Goal: Task Accomplishment & Management: Manage account settings

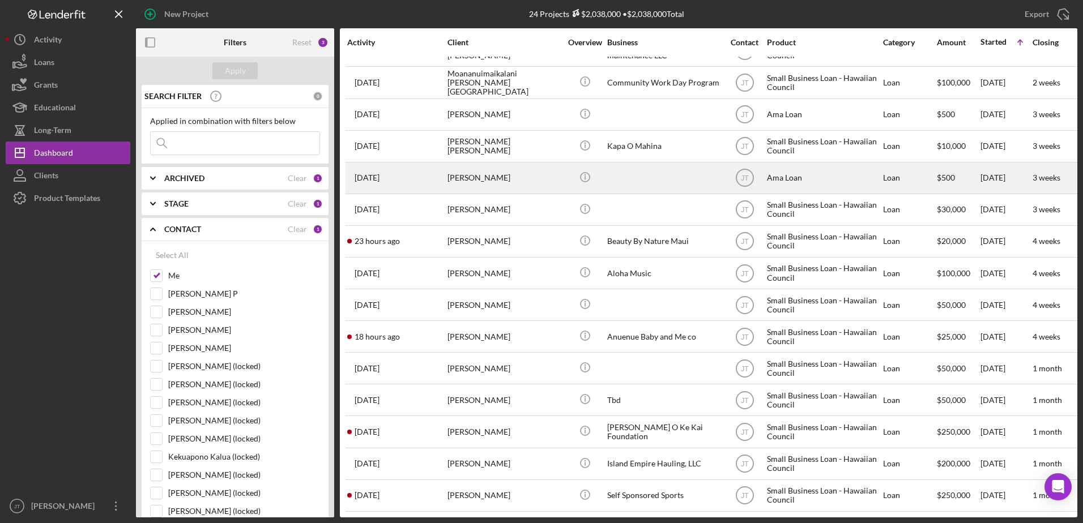
scroll to position [316, 0]
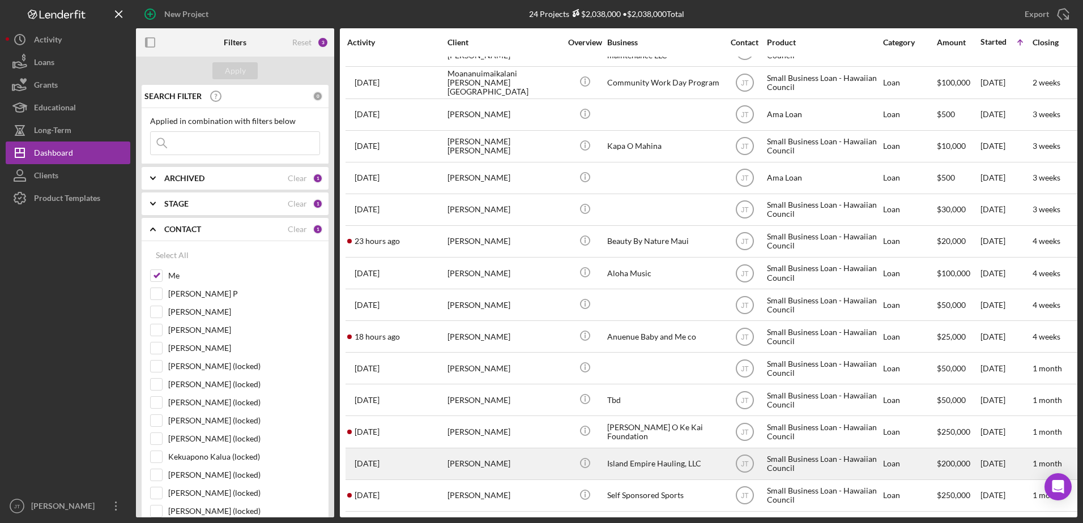
click at [513, 364] on div "[PERSON_NAME]" at bounding box center [504, 464] width 113 height 30
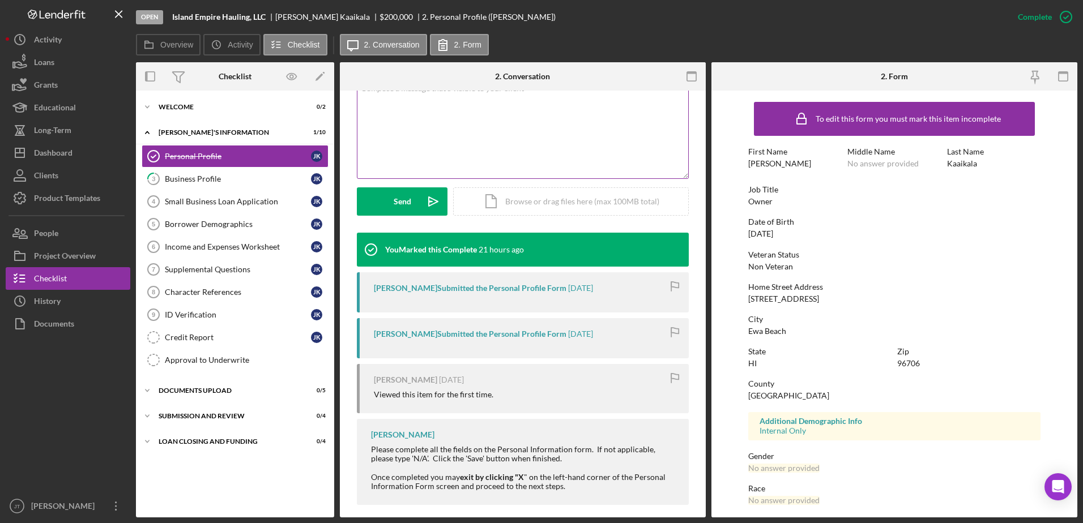
scroll to position [246, 0]
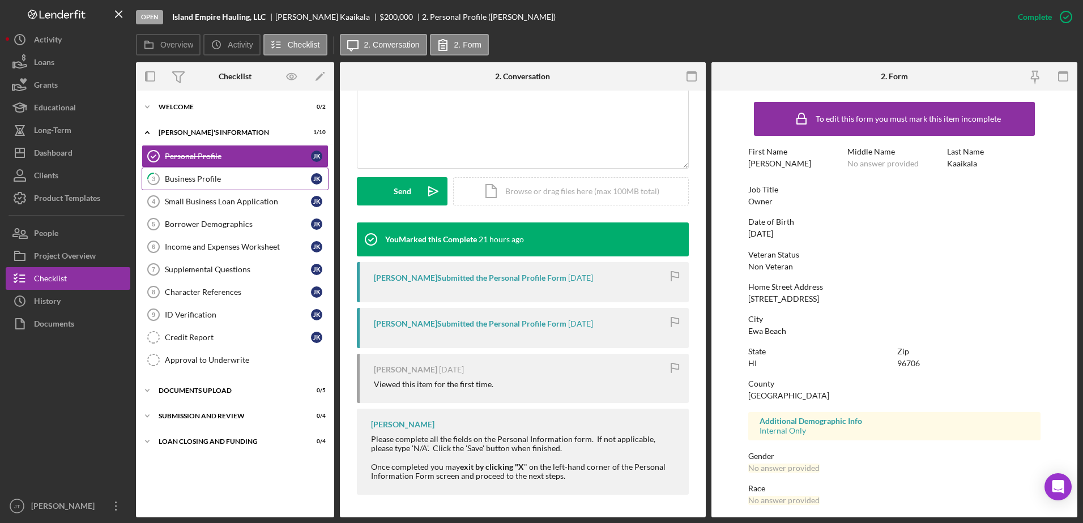
click at [236, 179] on div "Business Profile" at bounding box center [238, 178] width 146 height 9
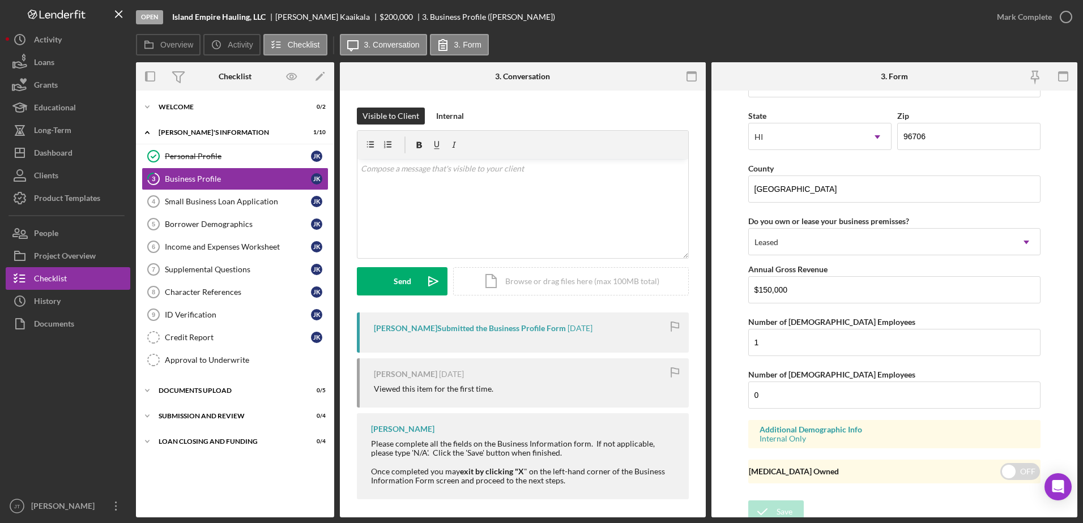
scroll to position [1041, 0]
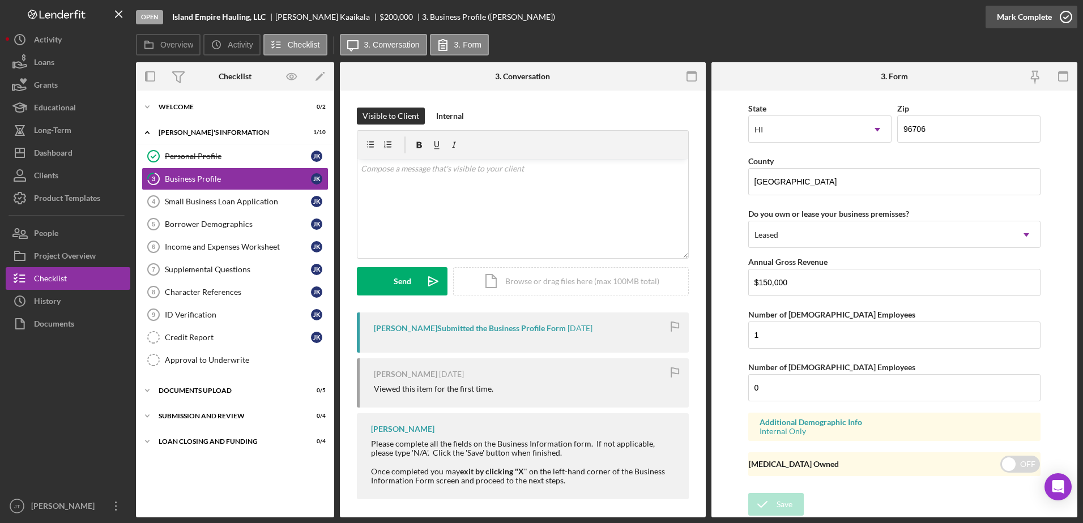
click at [720, 16] on icon "button" at bounding box center [1066, 17] width 28 height 28
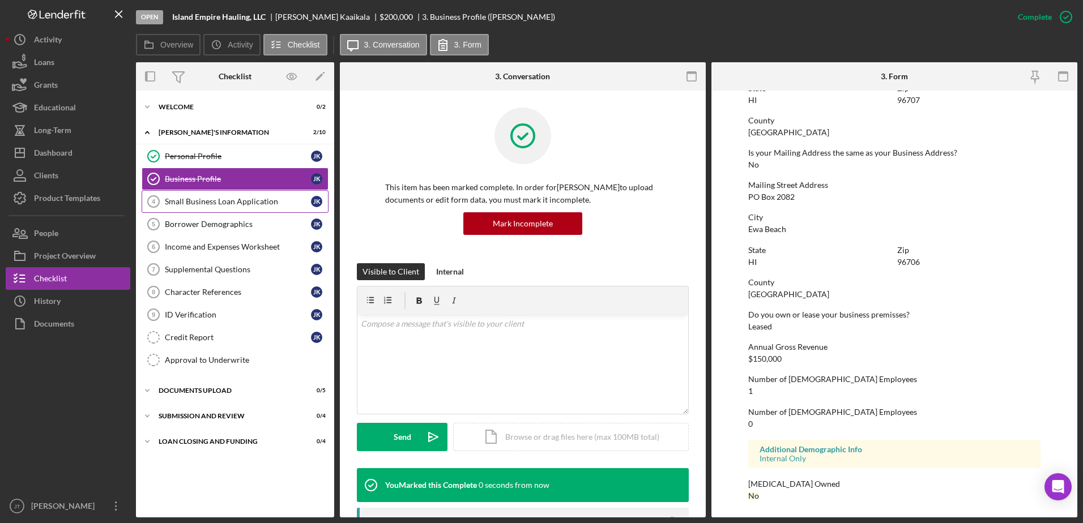
scroll to position [557, 0]
click at [267, 206] on div "Small Business Loan Application" at bounding box center [238, 201] width 146 height 9
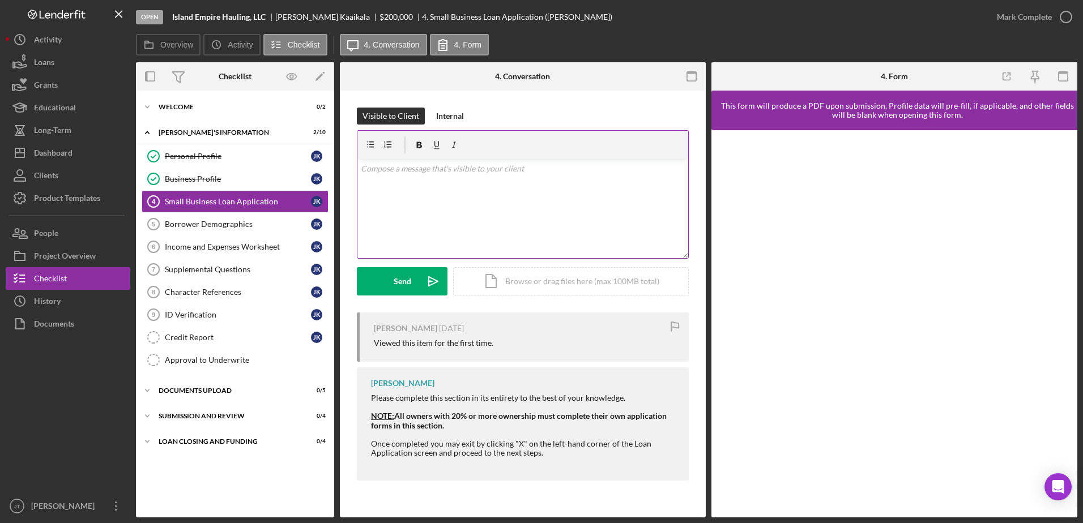
click at [419, 178] on div "v Color teal Color pink Remove color Add row above Add row below Add column bef…" at bounding box center [522, 208] width 331 height 99
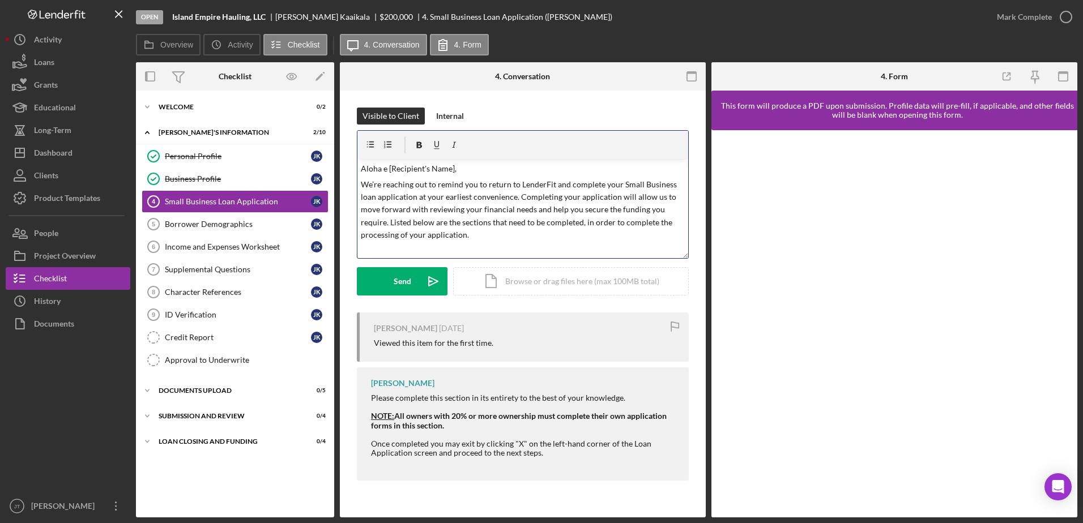
click at [454, 168] on p "Aloha e [Recipient's Name]," at bounding box center [523, 169] width 325 height 12
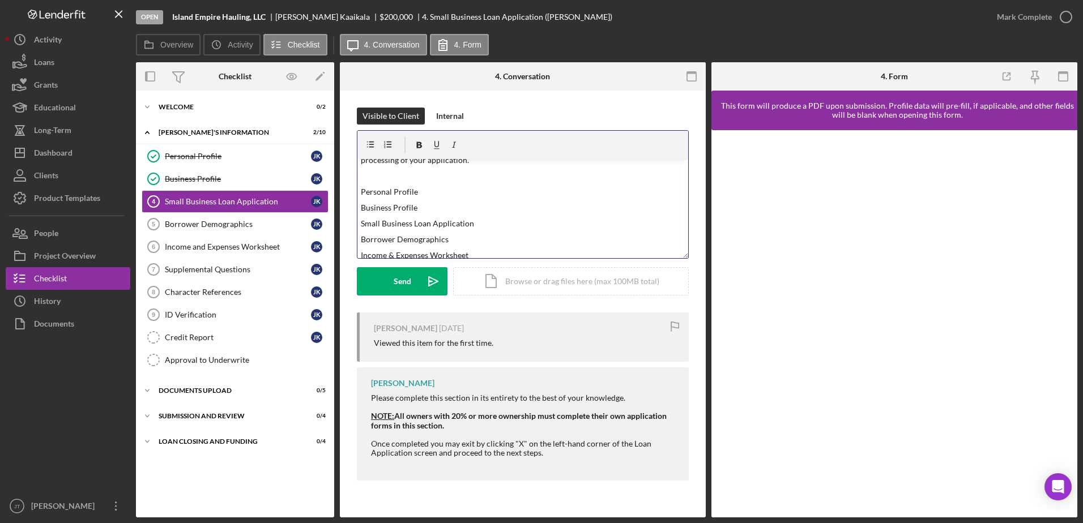
scroll to position [57, 0]
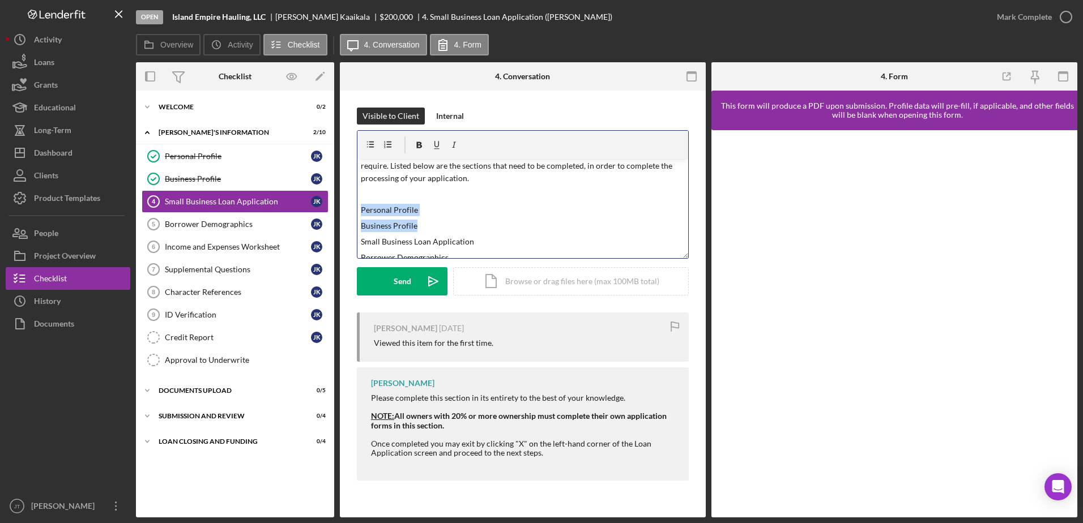
drag, startPoint x: 415, startPoint y: 224, endPoint x: 352, endPoint y: 210, distance: 63.9
click at [352, 210] on div "Visible to Client Internal v Color teal Color pink Remove color Add row above A…" at bounding box center [523, 297] width 366 height 413
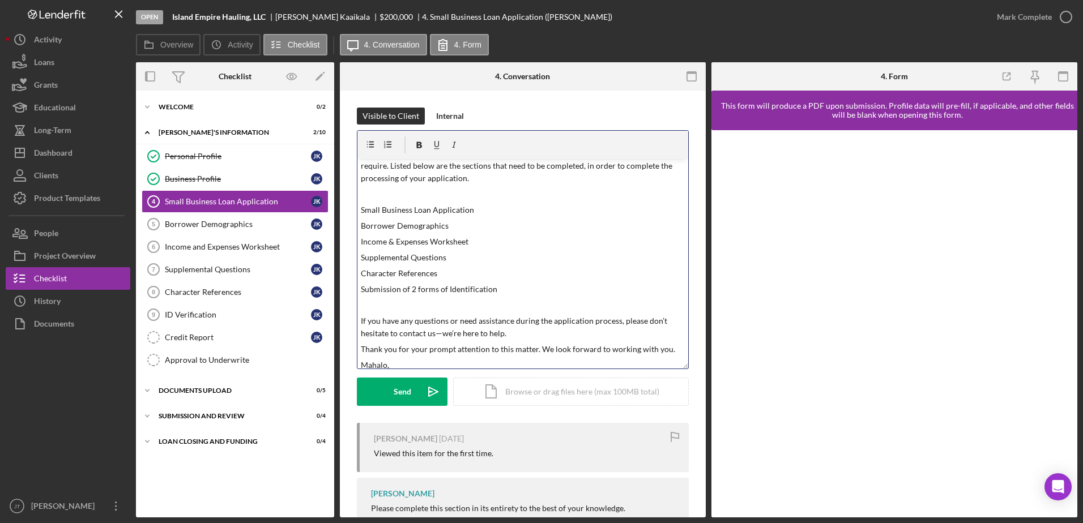
drag, startPoint x: 683, startPoint y: 257, endPoint x: 697, endPoint y: 367, distance: 111.4
click at [697, 364] on div "Visible to Client Internal v Color teal Color pink Remove color Add row above A…" at bounding box center [523, 352] width 366 height 523
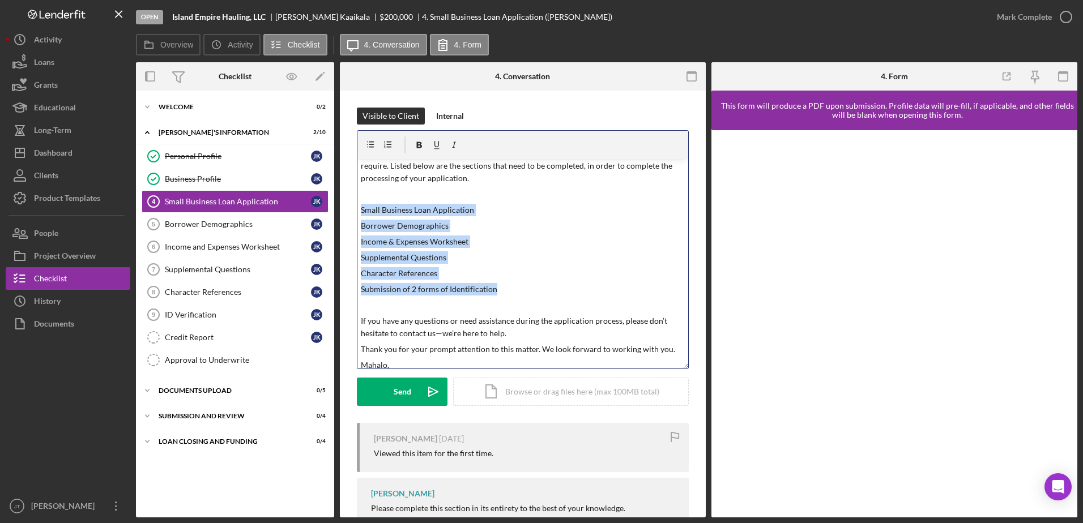
drag, startPoint x: 371, startPoint y: 214, endPoint x: 515, endPoint y: 295, distance: 165.6
click at [515, 295] on div "v Color teal Color pink Remove color Add row above Add row below Add column bef…" at bounding box center [522, 264] width 331 height 210
click at [422, 145] on icon "button" at bounding box center [419, 145] width 25 height 25
click at [370, 144] on icon "button" at bounding box center [370, 145] width 25 height 25
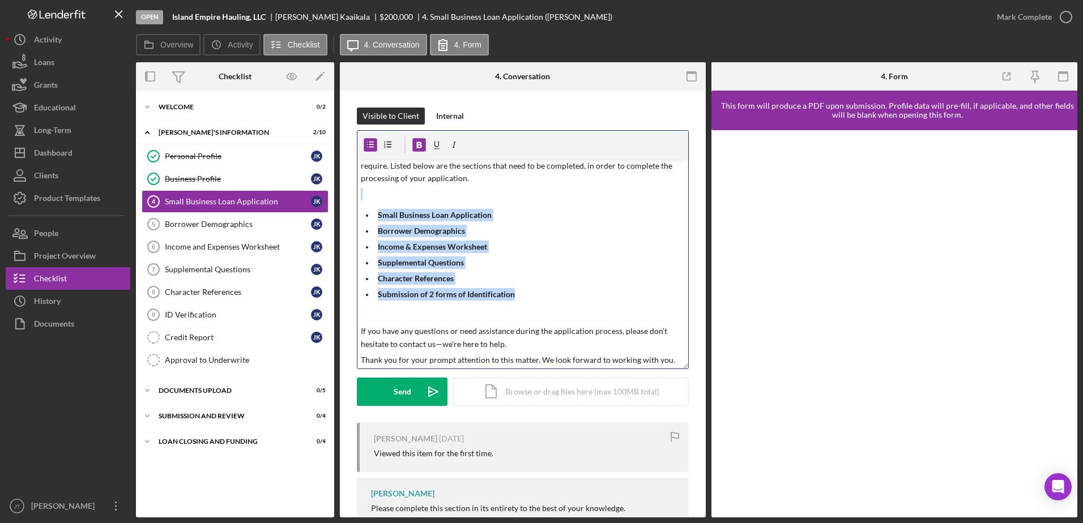
click at [549, 232] on p "Borrower Demographics" at bounding box center [532, 231] width 308 height 12
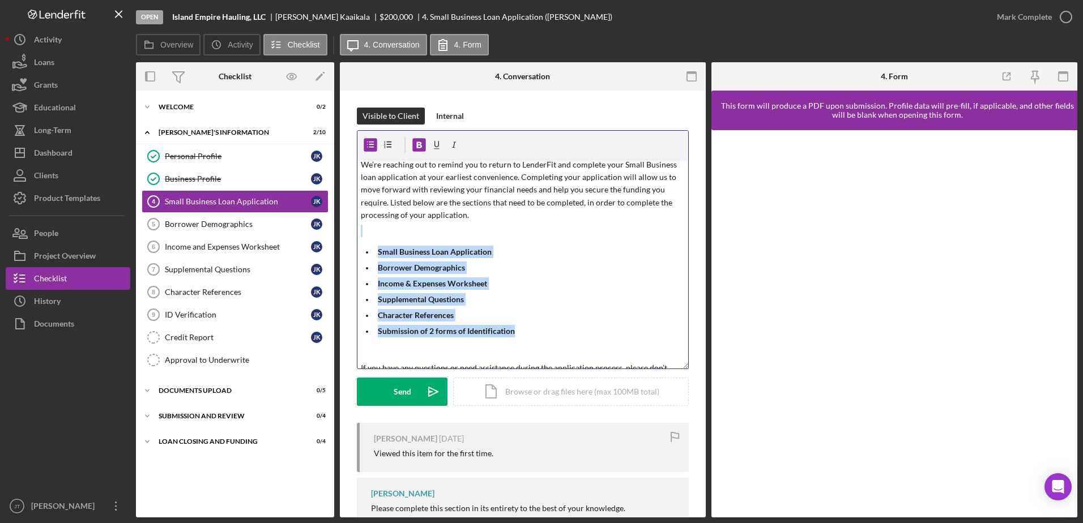
scroll to position [0, 0]
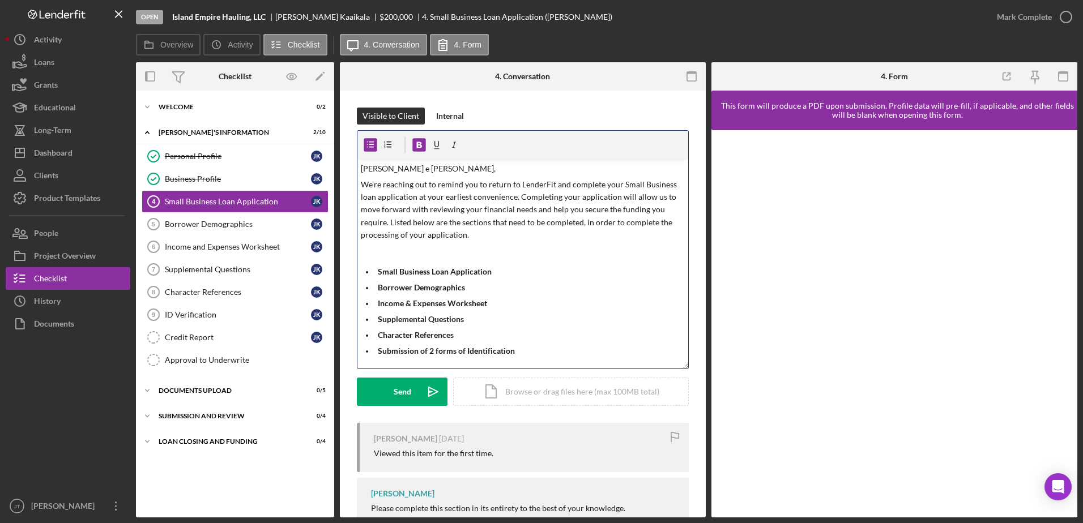
click at [492, 233] on p "We’re reaching out to remind you to return to LenderFit and complete your Small…" at bounding box center [523, 209] width 325 height 63
click at [392, 248] on p at bounding box center [523, 251] width 325 height 12
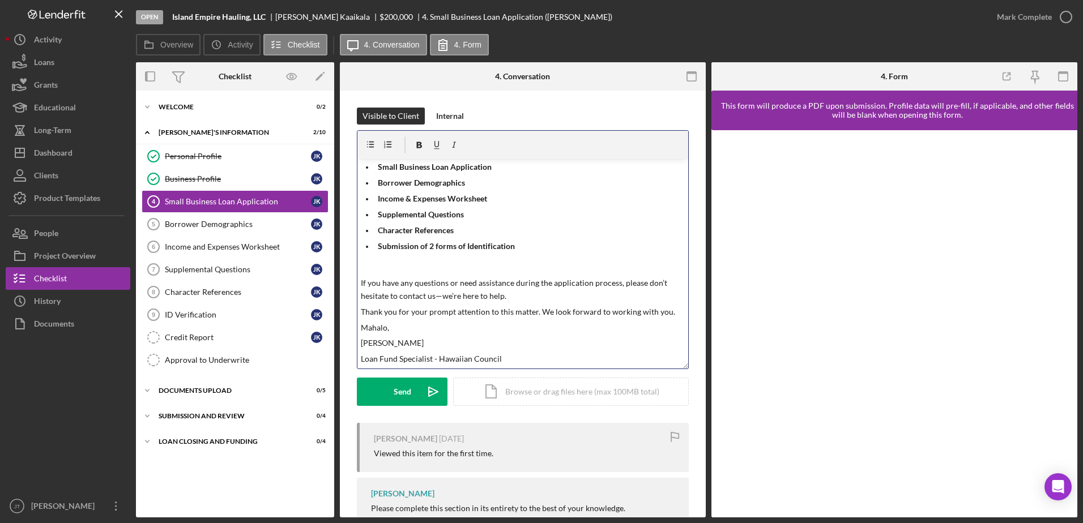
click at [378, 267] on p at bounding box center [523, 267] width 325 height 12
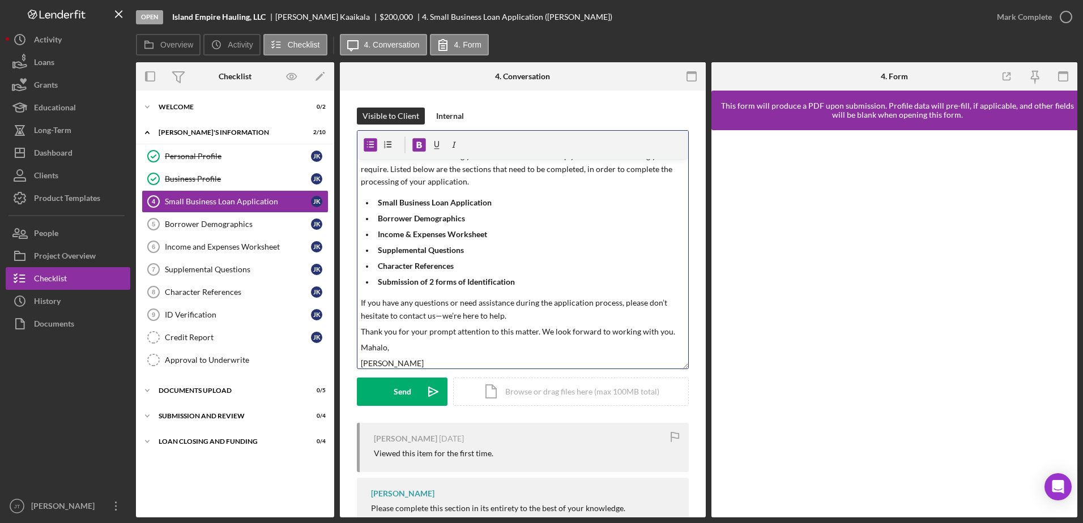
scroll to position [73, 0]
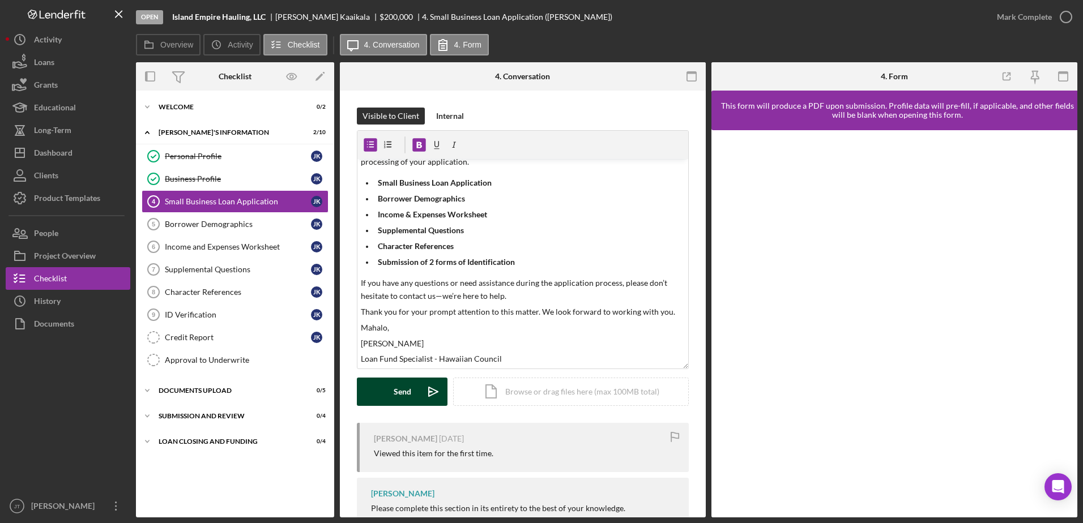
click at [406, 364] on div "Send" at bounding box center [403, 392] width 18 height 28
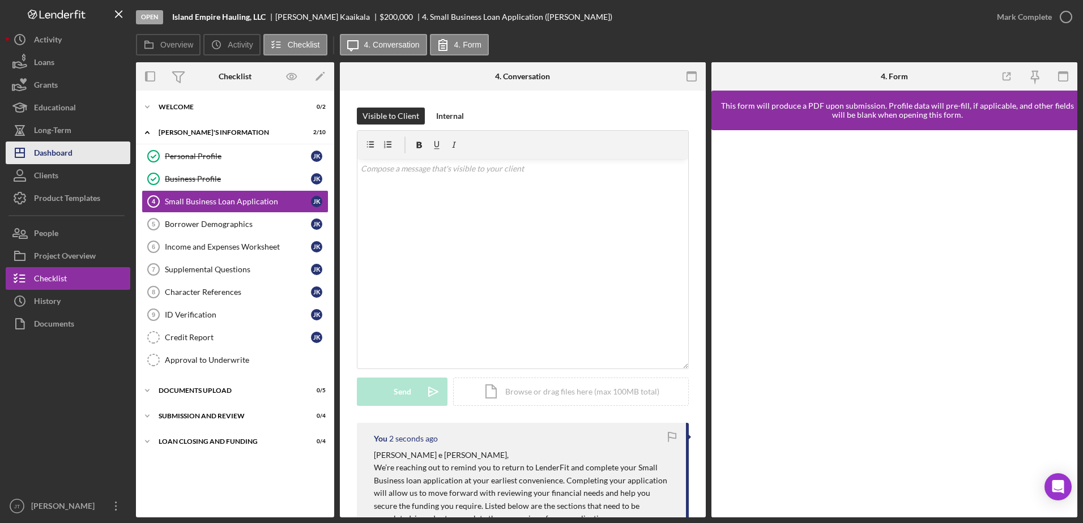
click at [74, 156] on button "Icon/Dashboard Dashboard" at bounding box center [68, 153] width 125 height 23
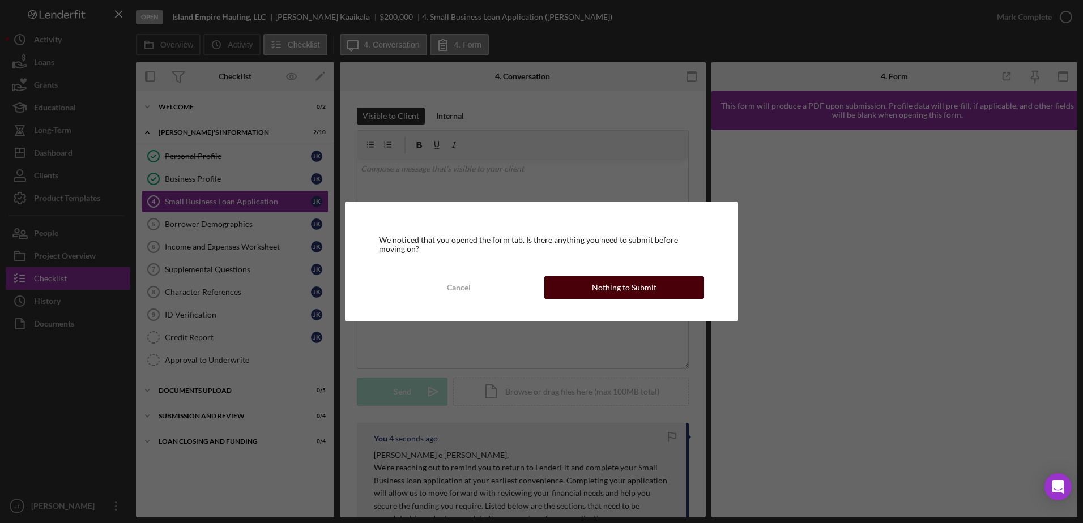
click at [658, 286] on button "Nothing to Submit" at bounding box center [624, 287] width 160 height 23
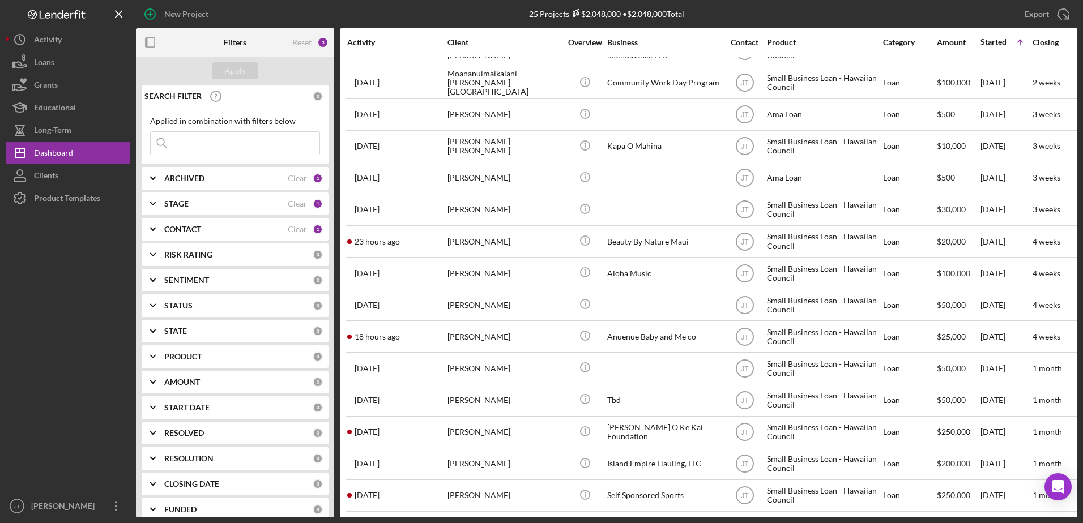
scroll to position [348, 0]
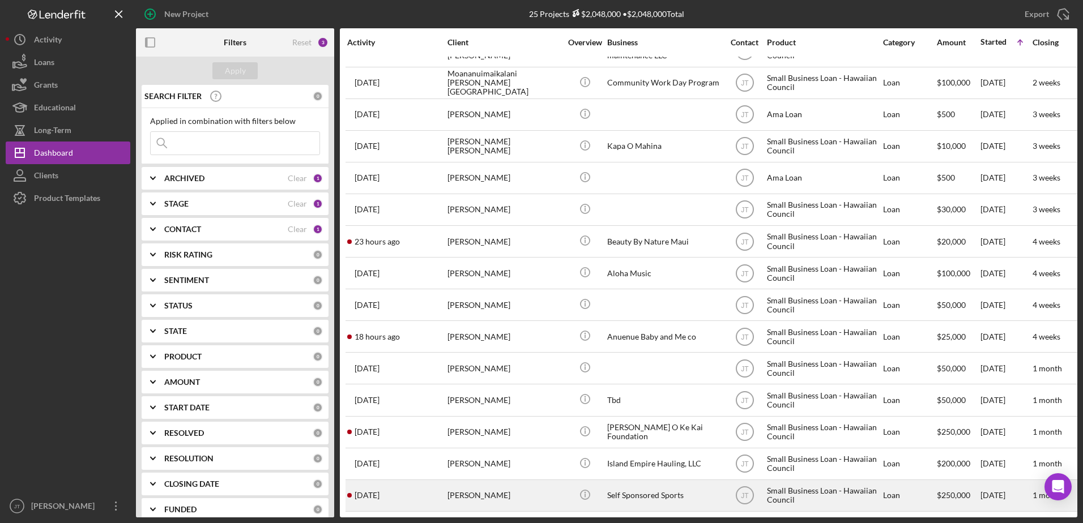
click at [472, 364] on div "[PERSON_NAME]" at bounding box center [504, 496] width 113 height 30
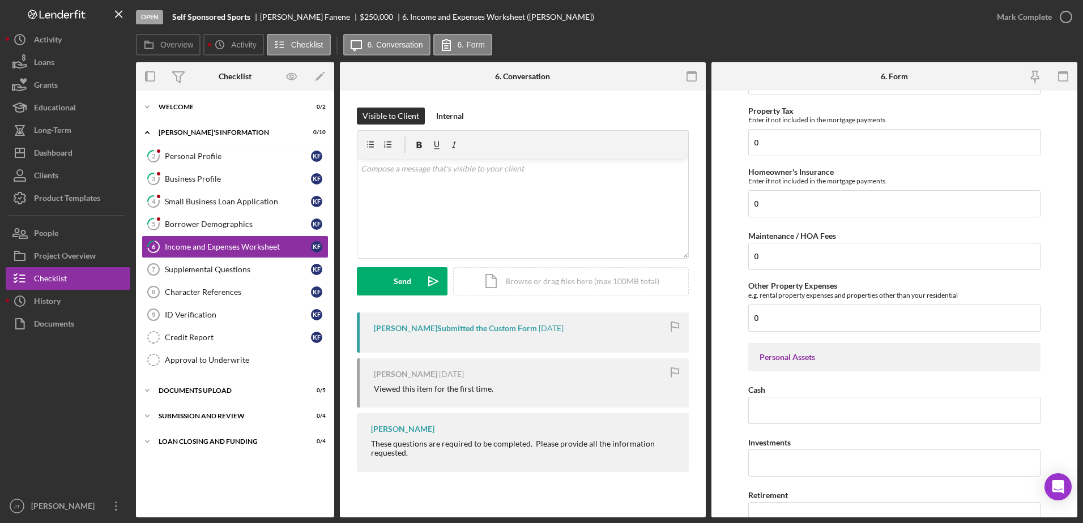
scroll to position [283, 0]
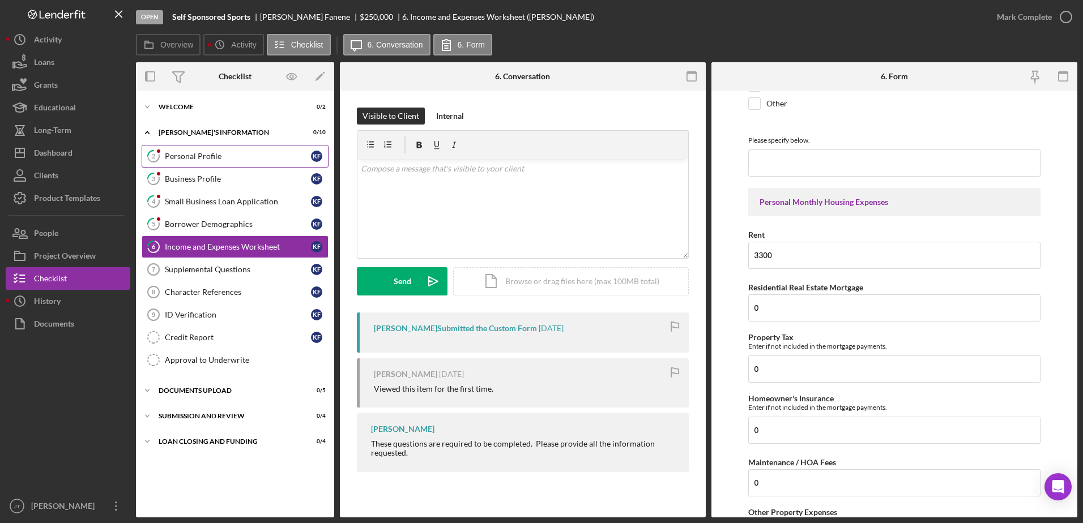
click at [245, 156] on div "Personal Profile" at bounding box center [238, 156] width 146 height 9
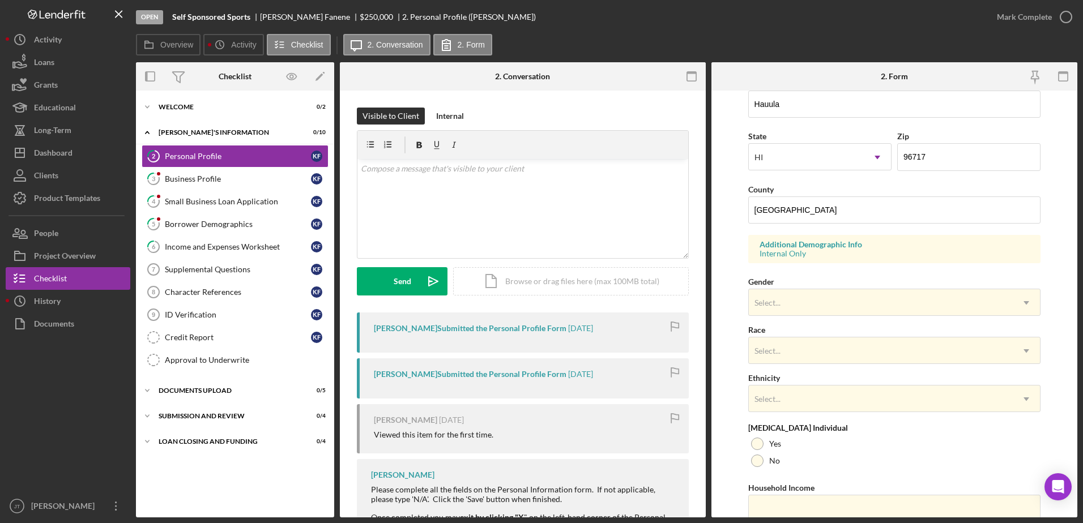
scroll to position [329, 0]
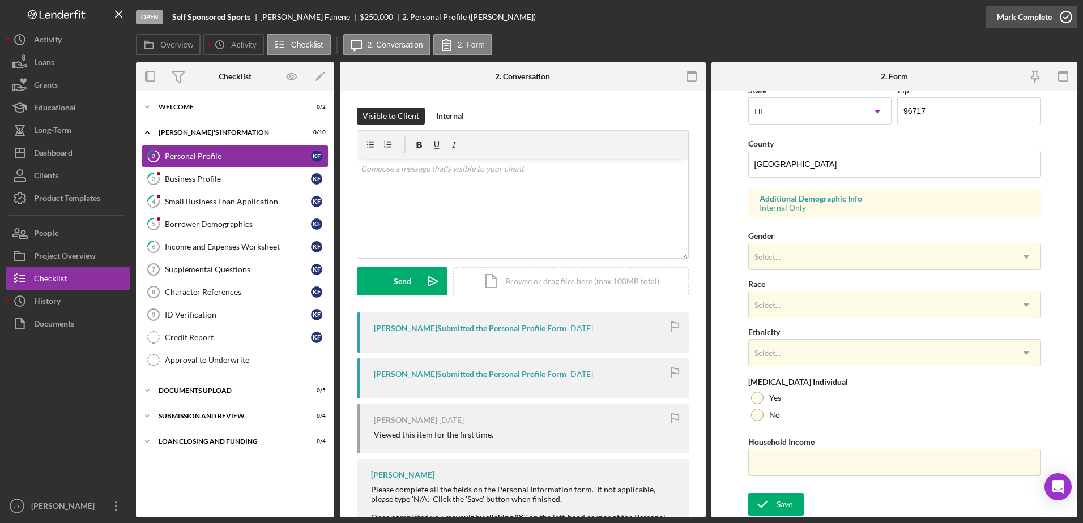
click at [720, 17] on icon "button" at bounding box center [1066, 17] width 28 height 28
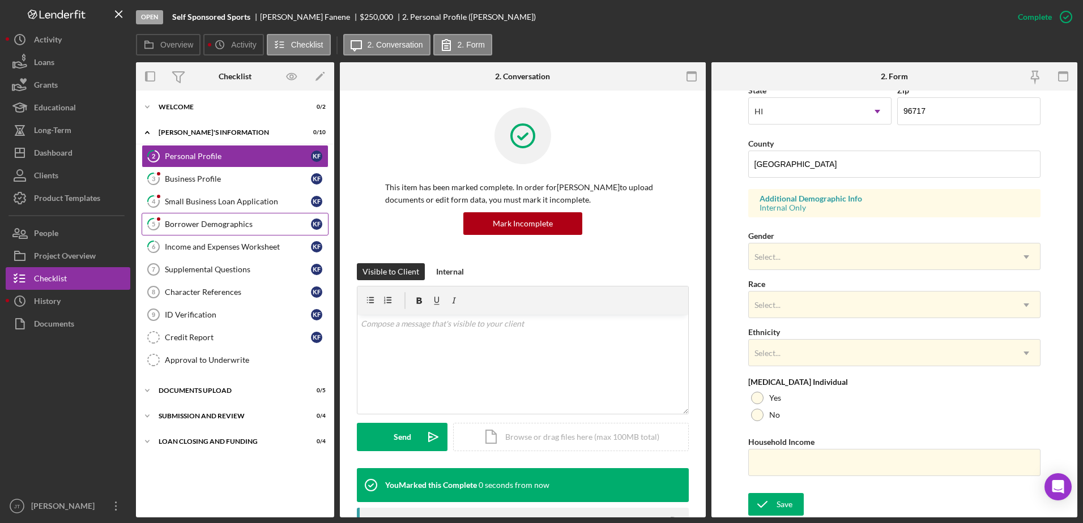
scroll to position [101, 0]
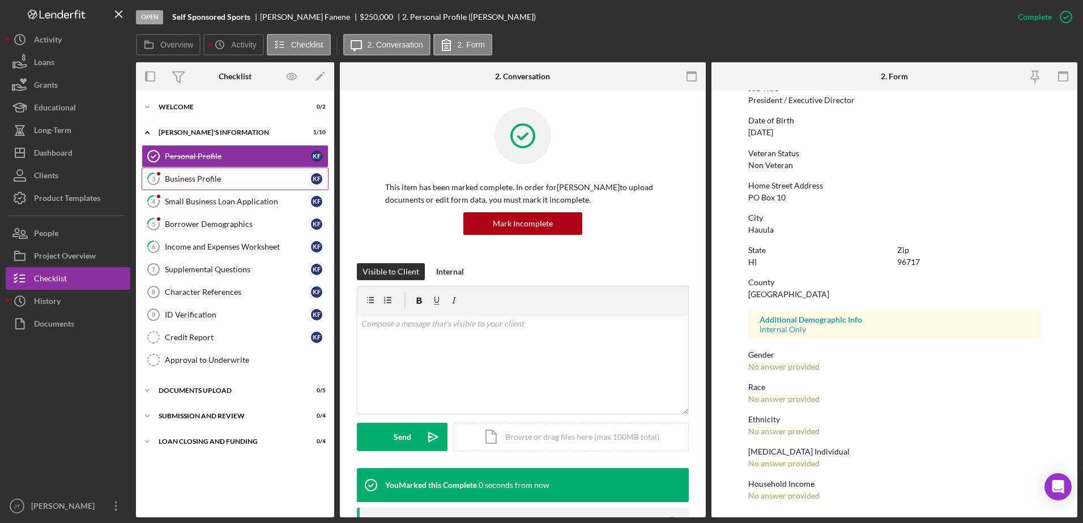
click at [237, 186] on link "3 Business Profile K F" at bounding box center [235, 179] width 187 height 23
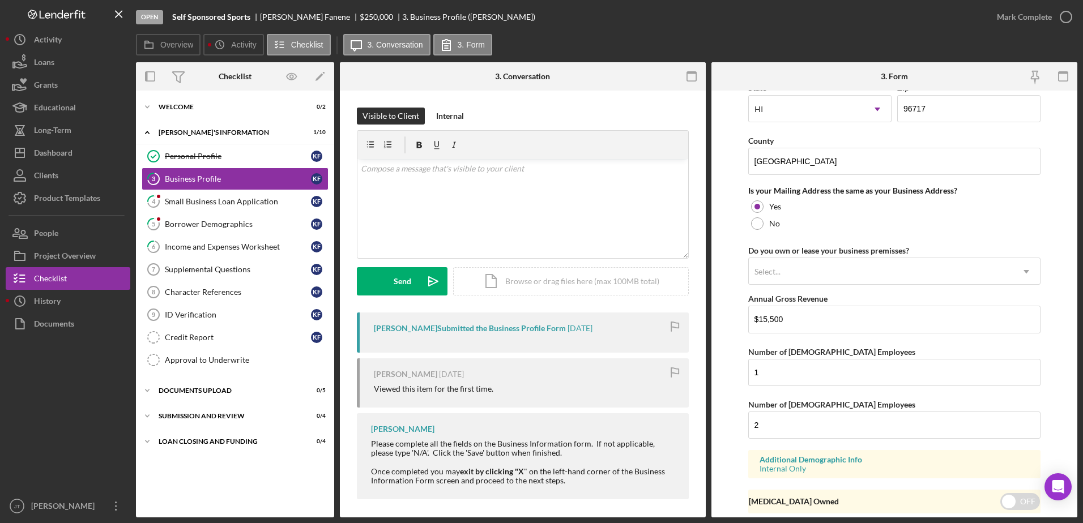
scroll to position [830, 0]
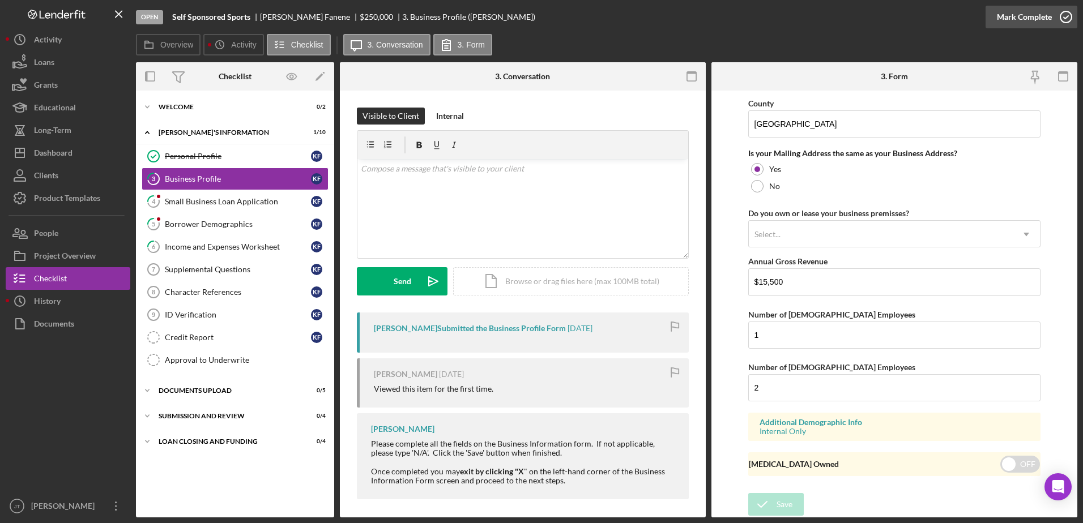
click at [720, 17] on icon "button" at bounding box center [1066, 17] width 28 height 28
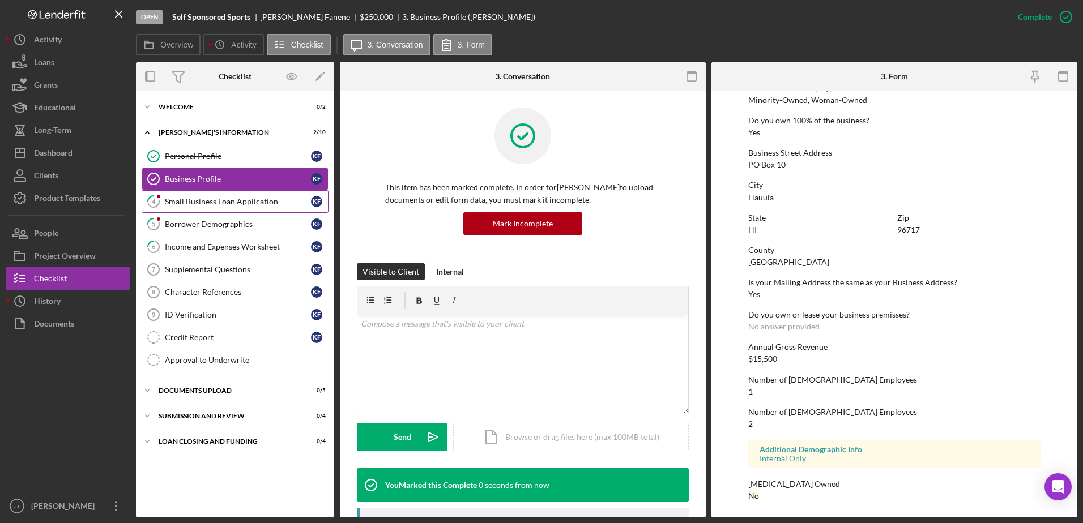
scroll to position [427, 0]
click at [264, 197] on div "Small Business Loan Application" at bounding box center [238, 201] width 146 height 9
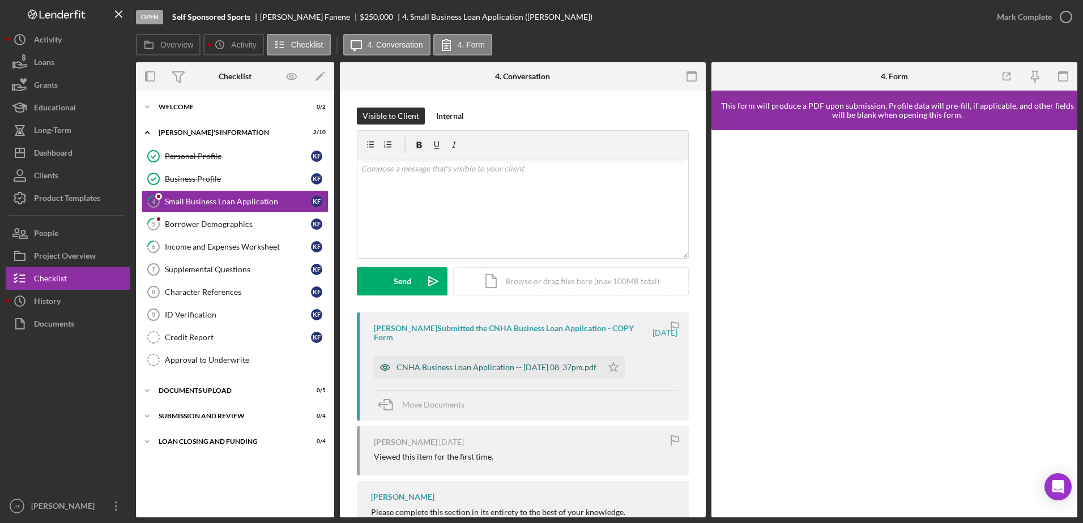
click at [501, 364] on div "CNHA Business Loan Application -- [DATE] 08_37pm.pdf" at bounding box center [497, 367] width 200 height 9
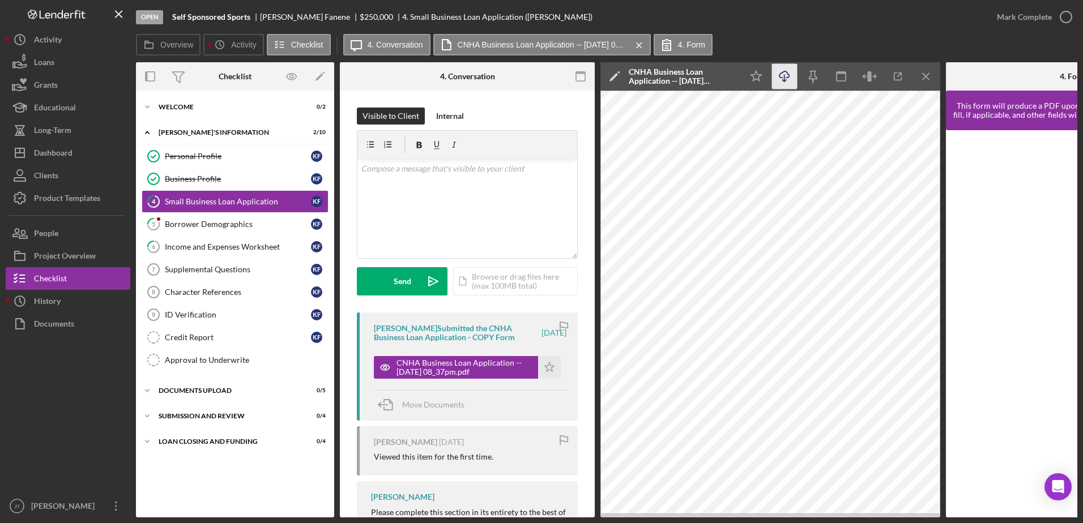
click at [720, 74] on icon "Icon/Download" at bounding box center [784, 76] width 25 height 25
click at [720, 14] on icon "button" at bounding box center [1066, 17] width 28 height 28
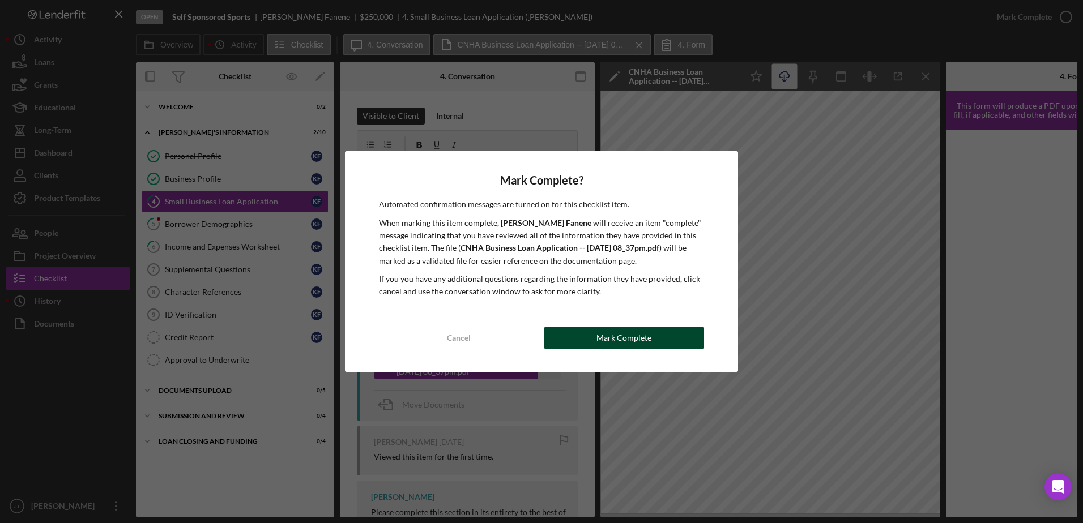
click at [636, 347] on div "Mark Complete" at bounding box center [623, 338] width 55 height 23
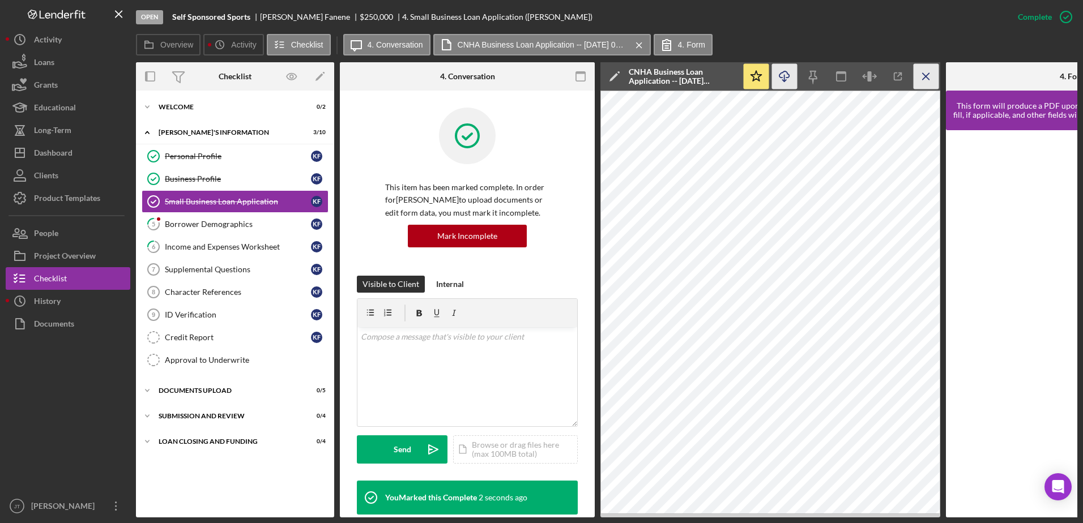
click at [720, 78] on icon "Icon/Menu Close" at bounding box center [926, 76] width 25 height 25
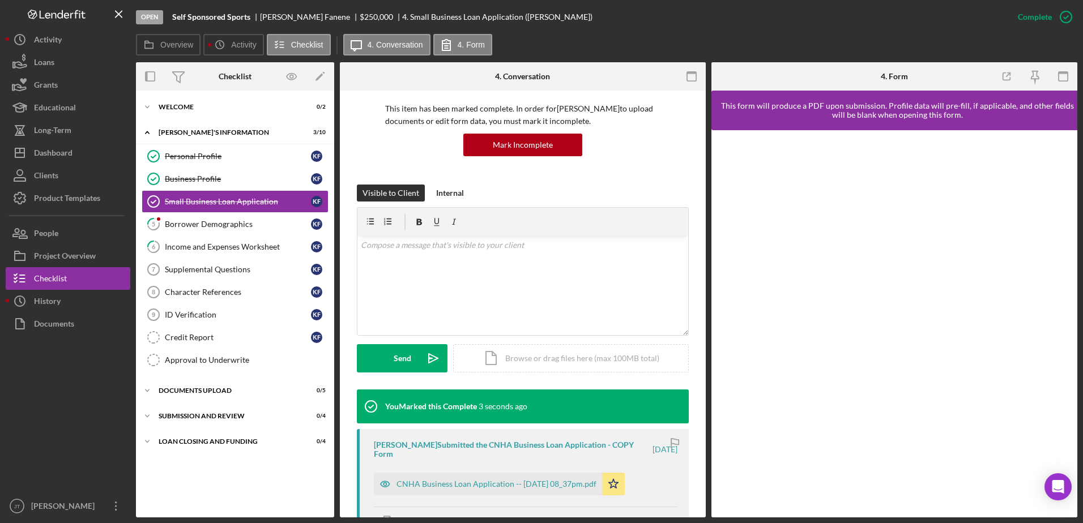
scroll to position [227, 0]
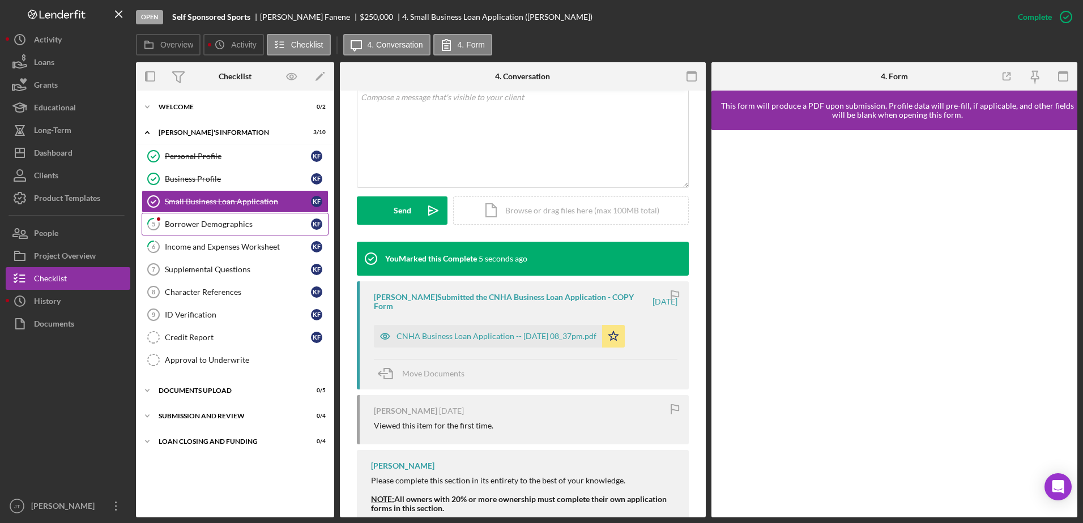
click at [253, 223] on div "Borrower Demographics" at bounding box center [238, 224] width 146 height 9
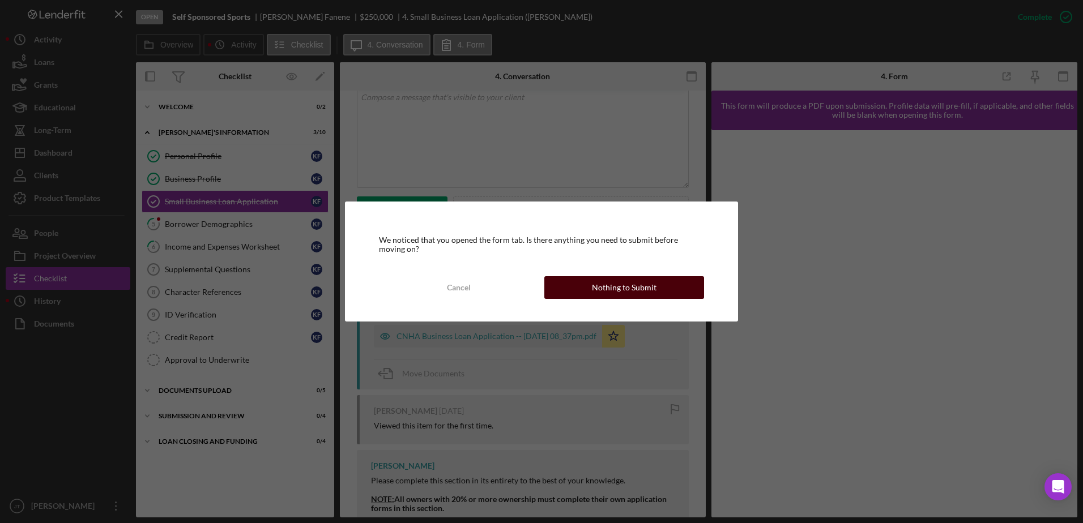
click at [589, 290] on button "Nothing to Submit" at bounding box center [624, 287] width 160 height 23
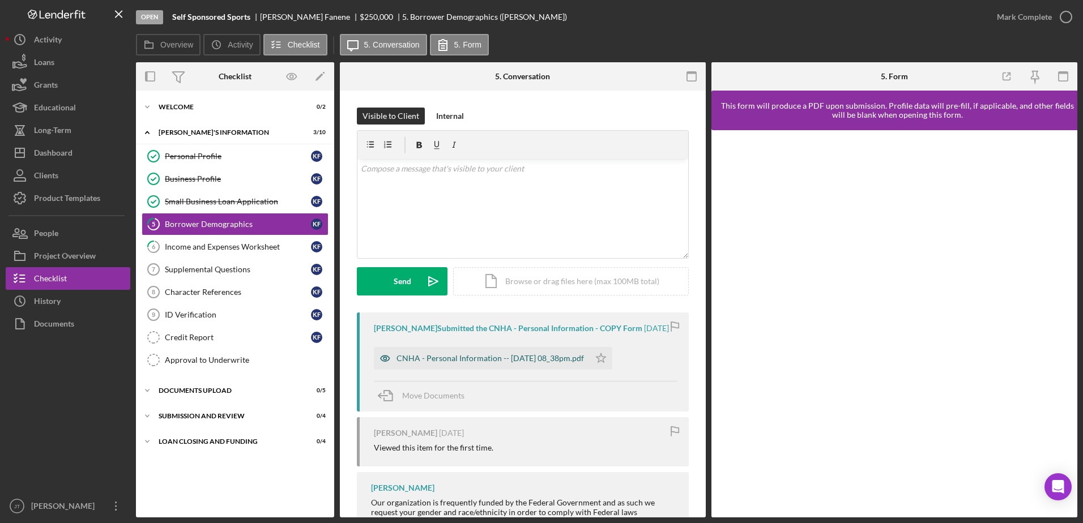
click at [534, 363] on div "CNHA - Personal Information -- [DATE] 08_38pm.pdf" at bounding box center [482, 358] width 216 height 23
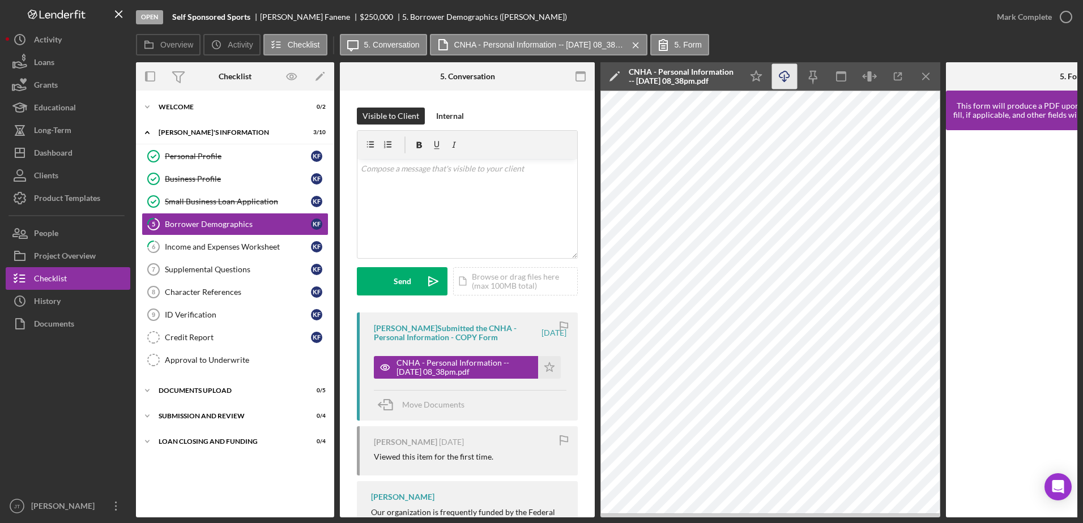
click at [720, 80] on icon "Icon/Download" at bounding box center [784, 76] width 25 height 25
click at [720, 76] on icon "Icon/Menu Close" at bounding box center [926, 76] width 25 height 25
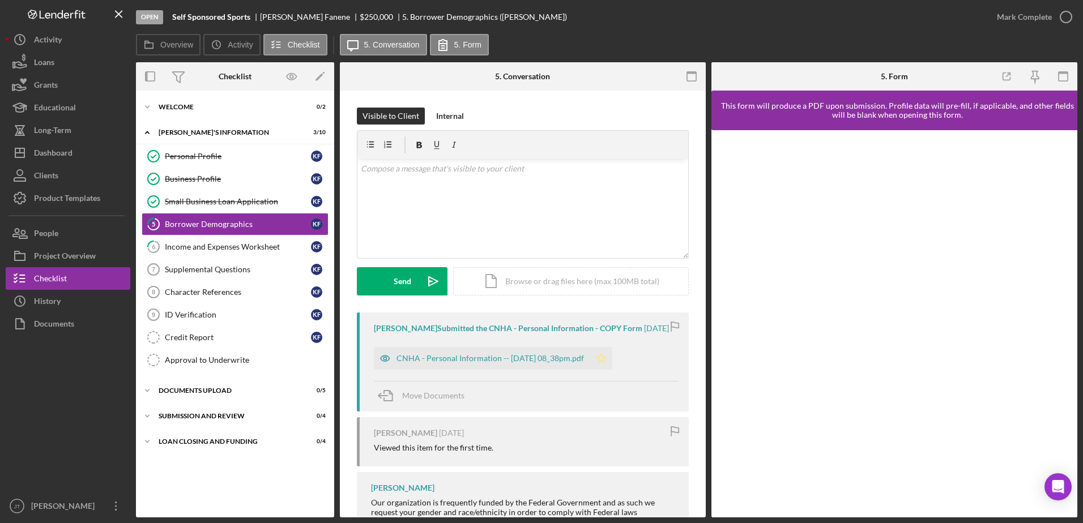
click at [610, 364] on icon "Icon/Star" at bounding box center [601, 358] width 23 height 23
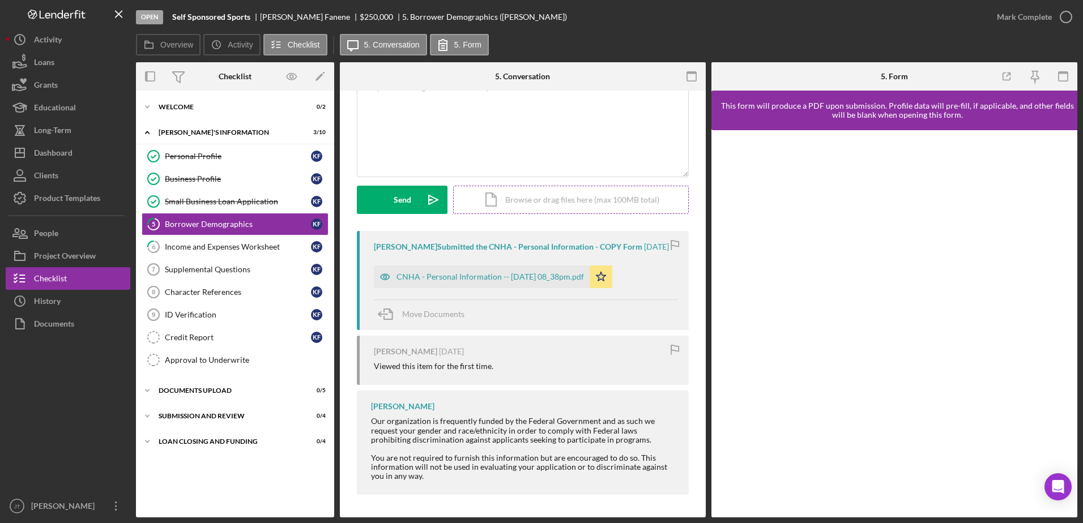
scroll to position [34, 0]
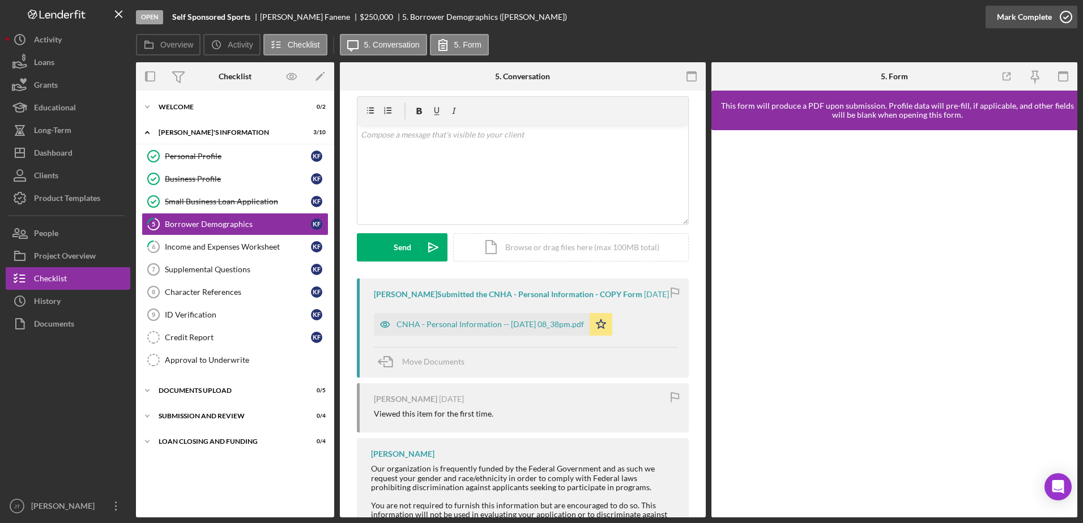
click at [720, 16] on icon "button" at bounding box center [1066, 17] width 28 height 28
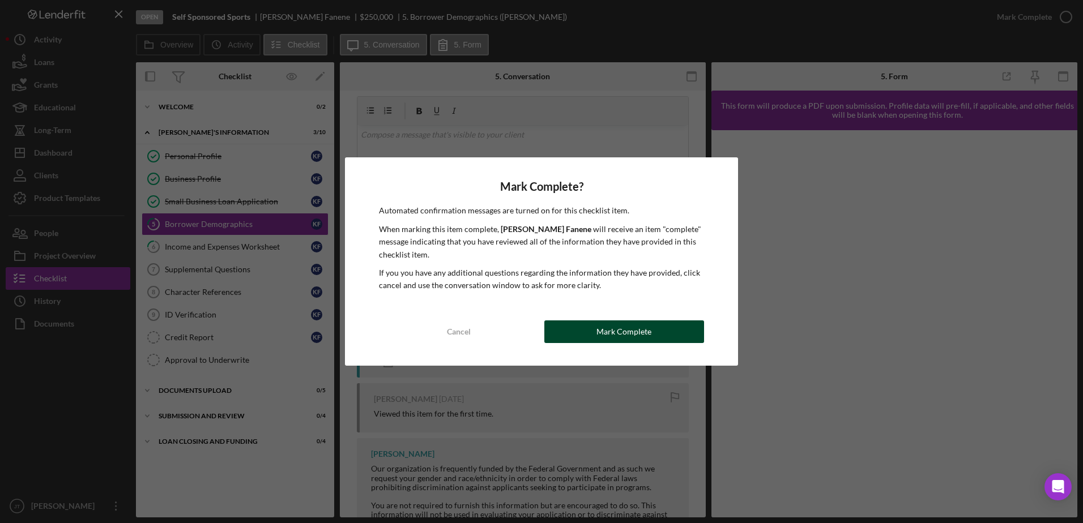
click at [600, 326] on div "Mark Complete" at bounding box center [623, 332] width 55 height 23
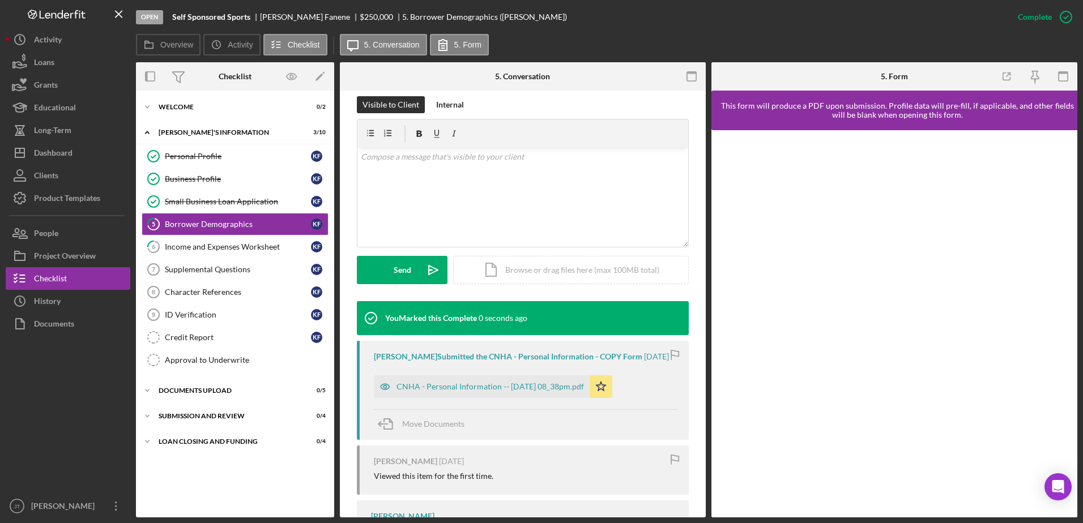
scroll to position [190, 0]
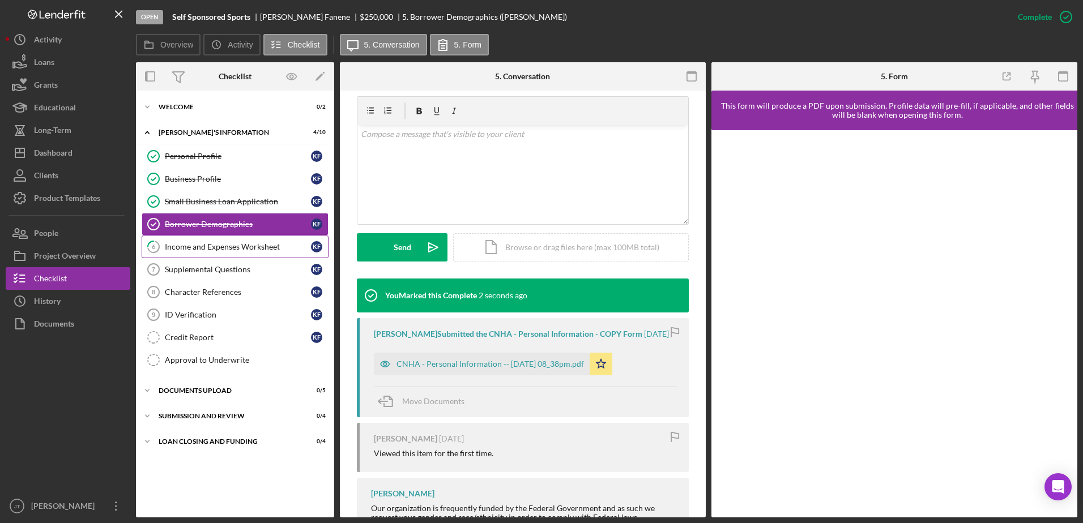
click at [249, 251] on div "Income and Expenses Worksheet" at bounding box center [238, 246] width 146 height 9
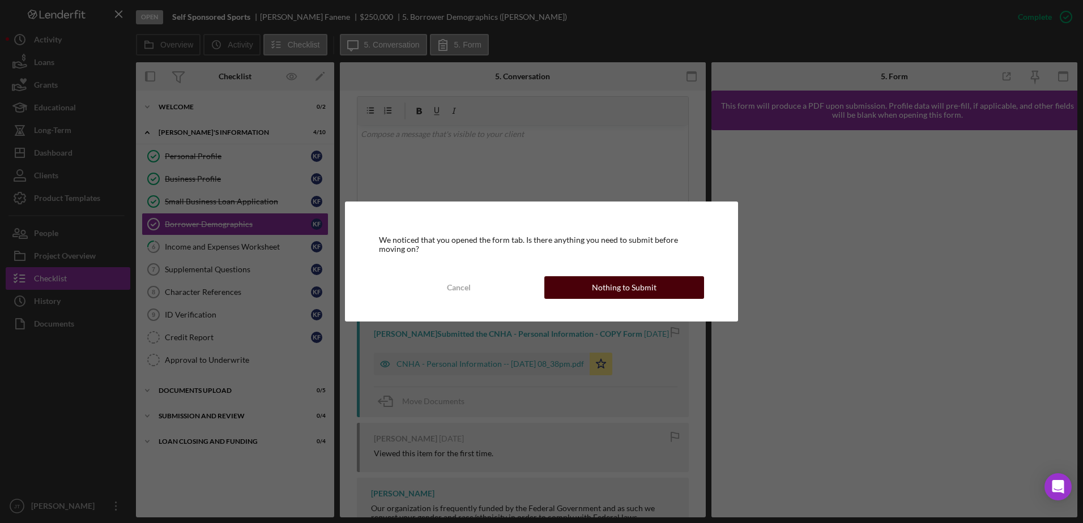
click at [610, 282] on div "Nothing to Submit" at bounding box center [624, 287] width 65 height 23
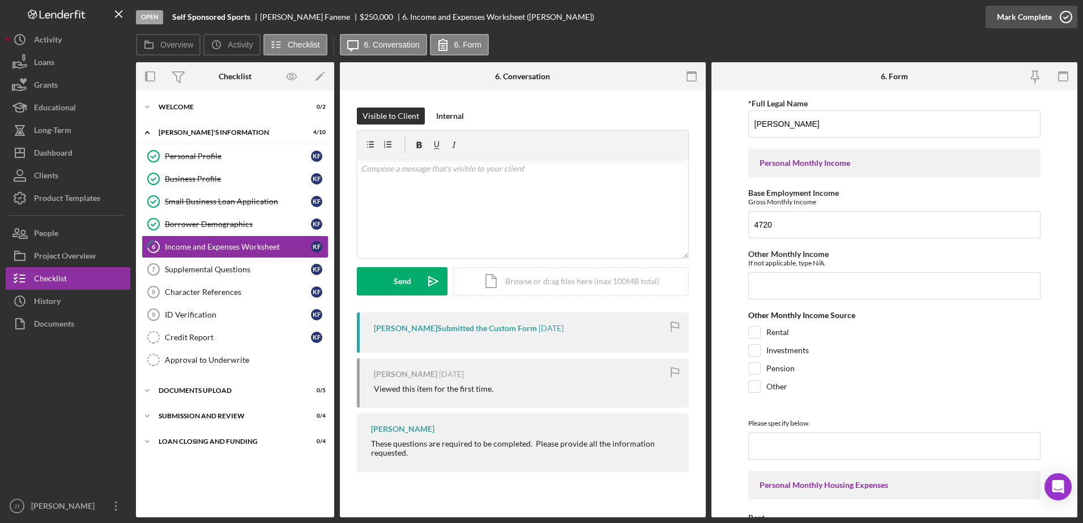
click at [720, 20] on icon "button" at bounding box center [1066, 17] width 28 height 28
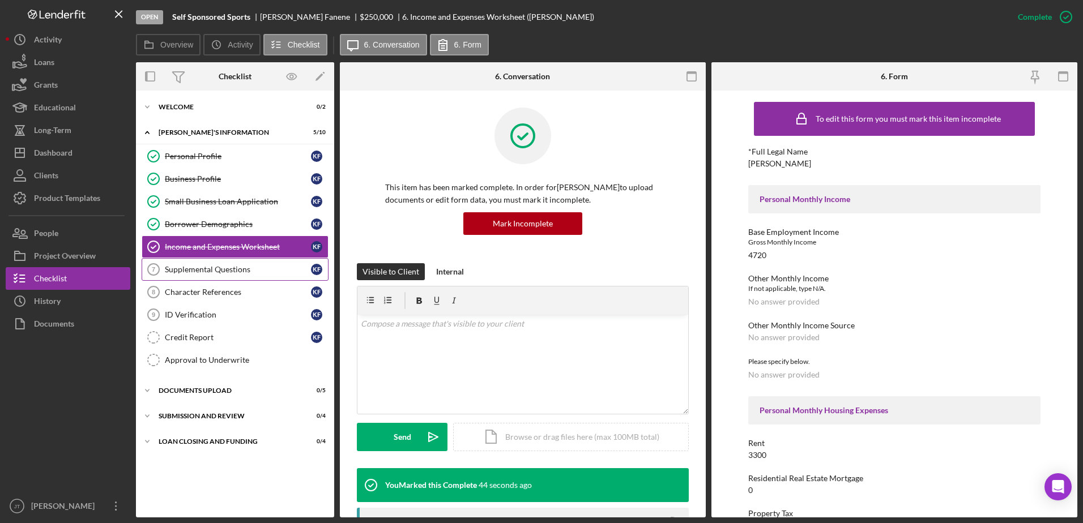
click at [228, 274] on div "Supplemental Questions" at bounding box center [238, 269] width 146 height 9
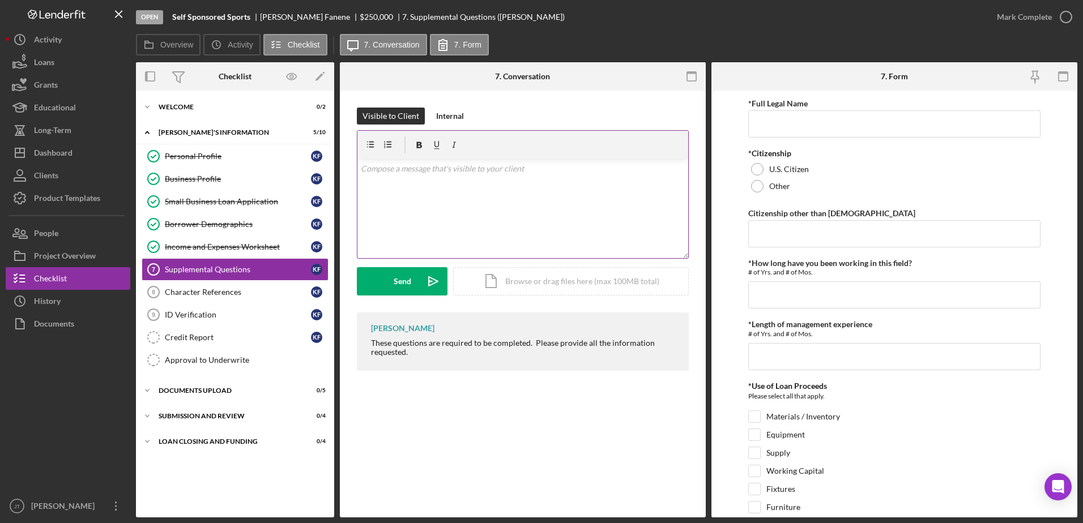
click at [405, 186] on div "v Color teal Color pink Remove color Add row above Add row below Add column bef…" at bounding box center [522, 208] width 331 height 99
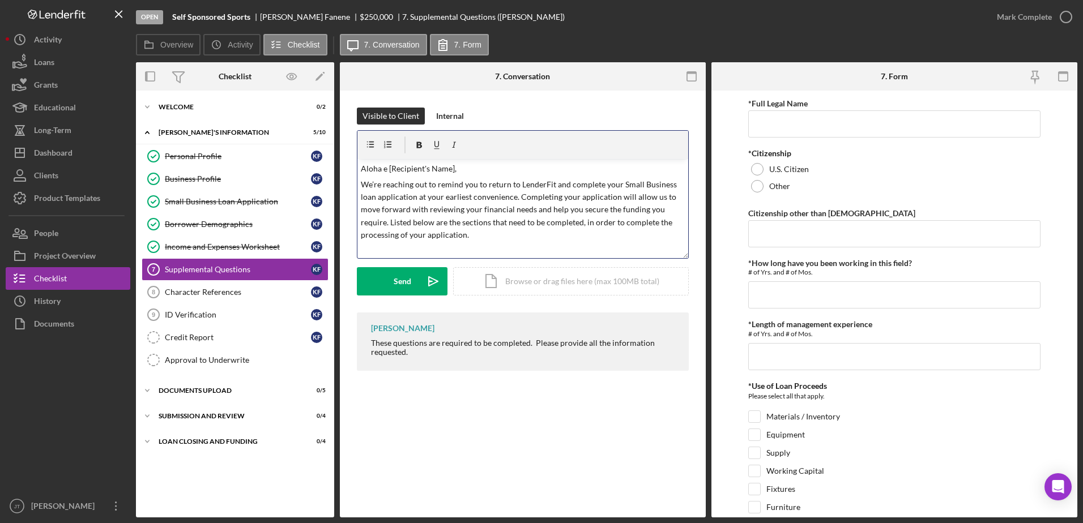
click at [451, 168] on p "Aloha e [Recipient's Name]," at bounding box center [523, 169] width 325 height 12
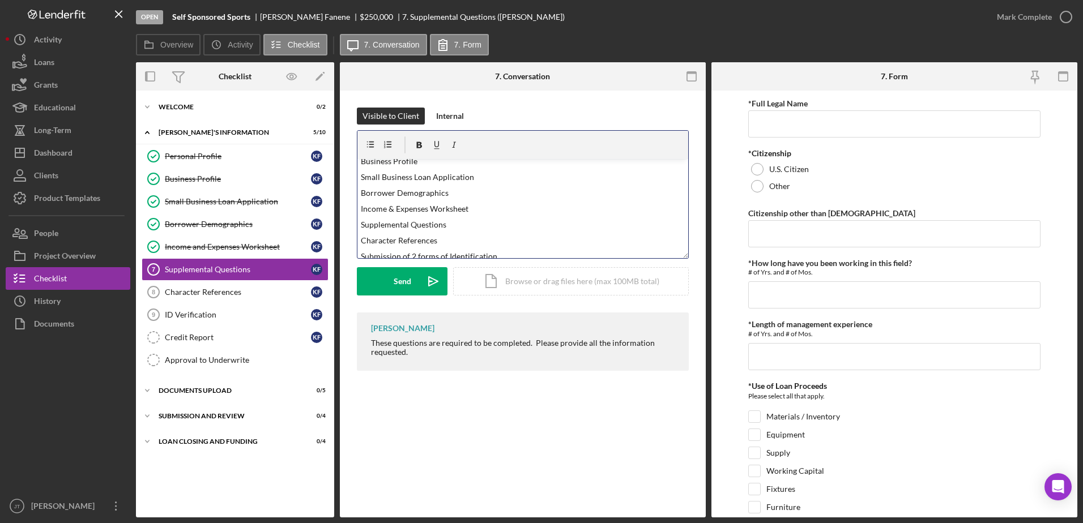
scroll to position [113, 0]
drag, startPoint x: 471, startPoint y: 218, endPoint x: 354, endPoint y: 174, distance: 125.1
click at [354, 174] on div "Visible to Client Internal v Color teal Color pink Remove color Add row above A…" at bounding box center [523, 242] width 366 height 303
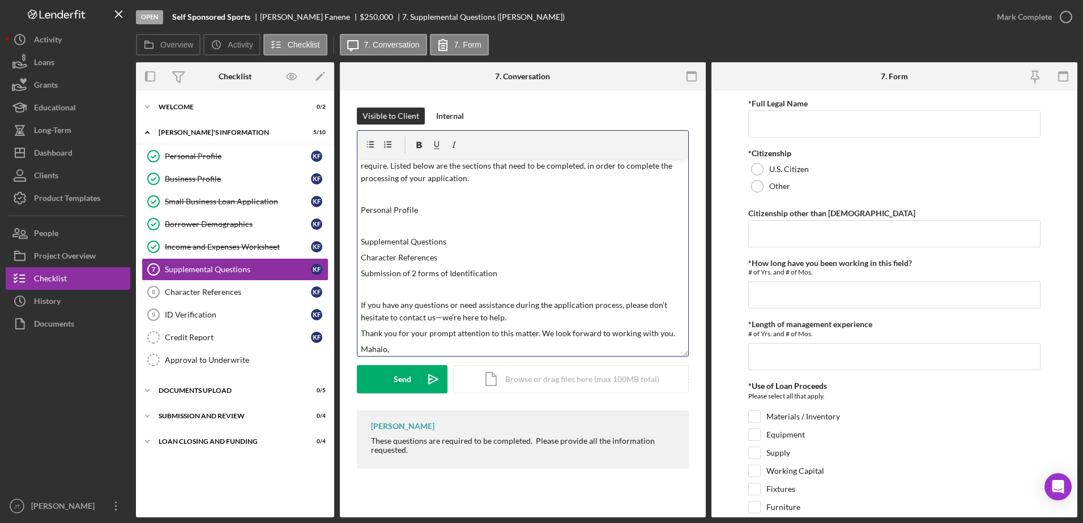
drag, startPoint x: 684, startPoint y: 257, endPoint x: 693, endPoint y: 355, distance: 98.5
click at [693, 355] on div "Visible to Client Internal v Color teal Color pink Remove color Add row above A…" at bounding box center [523, 291] width 366 height 401
drag, startPoint x: 434, startPoint y: 212, endPoint x: 342, endPoint y: 207, distance: 92.5
click at [337, 212] on div "Overview Internal Workflow Stage Open Icon/Dropdown Arrow Archive (can unarchiv…" at bounding box center [606, 289] width 941 height 455
click at [365, 236] on p "Supplemental Questions" at bounding box center [523, 242] width 325 height 12
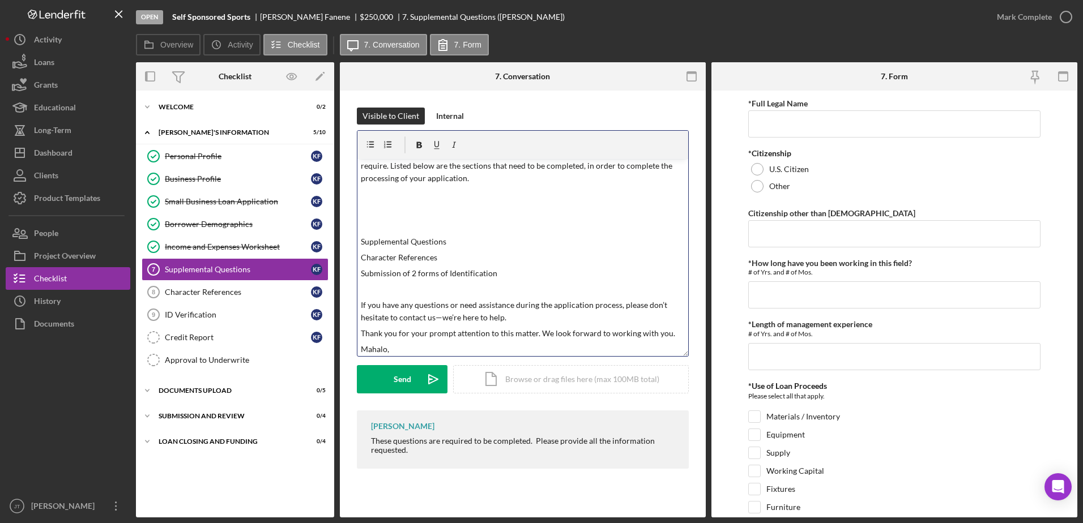
click at [362, 232] on p at bounding box center [523, 226] width 325 height 12
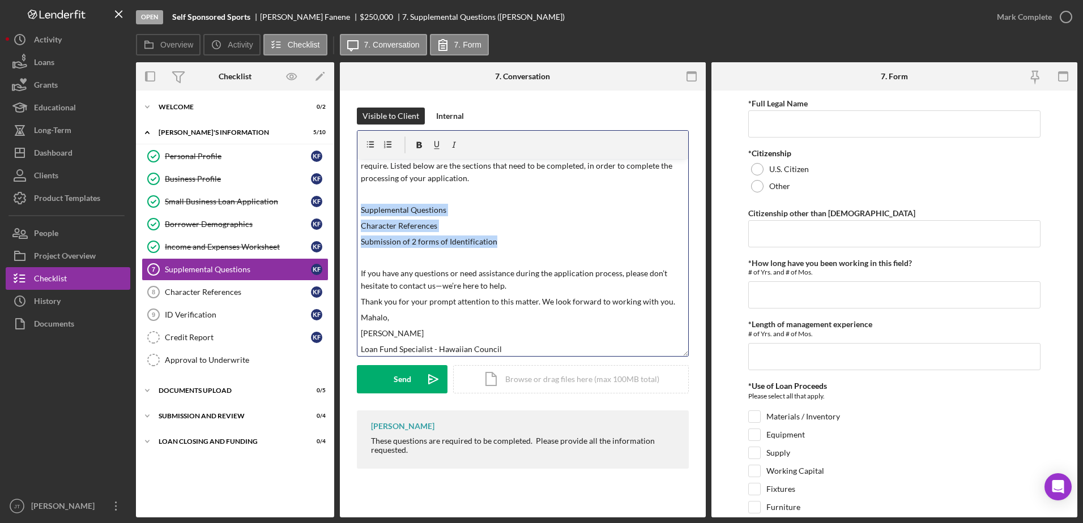
drag, startPoint x: 361, startPoint y: 211, endPoint x: 495, endPoint y: 241, distance: 136.5
click at [495, 241] on div "v Color teal Color pink Remove color Add row above Add row below Add column bef…" at bounding box center [522, 257] width 331 height 197
click at [369, 146] on icon "button" at bounding box center [370, 145] width 25 height 25
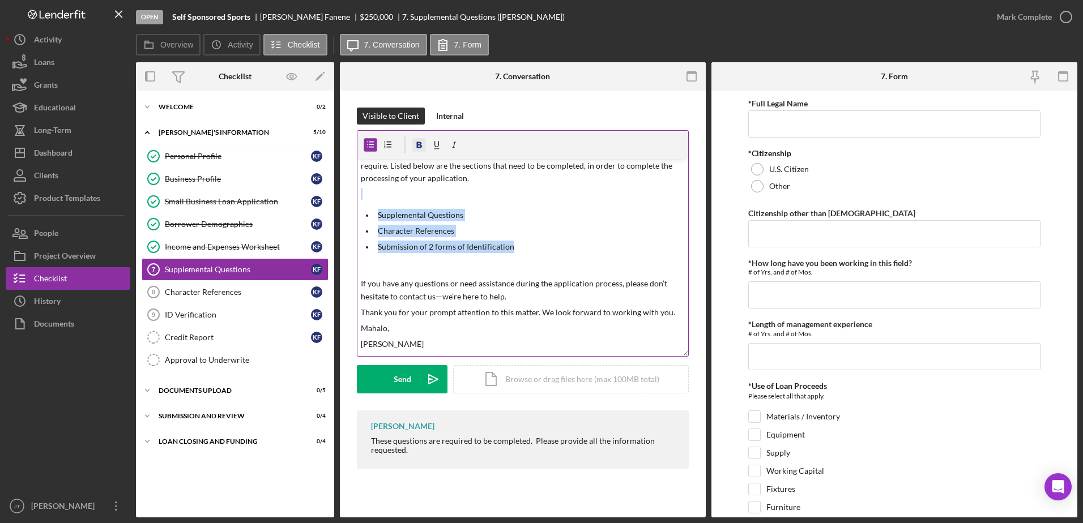
click at [417, 144] on icon "button" at bounding box center [420, 145] width 6 height 6
click at [549, 219] on p "Supplemental Questions" at bounding box center [532, 215] width 308 height 12
click at [404, 200] on p at bounding box center [523, 194] width 325 height 12
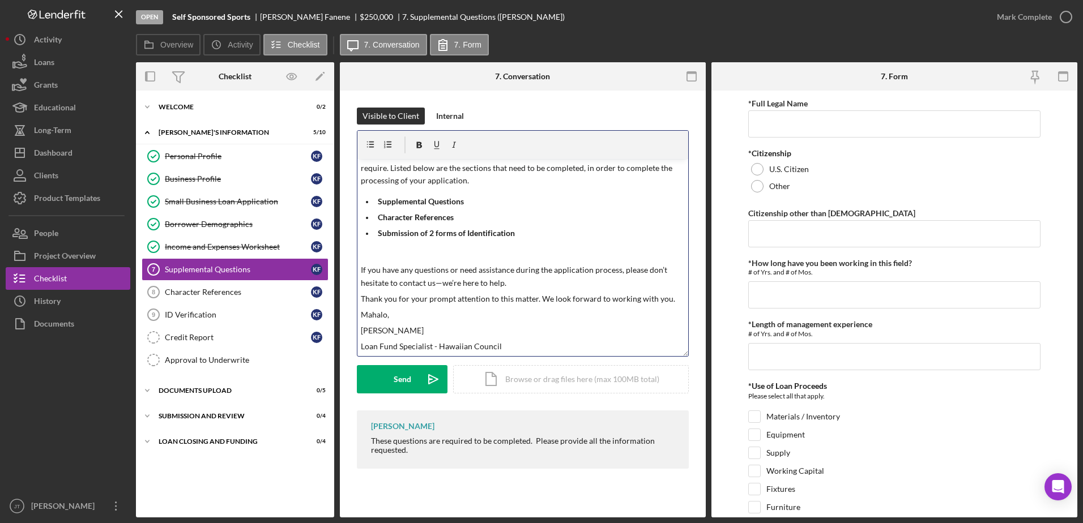
click at [369, 256] on p at bounding box center [523, 254] width 325 height 12
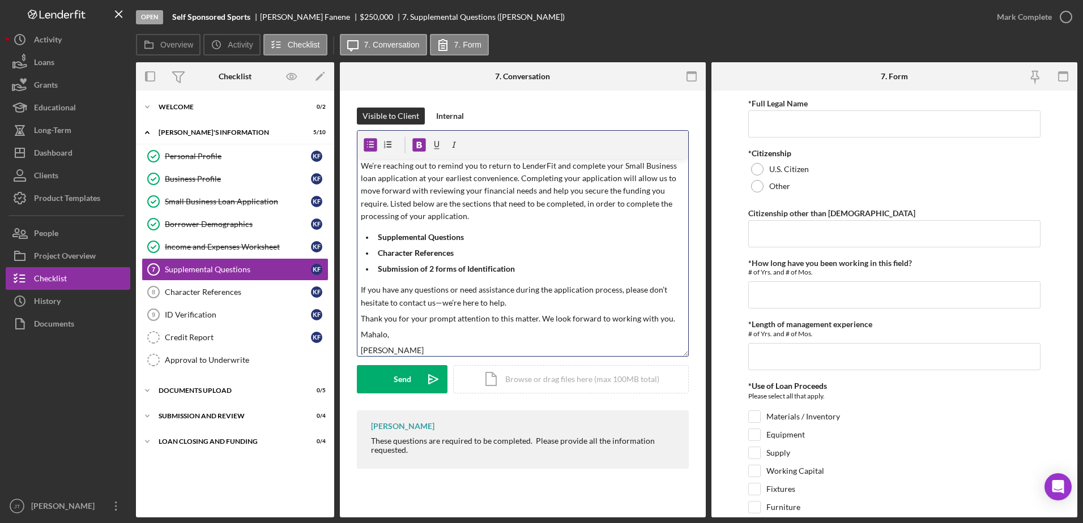
scroll to position [0, 0]
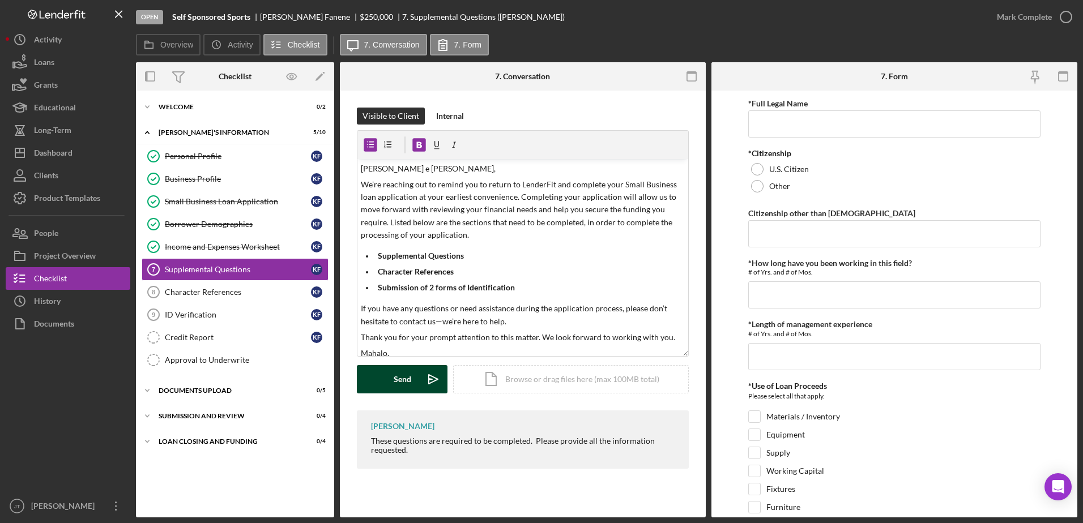
click at [404, 364] on div "Send" at bounding box center [403, 379] width 18 height 28
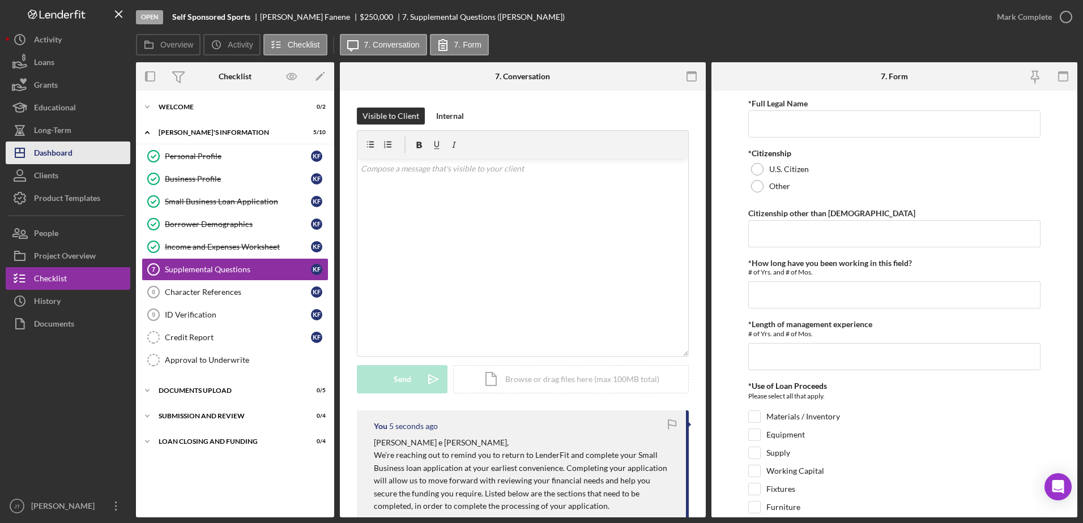
click at [79, 157] on button "Icon/Dashboard Dashboard" at bounding box center [68, 153] width 125 height 23
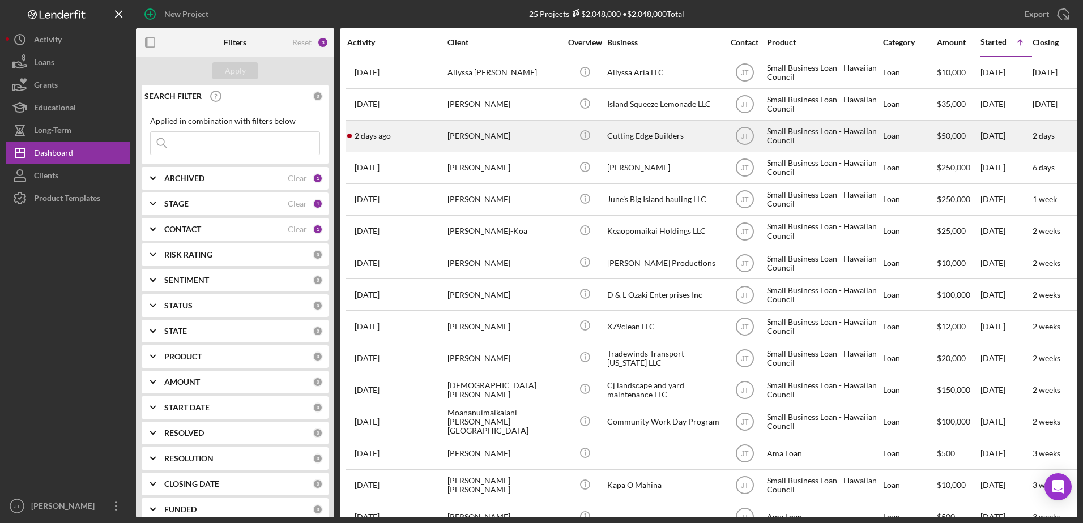
click at [468, 134] on div "[PERSON_NAME]" at bounding box center [504, 136] width 113 height 30
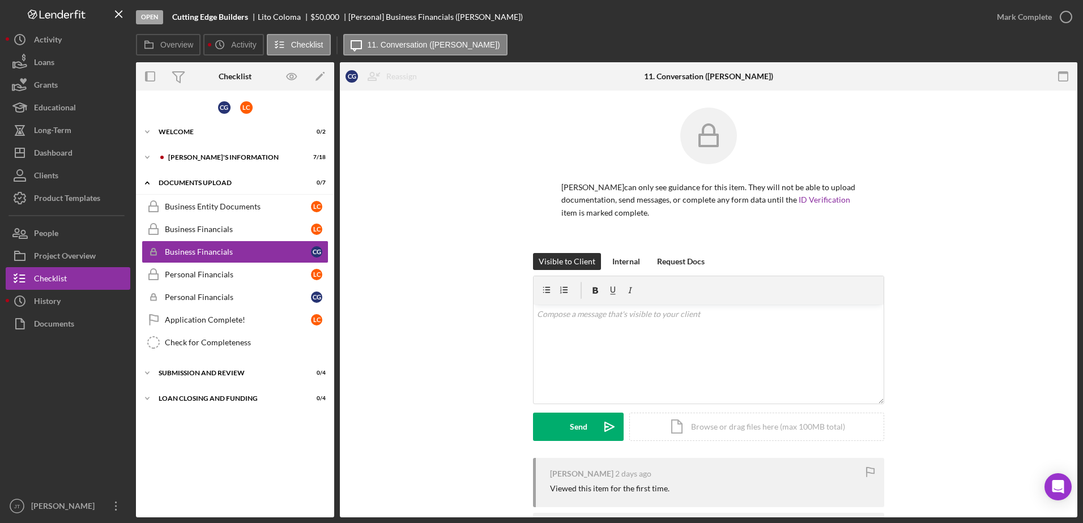
click at [542, 42] on div "Overview Icon/History Activity Checklist Icon/Message 11. Conversation ([PERSON…" at bounding box center [606, 45] width 941 height 23
click at [148, 156] on icon "Icon/Expander" at bounding box center [147, 157] width 23 height 23
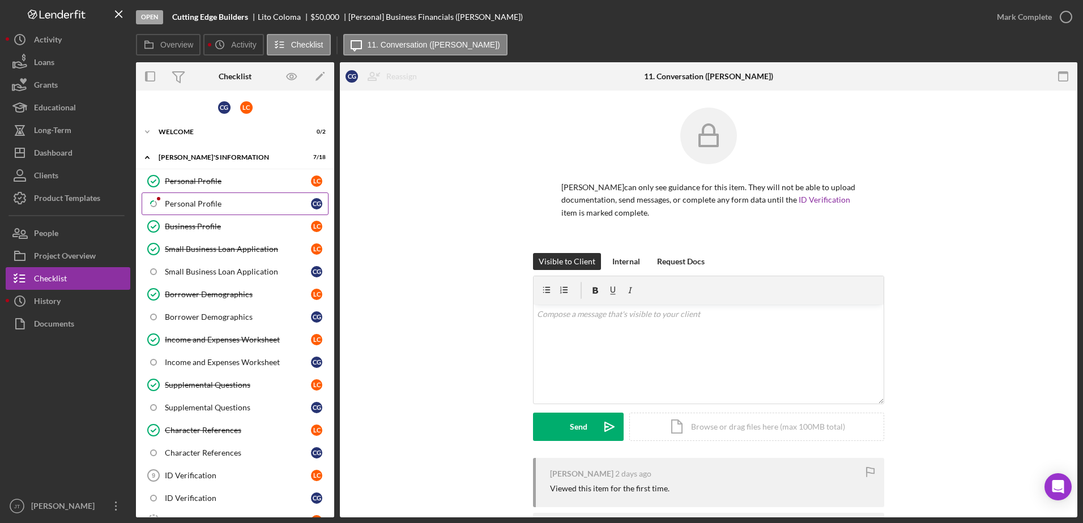
click at [241, 208] on div "Personal Profile" at bounding box center [238, 203] width 146 height 9
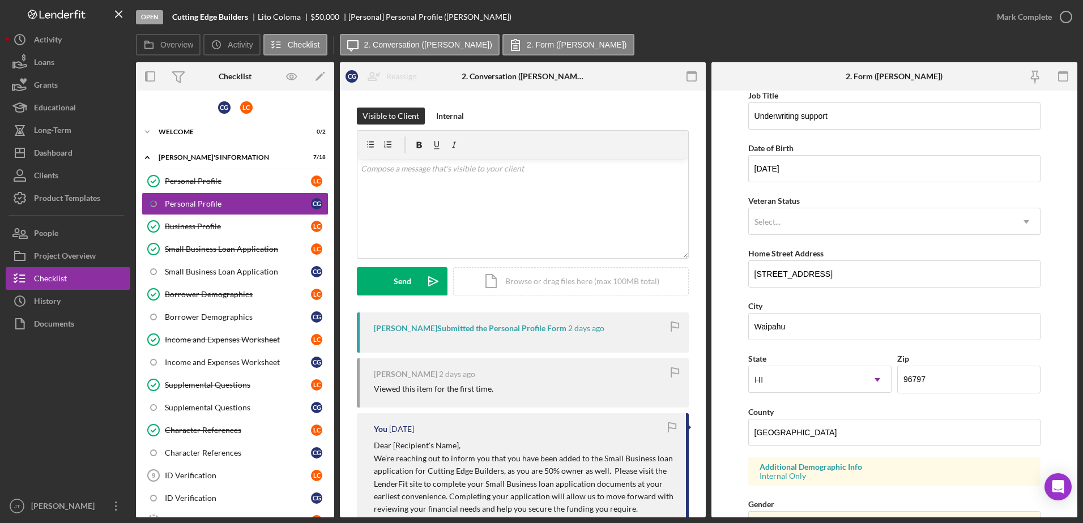
scroll to position [57, 0]
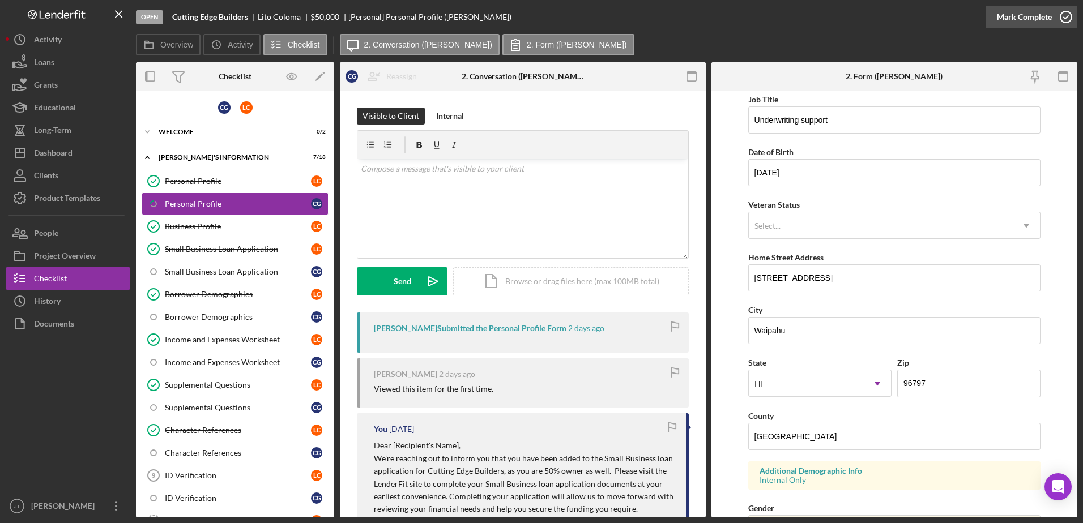
click at [720, 15] on icon "button" at bounding box center [1066, 17] width 28 height 28
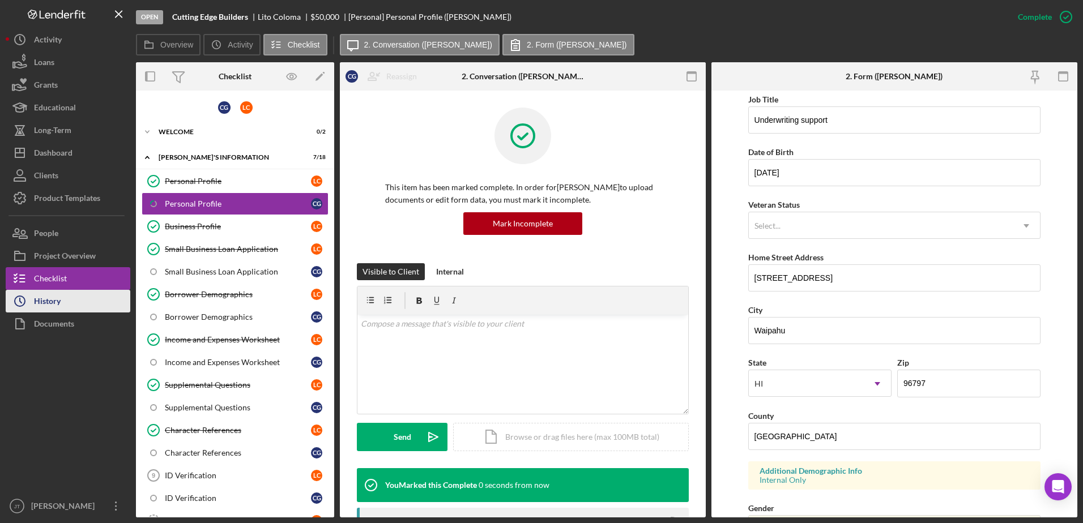
scroll to position [101, 0]
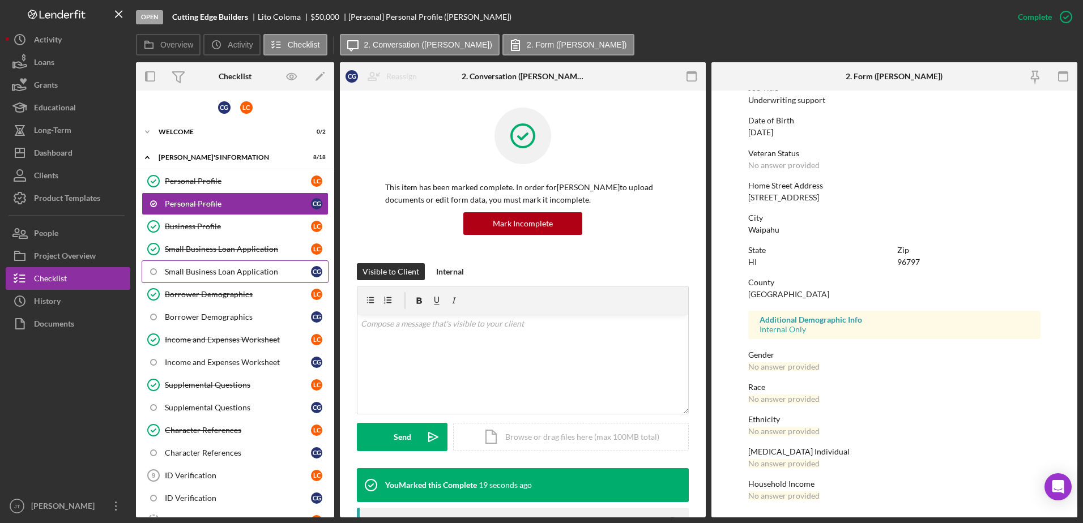
click at [271, 272] on div "Small Business Loan Application" at bounding box center [238, 271] width 146 height 9
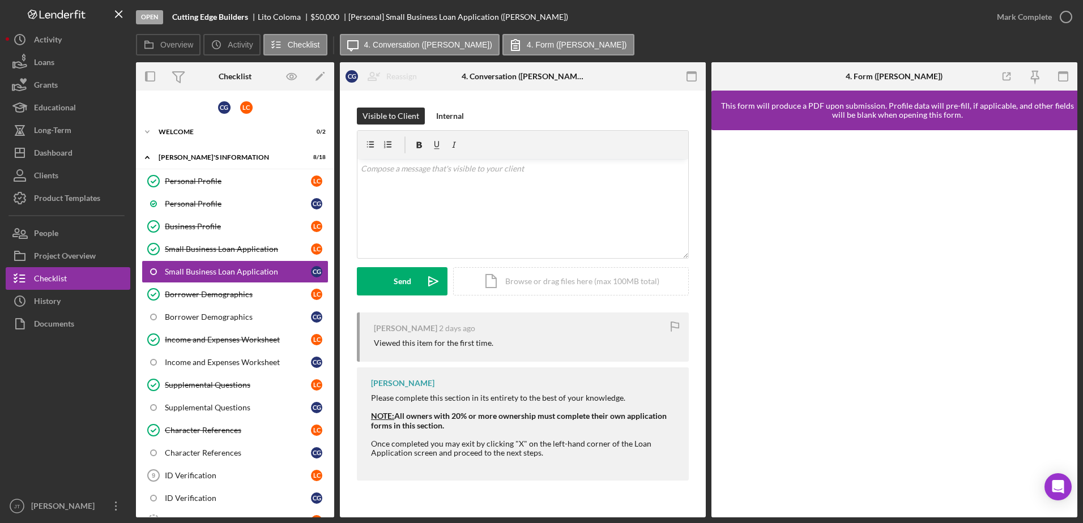
click at [705, 20] on div "Open Cutting Edge Builders [PERSON_NAME] $50,000 $50,000 [Personal] Small Busin…" at bounding box center [561, 17] width 850 height 34
click at [234, 206] on div "Personal Profile" at bounding box center [238, 203] width 146 height 9
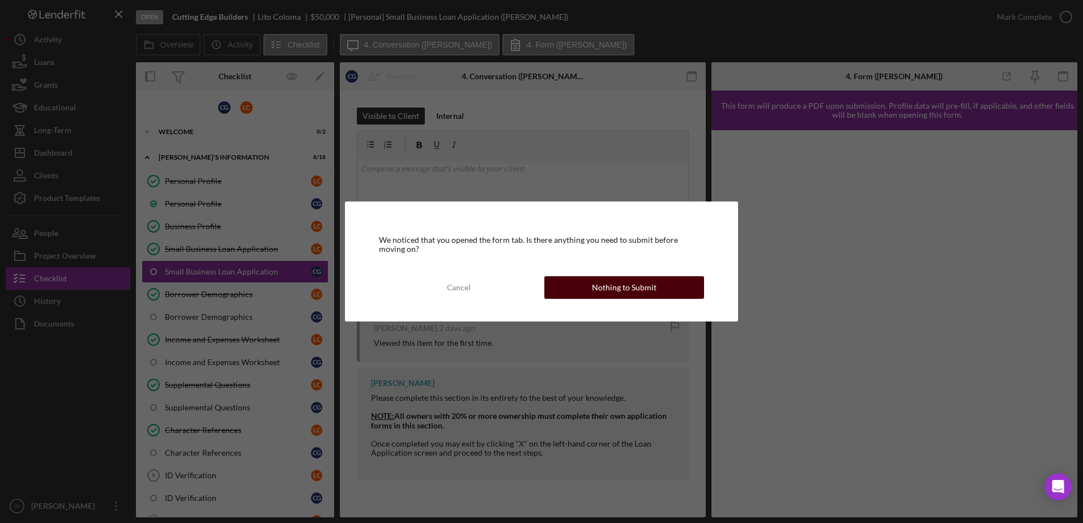
click at [600, 289] on div "Nothing to Submit" at bounding box center [624, 287] width 65 height 23
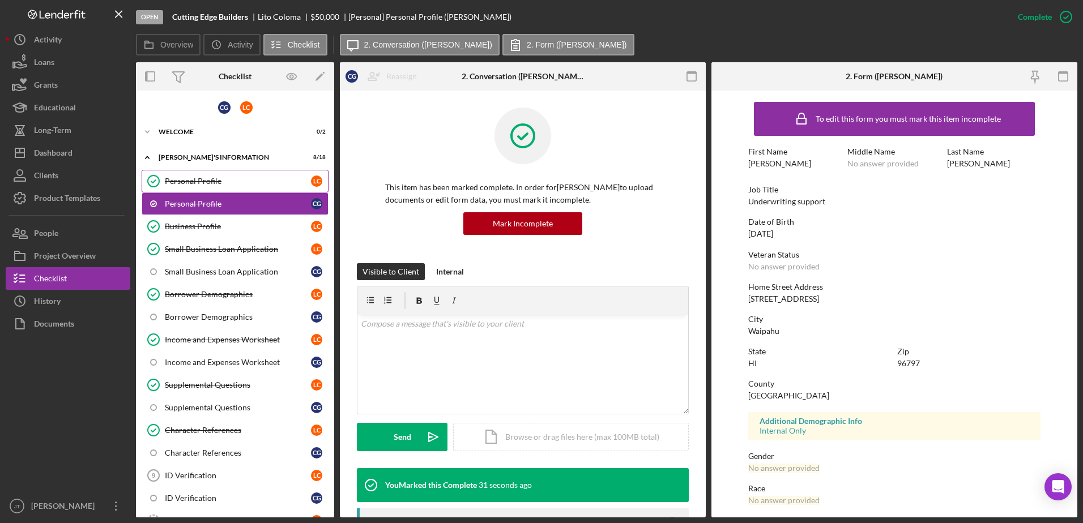
click at [246, 190] on link "Personal Profile Personal Profile L C" at bounding box center [235, 181] width 187 height 23
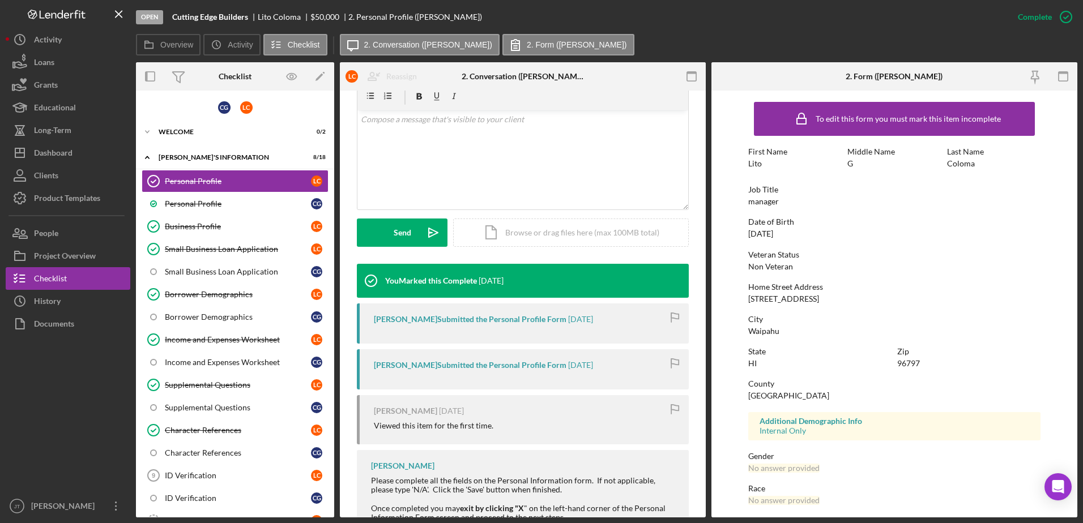
scroll to position [189, 0]
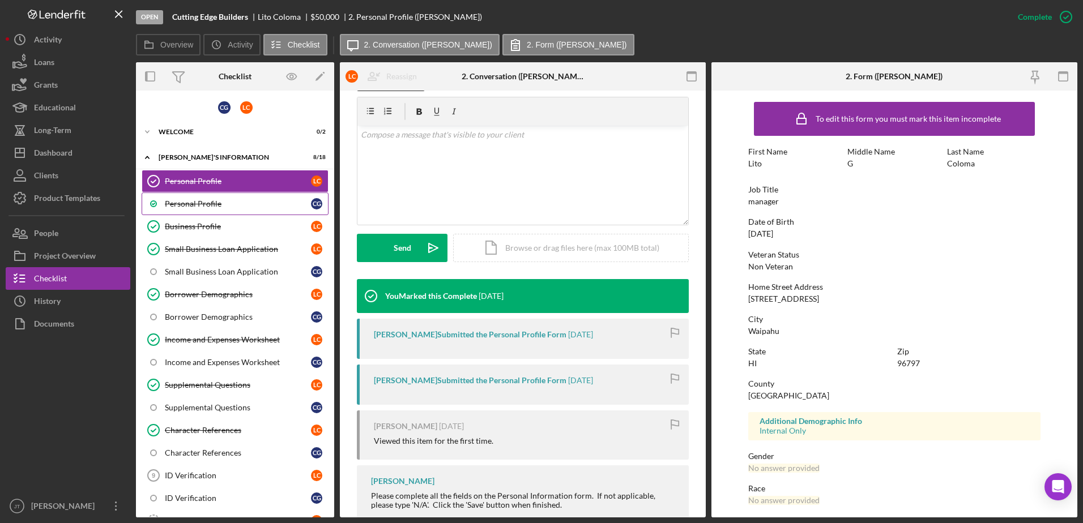
click at [207, 211] on link "Personal Profile C G" at bounding box center [235, 204] width 187 height 23
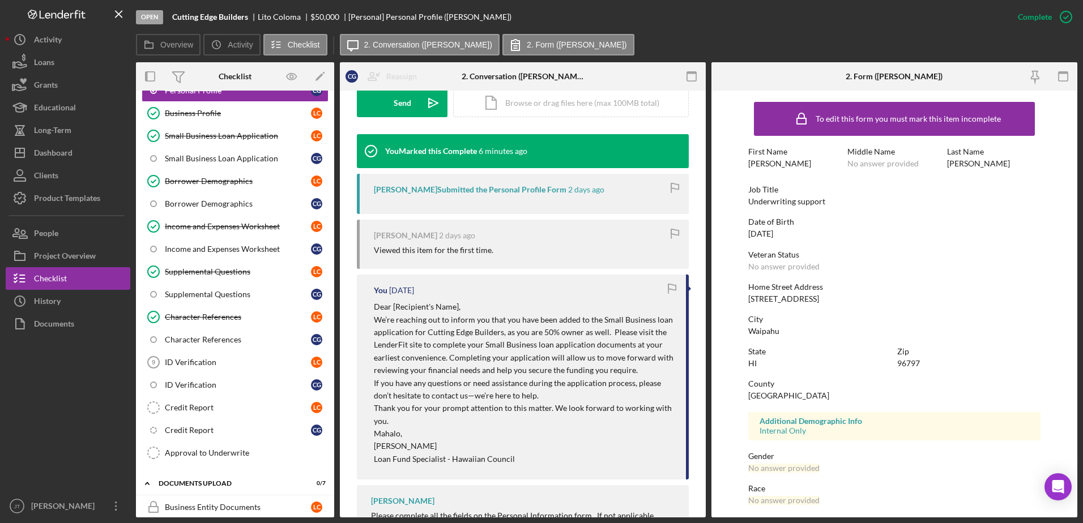
scroll to position [297, 0]
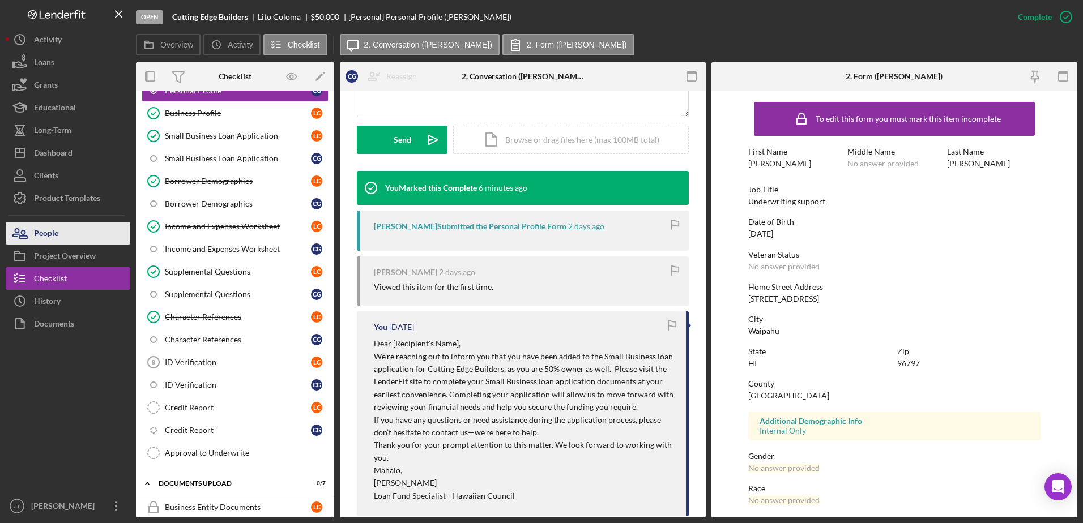
click at [67, 225] on button "People" at bounding box center [68, 233] width 125 height 23
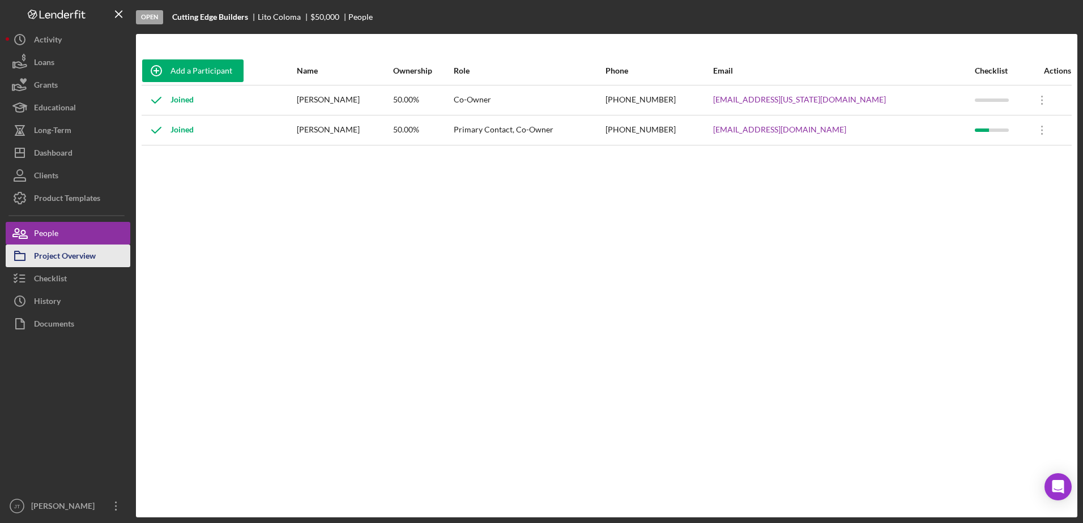
click at [99, 259] on button "Project Overview" at bounding box center [68, 256] width 125 height 23
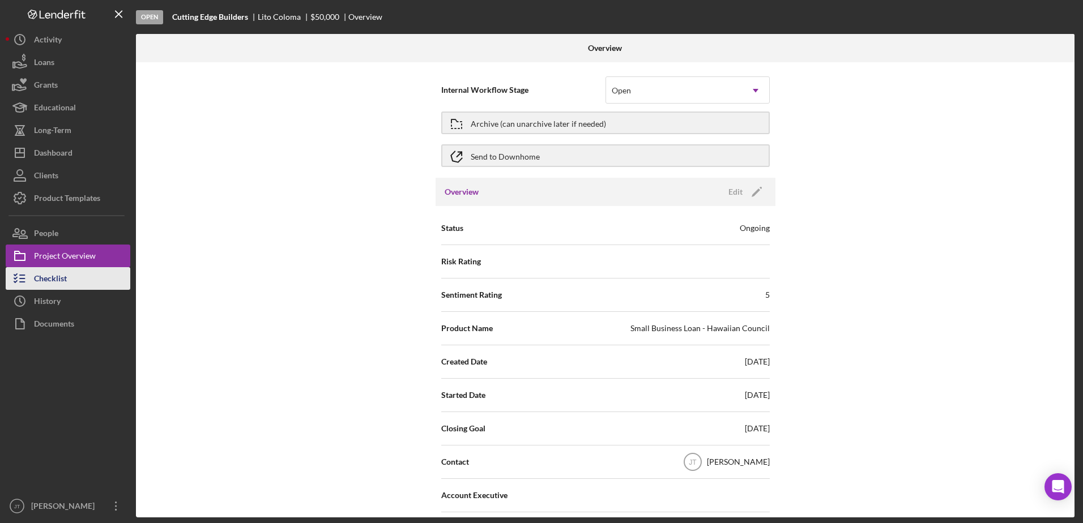
click at [67, 278] on div "Checklist" at bounding box center [50, 279] width 33 height 25
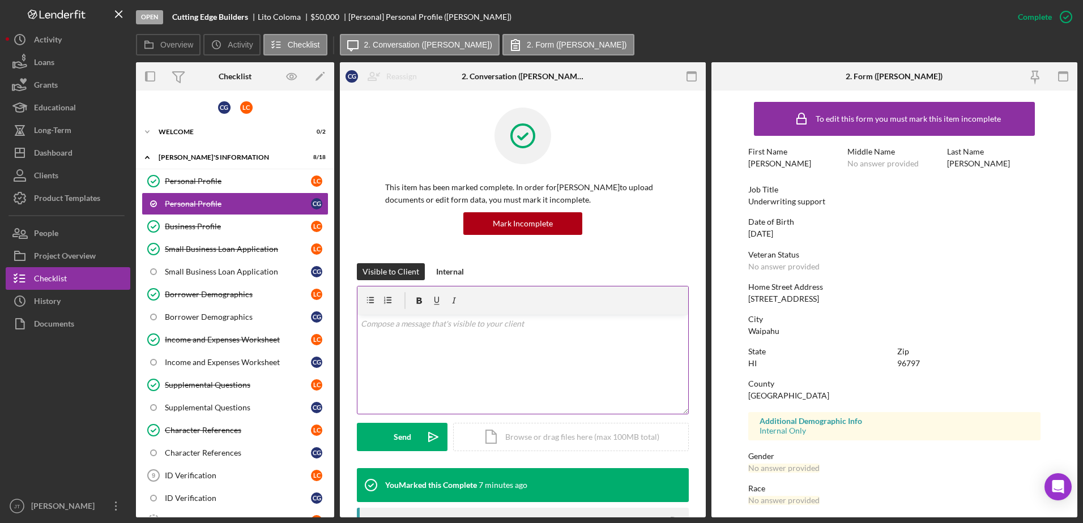
click at [389, 334] on div "v Color teal Color pink Remove color Add row above Add row below Add column bef…" at bounding box center [522, 364] width 331 height 99
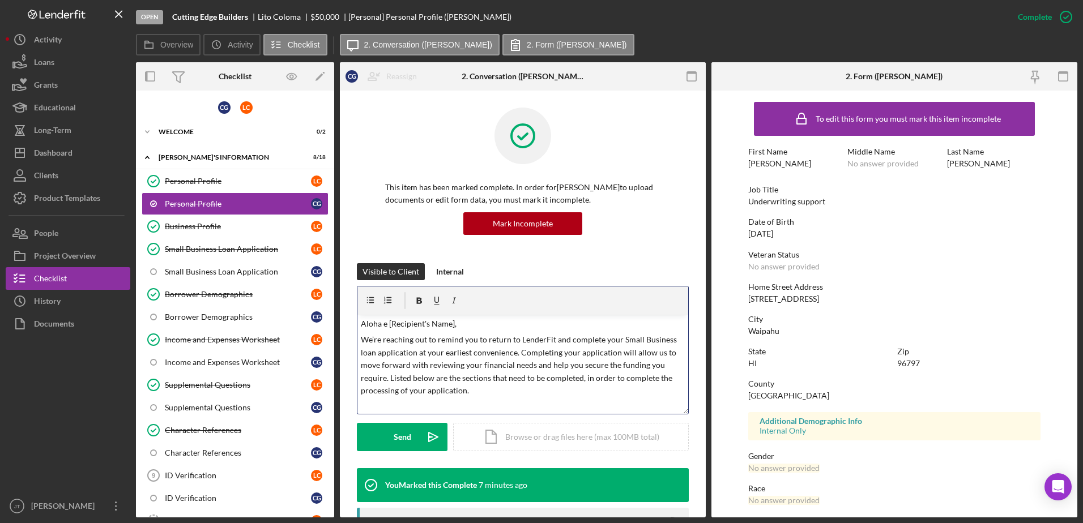
click at [453, 322] on p "Aloha e [Recipient's Name]," at bounding box center [523, 324] width 325 height 12
drag, startPoint x: 513, startPoint y: 352, endPoint x: 419, endPoint y: 348, distance: 94.7
click at [419, 348] on p "We’re reaching out to remind you to return to LenderFit and complete your Small…" at bounding box center [523, 365] width 325 height 63
drag, startPoint x: 430, startPoint y: 351, endPoint x: 518, endPoint y: 351, distance: 88.4
click at [518, 351] on p "We’re reaching out to remind you to return to LenderFit and complete your Small…" at bounding box center [523, 365] width 325 height 63
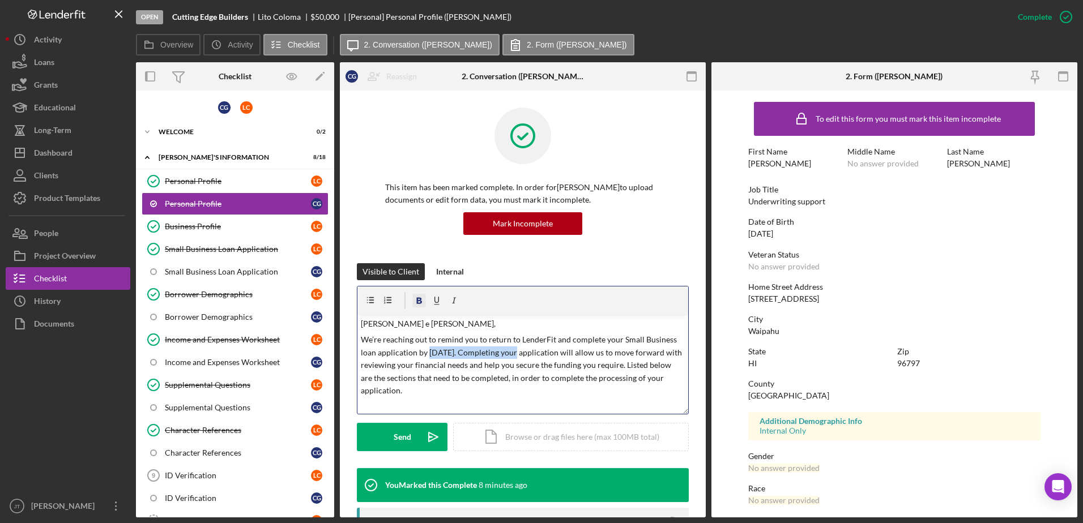
click at [416, 297] on icon "button" at bounding box center [419, 300] width 25 height 25
click at [559, 272] on div "Visible to Client Internal" at bounding box center [523, 271] width 332 height 17
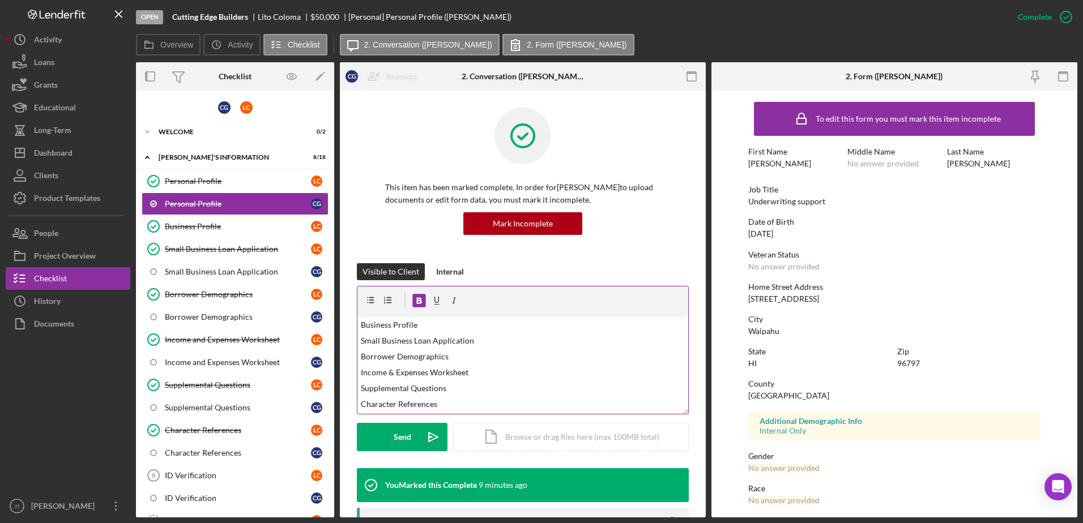
scroll to position [57, 0]
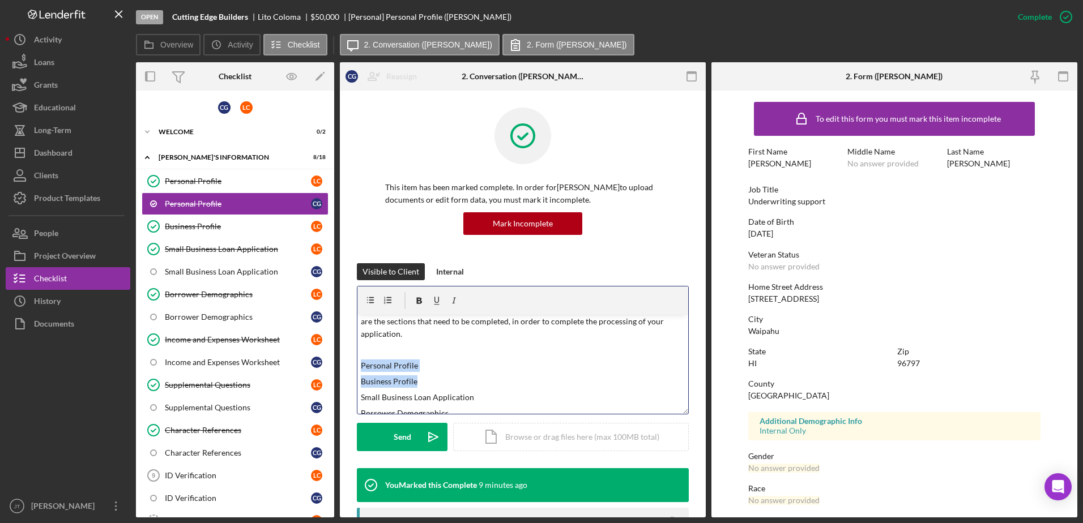
drag, startPoint x: 425, startPoint y: 381, endPoint x: 347, endPoint y: 368, distance: 78.7
click at [347, 364] on div "This item has been marked complete. In order for [PERSON_NAME] to upload docume…" at bounding box center [523, 510] width 366 height 838
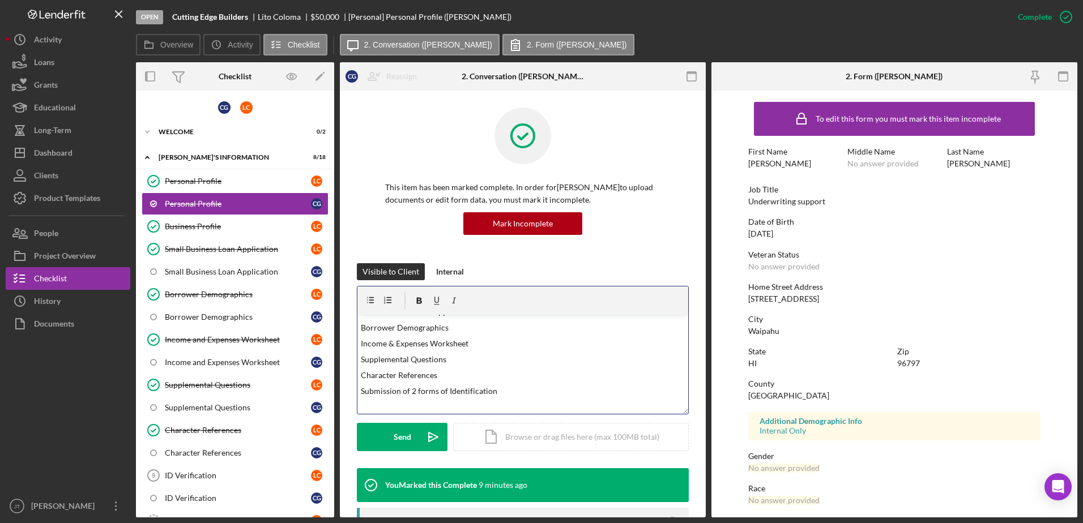
scroll to position [113, 0]
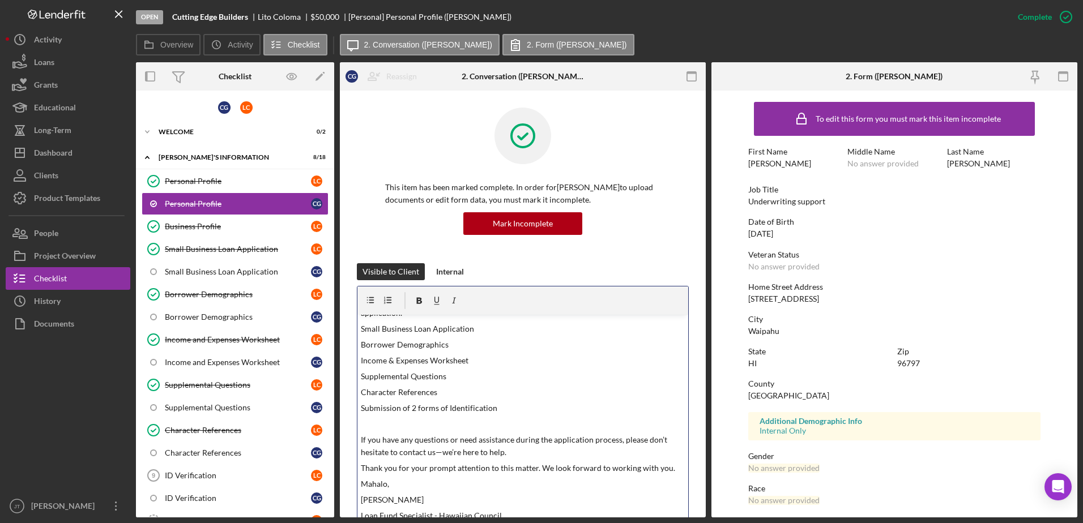
drag, startPoint x: 683, startPoint y: 412, endPoint x: 683, endPoint y: 523, distance: 111.6
click at [683, 364] on html "Open Cutting Edge Builders [PERSON_NAME] $50,000 $50,000 [Personal] Personal Pr…" at bounding box center [541, 261] width 1083 height 523
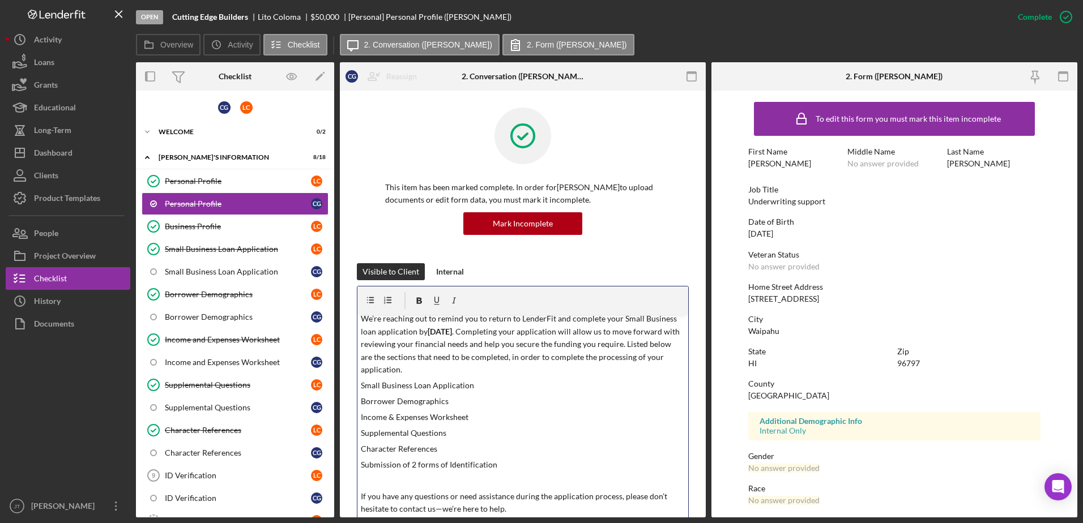
click at [414, 364] on p at bounding box center [523, 481] width 325 height 12
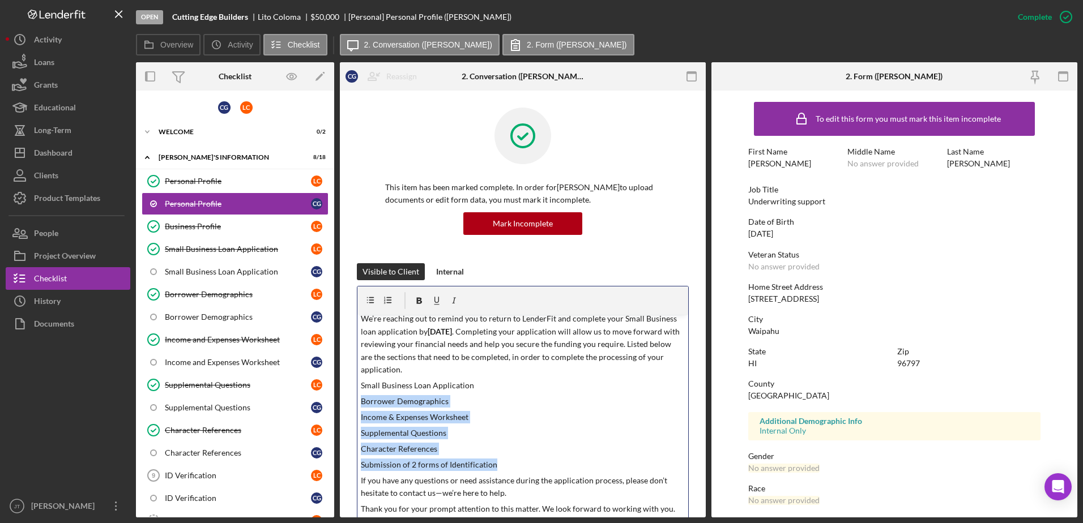
drag, startPoint x: 513, startPoint y: 468, endPoint x: 342, endPoint y: 402, distance: 183.3
drag, startPoint x: 372, startPoint y: 302, endPoint x: 385, endPoint y: 301, distance: 13.0
click at [372, 301] on icon "button" at bounding box center [370, 300] width 25 height 25
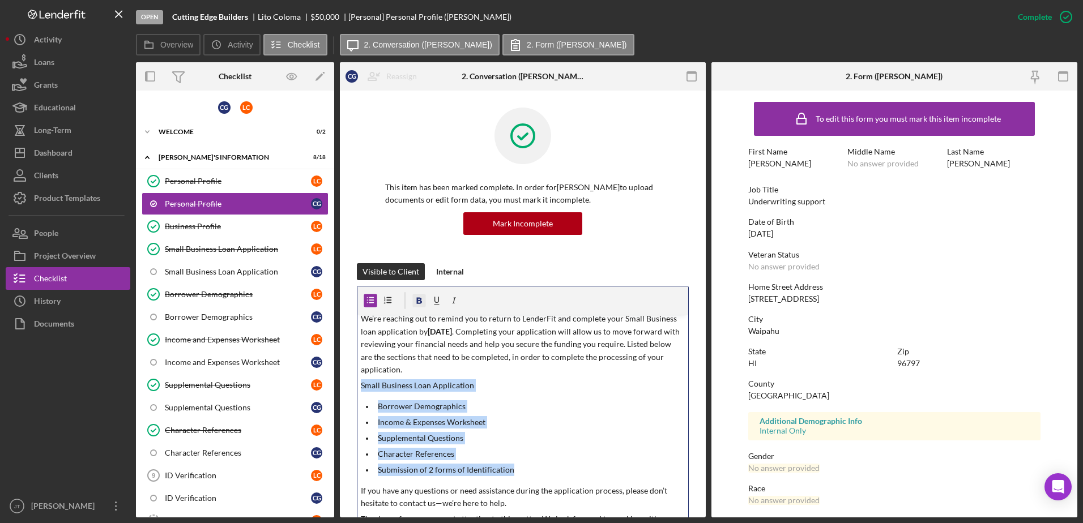
click at [417, 299] on icon "button" at bounding box center [420, 300] width 6 height 6
click at [586, 364] on p "Borrower Demographics" at bounding box center [532, 406] width 308 height 12
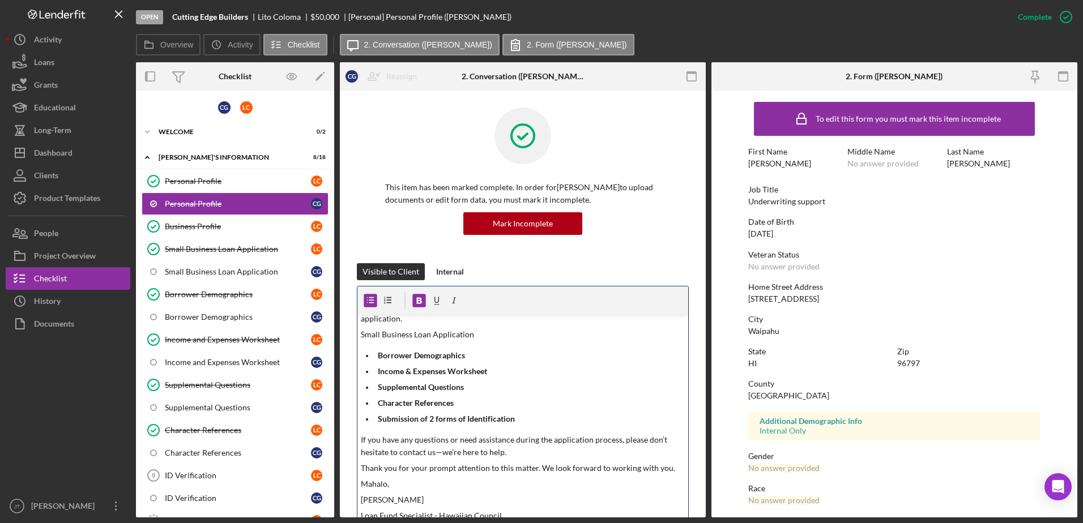
scroll to position [170, 0]
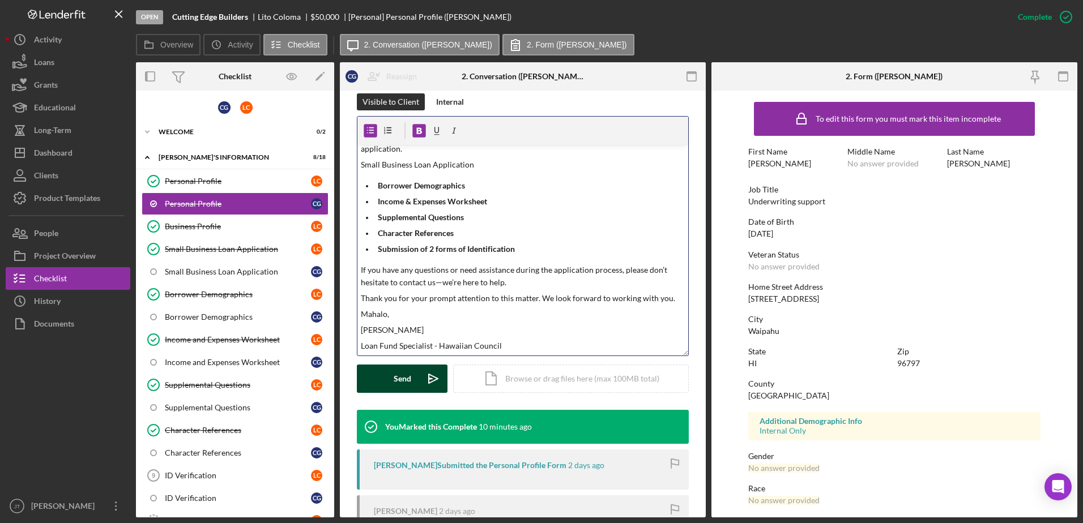
click at [394, 364] on div "Send" at bounding box center [403, 379] width 18 height 28
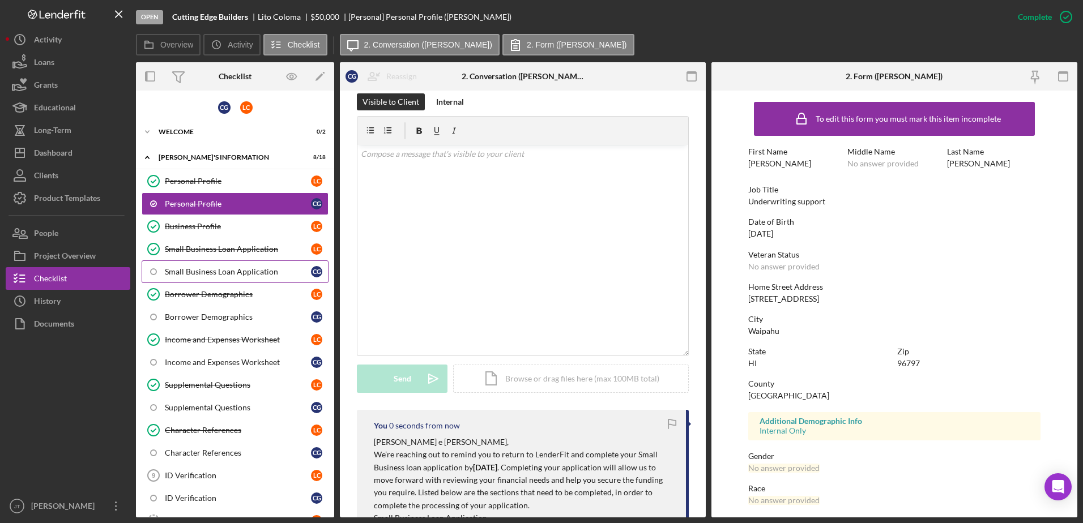
scroll to position [0, 0]
click at [240, 189] on link "Personal Profile Personal Profile L C" at bounding box center [235, 181] width 187 height 23
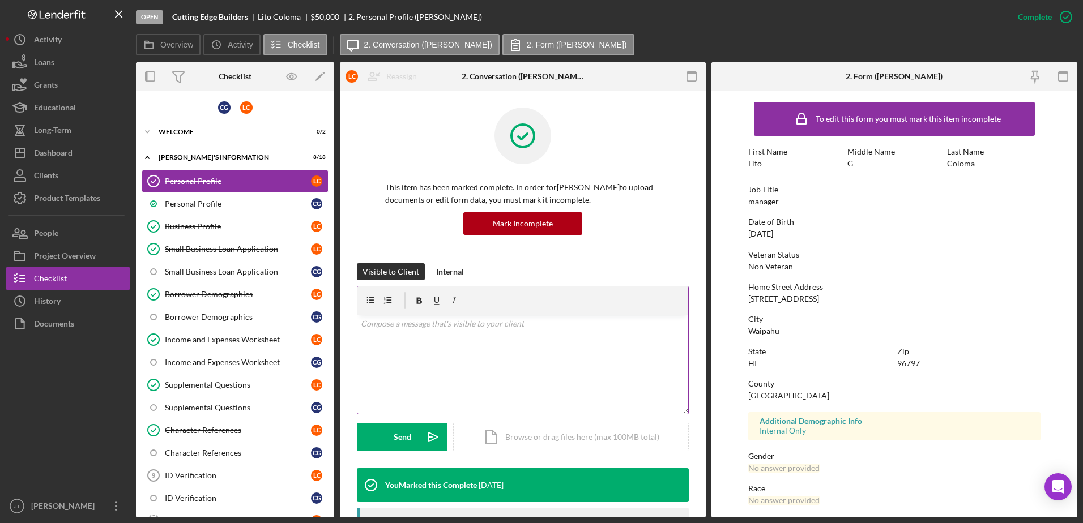
click at [447, 333] on div "v Color teal Color pink Remove color Add row above Add row below Add column bef…" at bounding box center [522, 364] width 331 height 99
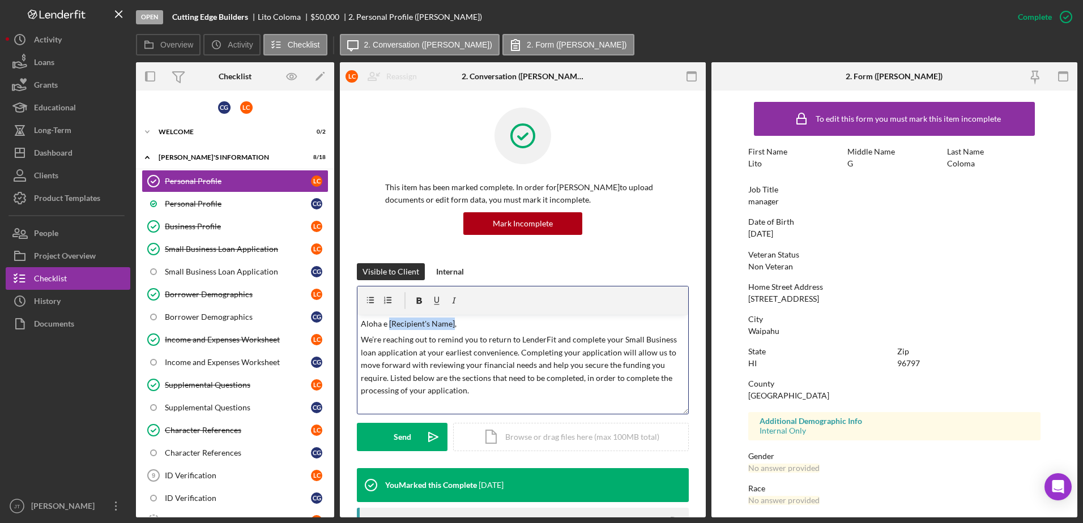
drag, startPoint x: 453, startPoint y: 322, endPoint x: 389, endPoint y: 320, distance: 63.5
click at [389, 320] on p "Aloha e [Recipient's Name]," at bounding box center [523, 324] width 325 height 12
click at [520, 340] on p "We’re reaching out to remind you to return to LenderFit and complete your Small…" at bounding box center [523, 365] width 325 height 63
drag, startPoint x: 537, startPoint y: 339, endPoint x: 573, endPoint y: 341, distance: 35.8
click at [573, 341] on p "We’re reaching out to remind you to return to have [PERSON_NAME] return LenderF…" at bounding box center [523, 365] width 325 height 63
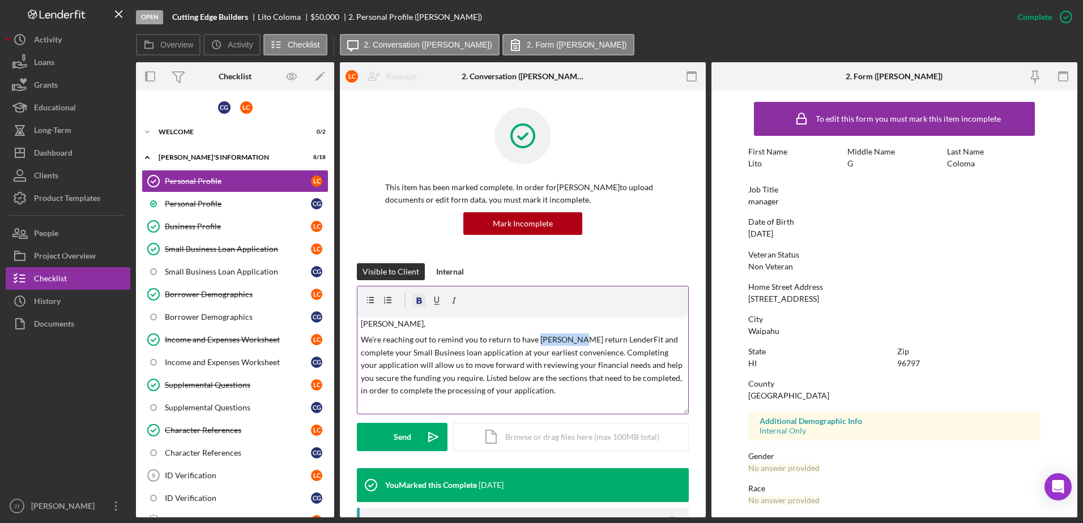
click at [419, 297] on icon "button" at bounding box center [419, 300] width 25 height 25
click at [410, 352] on p "We’re reaching out to remind you to return to have [PERSON_NAME] return LenderF…" at bounding box center [523, 365] width 325 height 63
drag, startPoint x: 663, startPoint y: 352, endPoint x: 568, endPoint y: 354, distance: 95.7
click at [568, 354] on p "We’re reaching out to remind you to return to have [PERSON_NAME] return [PERSON…" at bounding box center [523, 365] width 325 height 63
drag, startPoint x: 637, startPoint y: 353, endPoint x: 644, endPoint y: 352, distance: 6.3
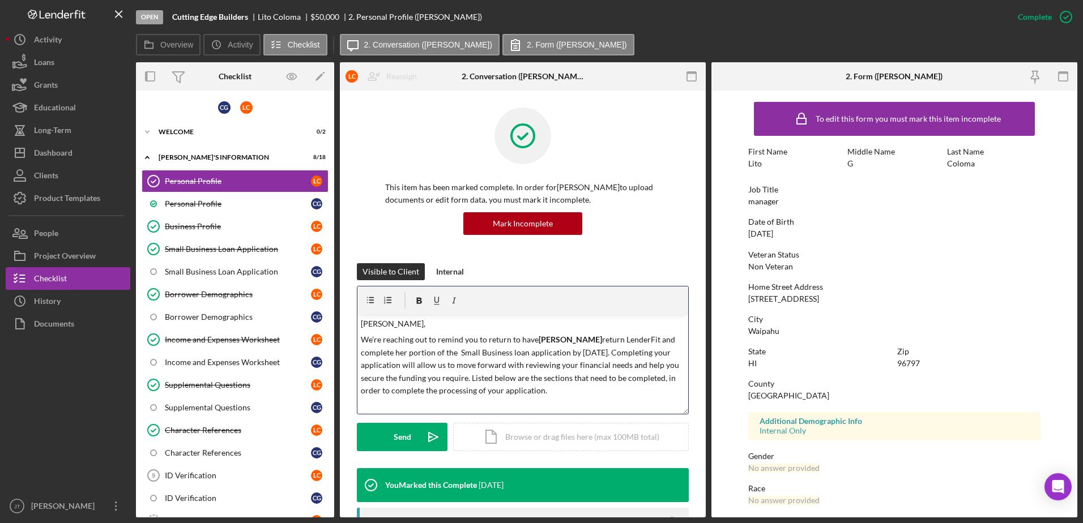
click at [418, 364] on p "We’re reaching out to remind you to return to have [PERSON_NAME] return [PERSON…" at bounding box center [523, 365] width 325 height 63
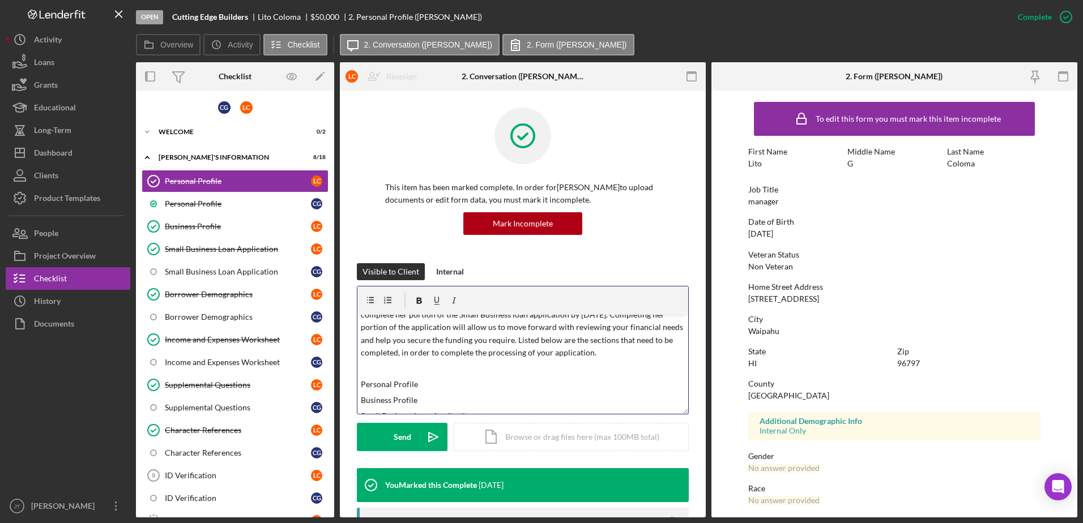
scroll to position [57, 0]
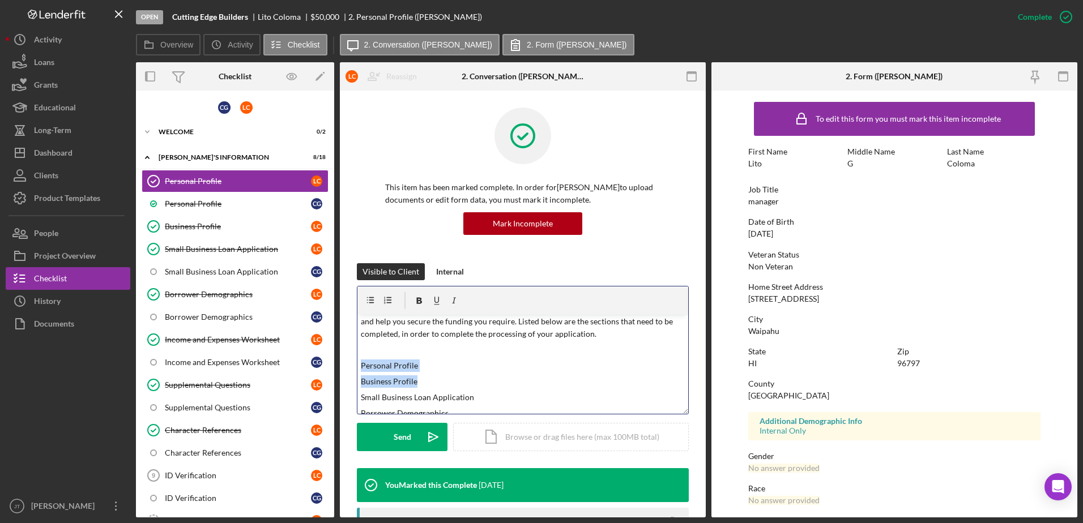
drag, startPoint x: 424, startPoint y: 384, endPoint x: 354, endPoint y: 363, distance: 72.9
click at [354, 363] on div "This item has been marked complete. In order for [PERSON_NAME] to upload docume…" at bounding box center [523, 427] width 366 height 673
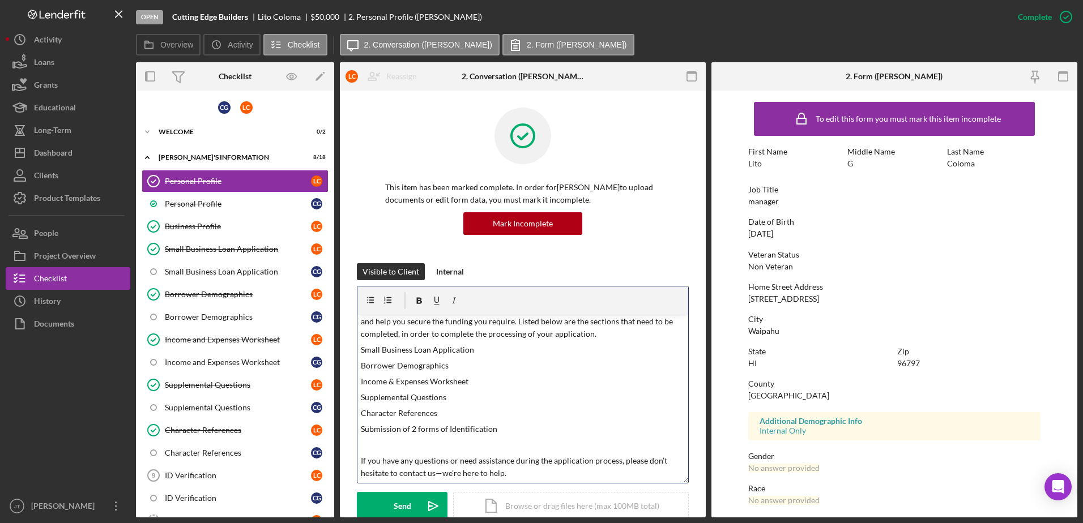
drag, startPoint x: 681, startPoint y: 411, endPoint x: 685, endPoint y: 489, distance: 78.3
click at [685, 364] on div "This item has been marked complete. In order for [PERSON_NAME] to upload docume…" at bounding box center [523, 462] width 366 height 742
click at [361, 364] on p at bounding box center [523, 445] width 325 height 12
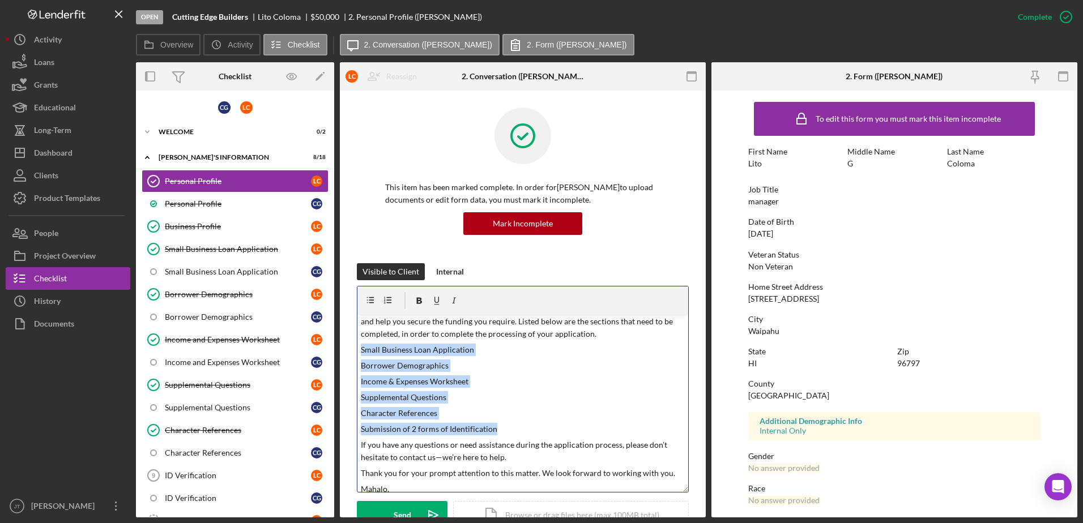
drag, startPoint x: 358, startPoint y: 348, endPoint x: 526, endPoint y: 424, distance: 184.6
click at [526, 364] on div "v Color teal Color pink Remove color Add row above Add row below Add column bef…" at bounding box center [522, 403] width 331 height 177
click at [419, 305] on icon "button" at bounding box center [419, 300] width 25 height 25
click at [375, 301] on icon "button" at bounding box center [370, 300] width 25 height 25
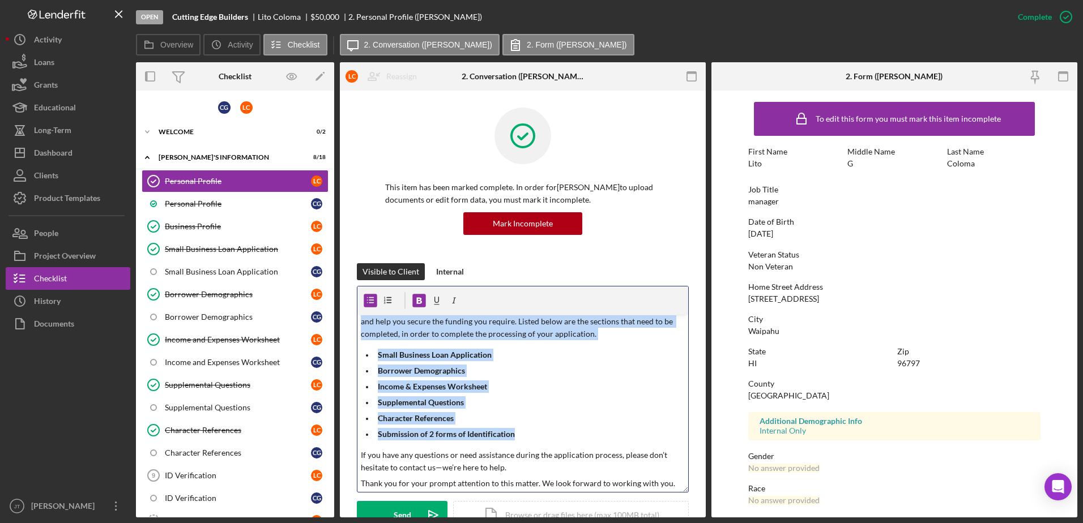
click at [562, 364] on ul "Small Business Loan Application Borrower Demographics Income & Expenses Workshe…" at bounding box center [522, 395] width 331 height 92
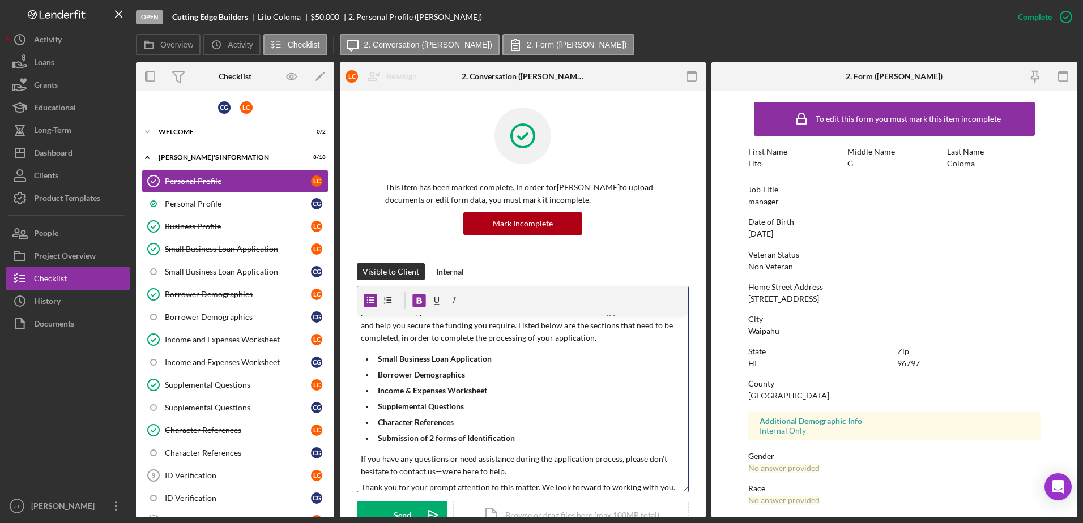
scroll to position [105, 0]
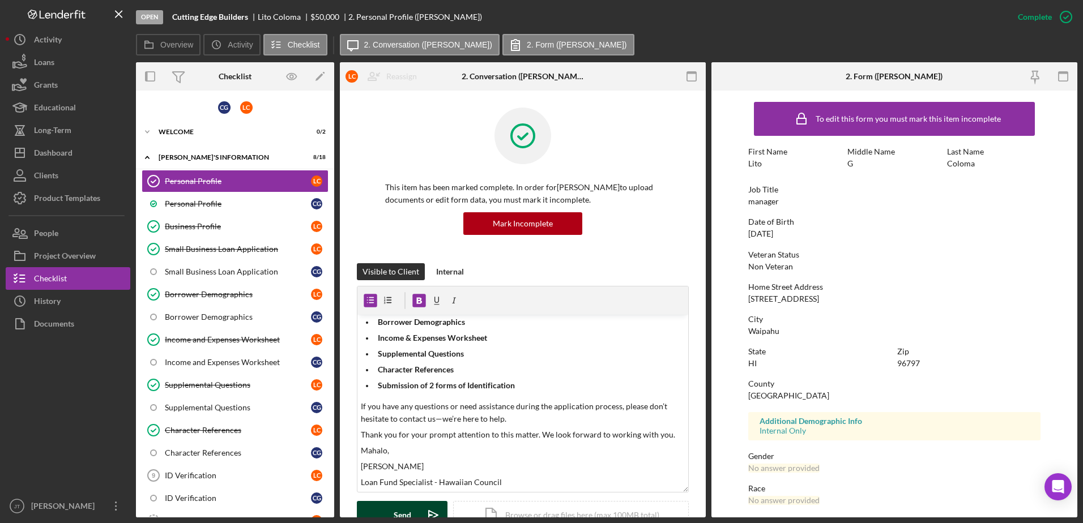
click at [395, 364] on div "Send" at bounding box center [403, 515] width 18 height 28
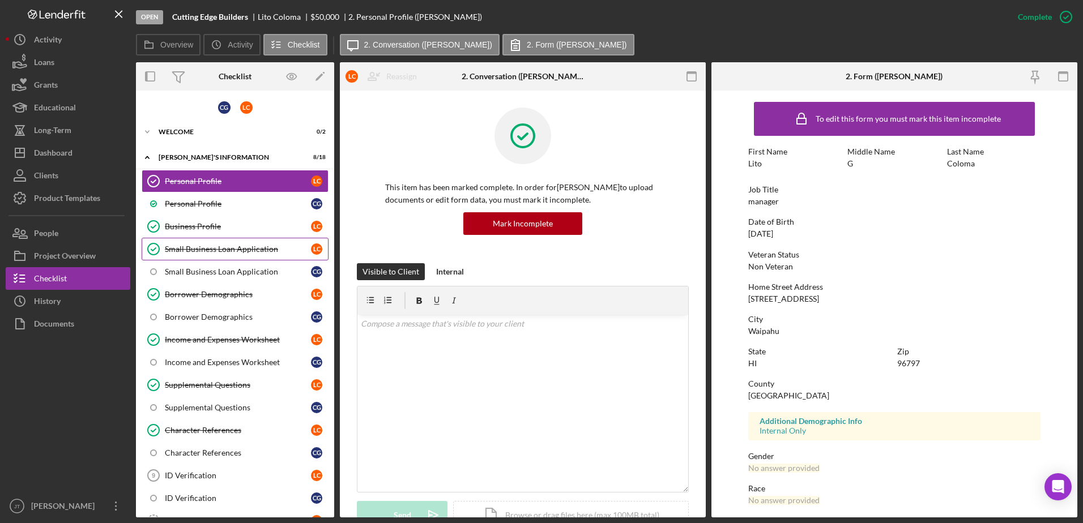
click at [257, 250] on div "Small Business Loan Application" at bounding box center [238, 249] width 146 height 9
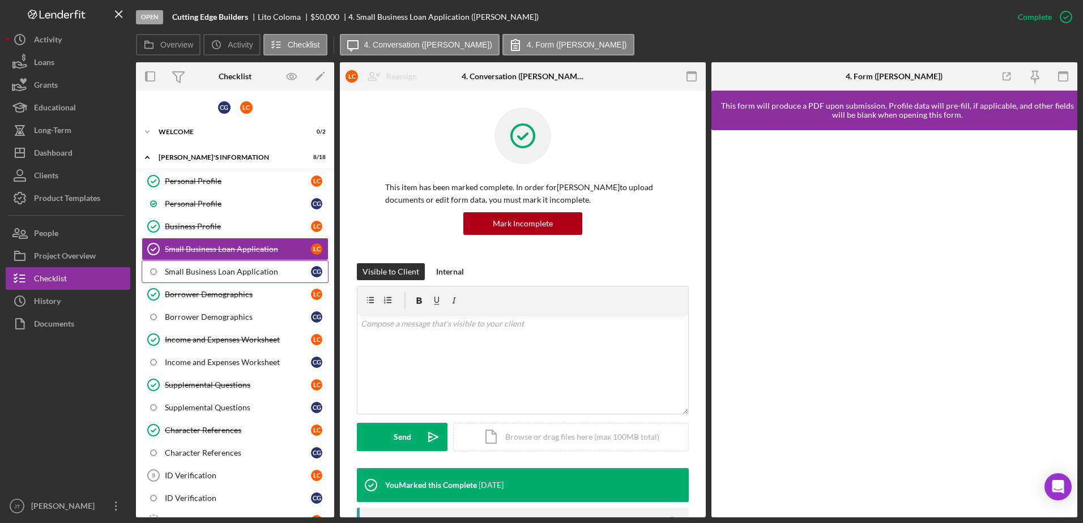
click at [261, 273] on div "Small Business Loan Application" at bounding box center [238, 271] width 146 height 9
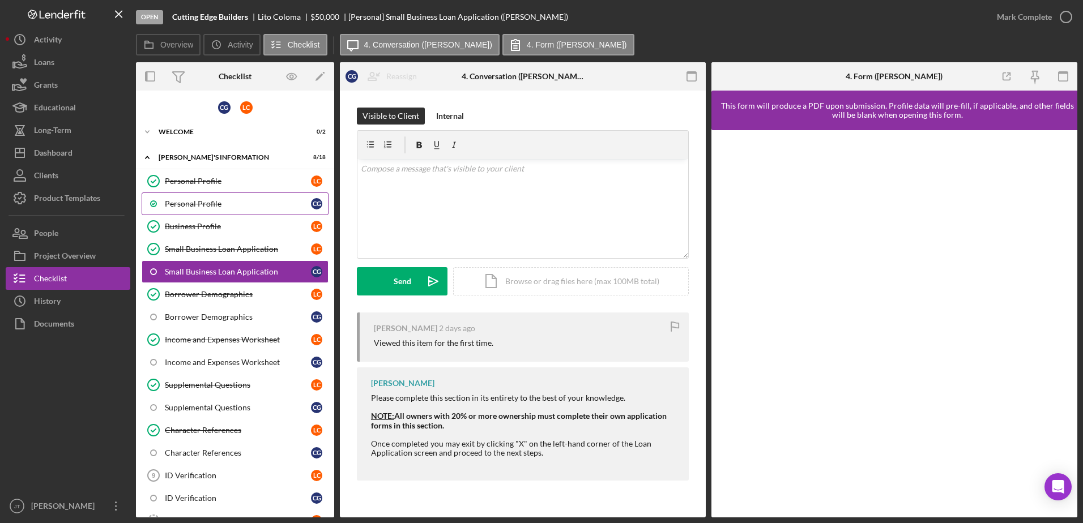
click at [266, 206] on div "Personal Profile" at bounding box center [238, 203] width 146 height 9
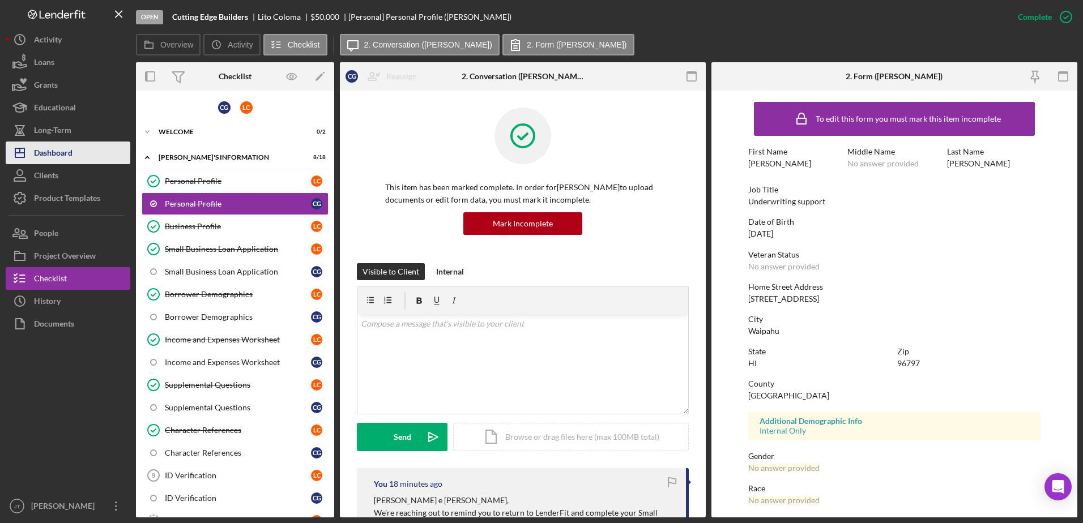
click at [81, 144] on button "Icon/Dashboard Dashboard" at bounding box center [68, 153] width 125 height 23
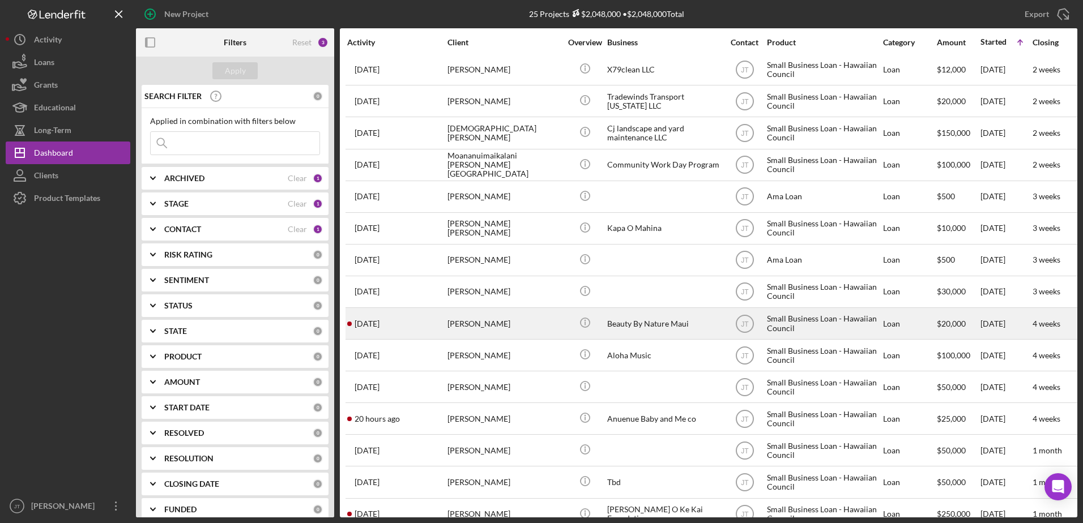
scroll to position [283, 0]
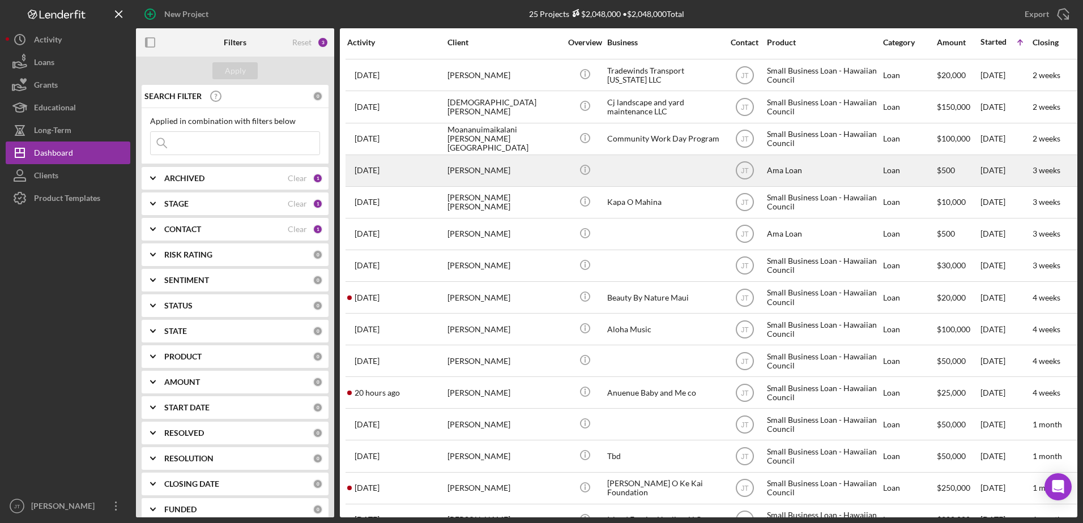
click at [499, 175] on div "[PERSON_NAME]" at bounding box center [504, 171] width 113 height 30
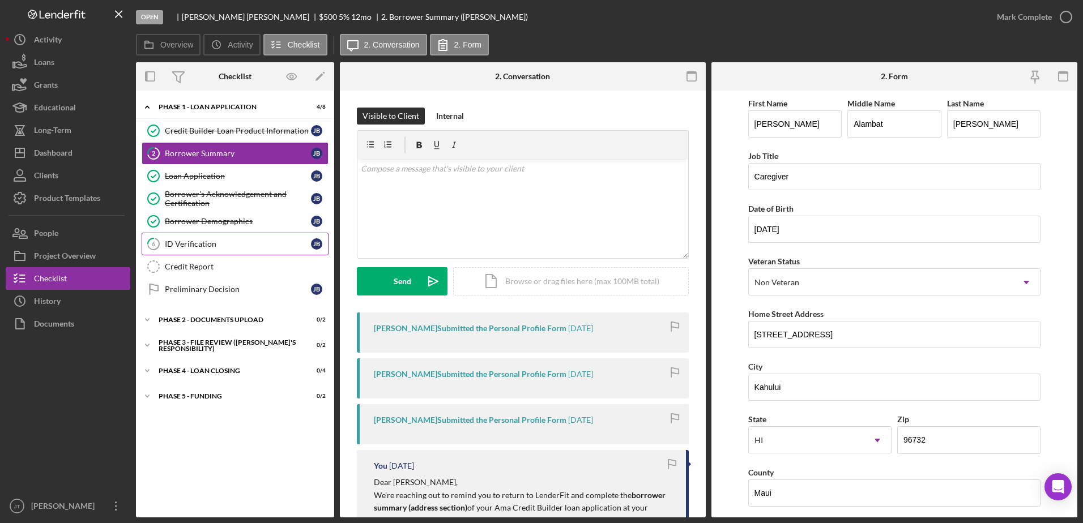
click at [275, 245] on div "ID Verification" at bounding box center [238, 244] width 146 height 9
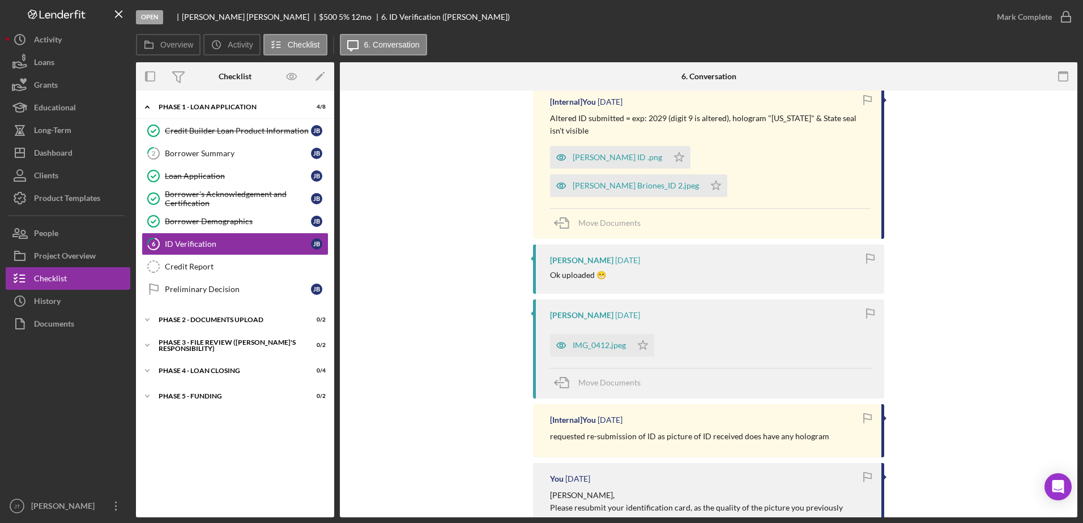
scroll to position [283, 0]
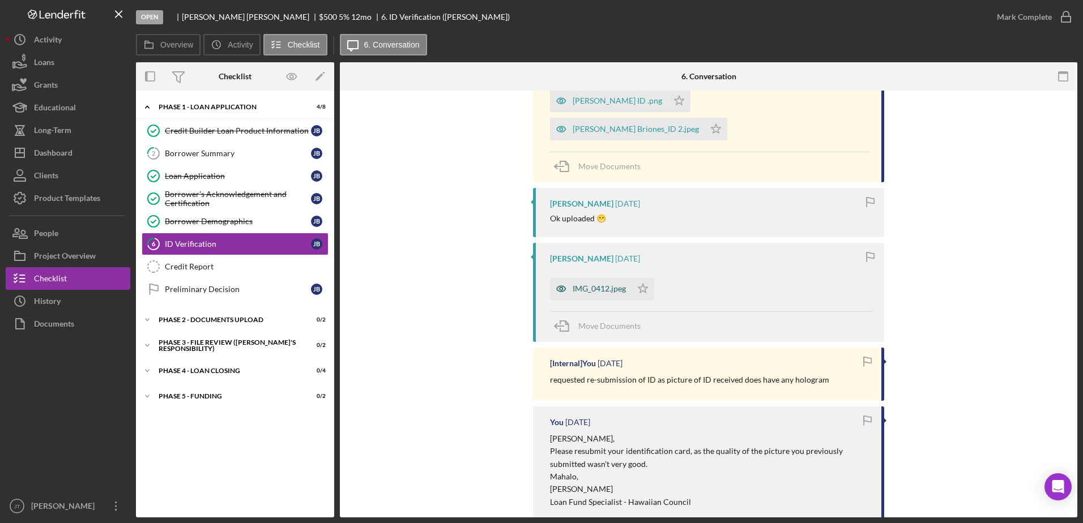
click at [617, 284] on div "IMG_0412.jpeg" at bounding box center [599, 288] width 53 height 9
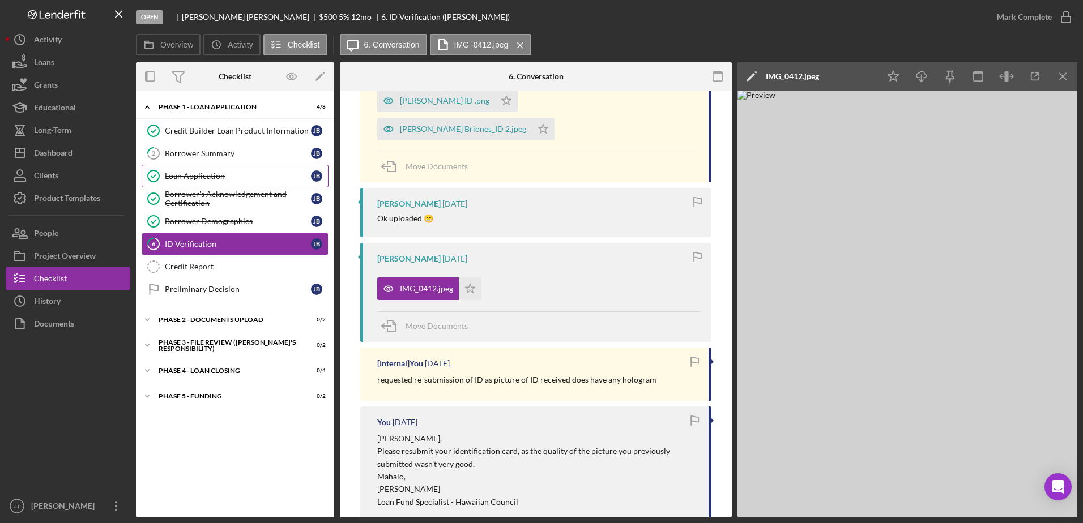
click at [252, 174] on div "Loan Application" at bounding box center [238, 176] width 146 height 9
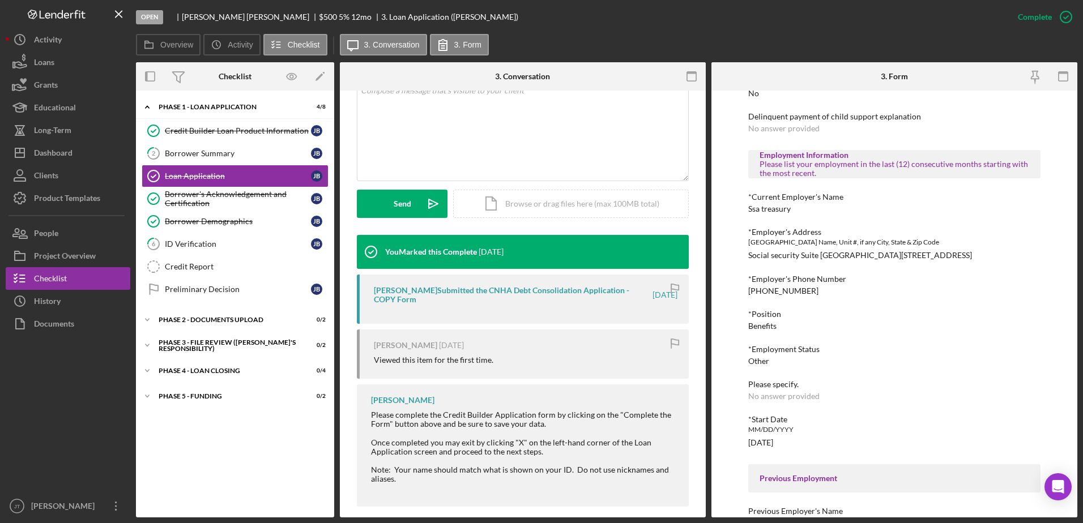
scroll to position [245, 0]
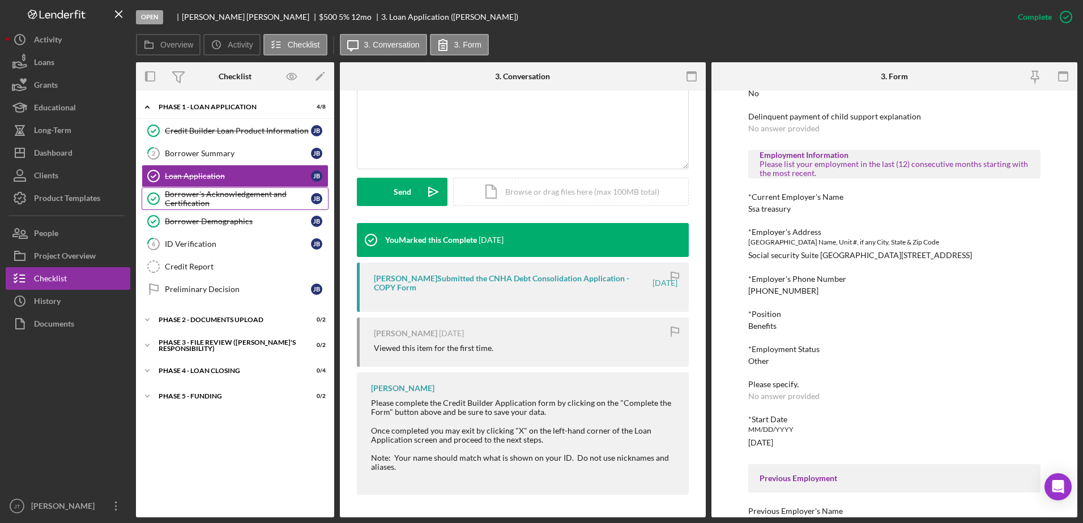
click at [226, 201] on div "Borrower's Acknowledgement and Certification" at bounding box center [238, 199] width 146 height 18
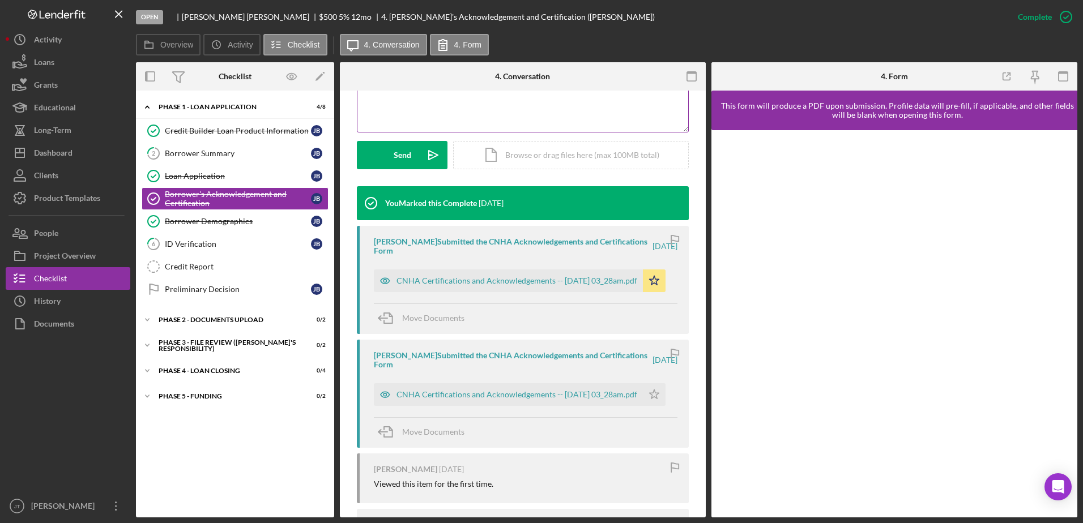
scroll to position [283, 0]
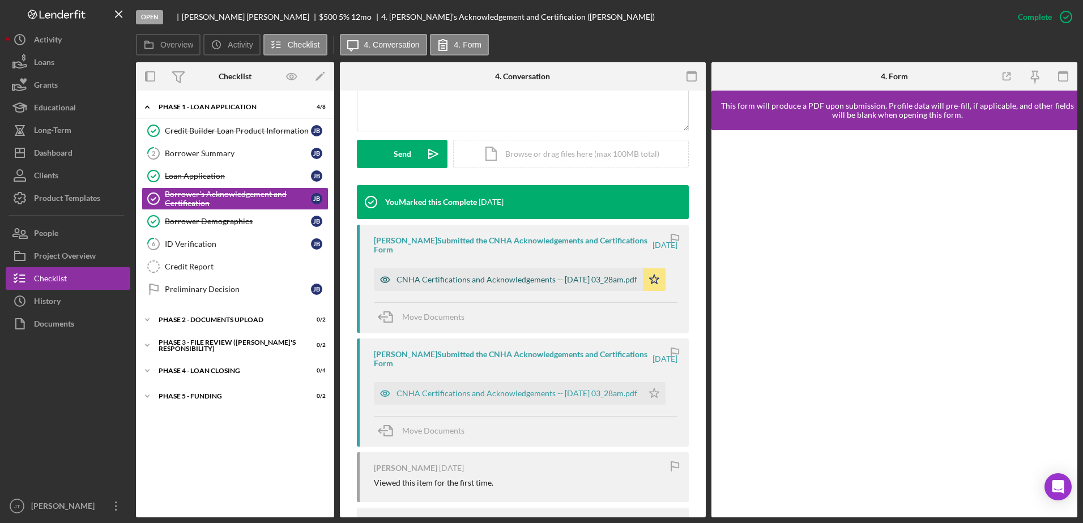
click at [551, 278] on div "CNHA Certifications and Acknowledgements -- [DATE] 03_28am.pdf" at bounding box center [517, 279] width 241 height 9
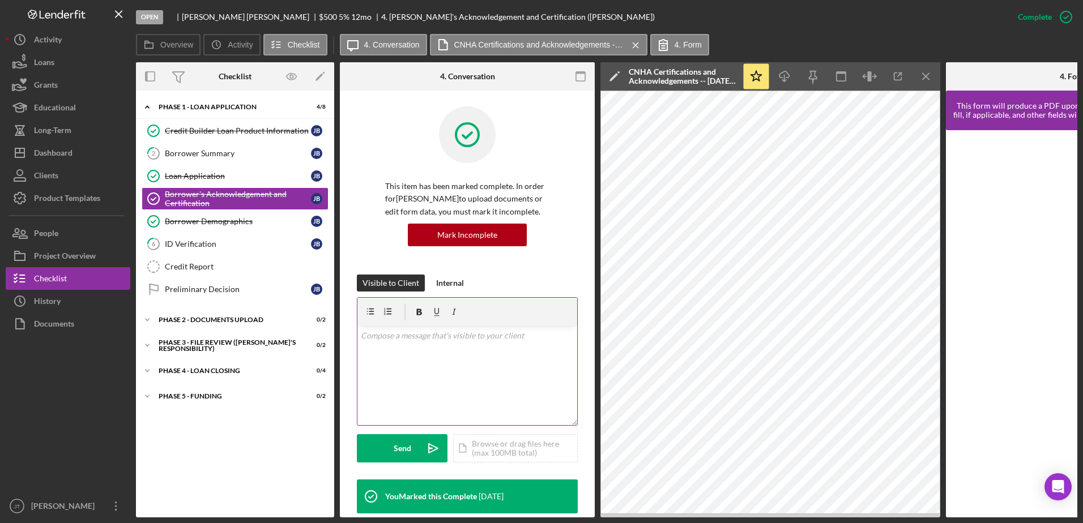
scroll to position [0, 0]
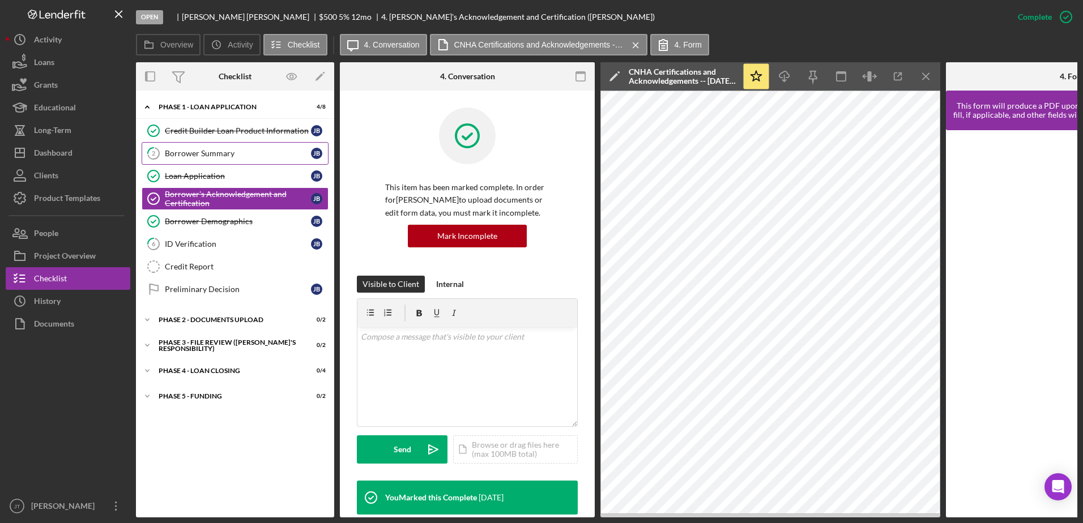
click at [209, 156] on div "Borrower Summary" at bounding box center [238, 153] width 146 height 9
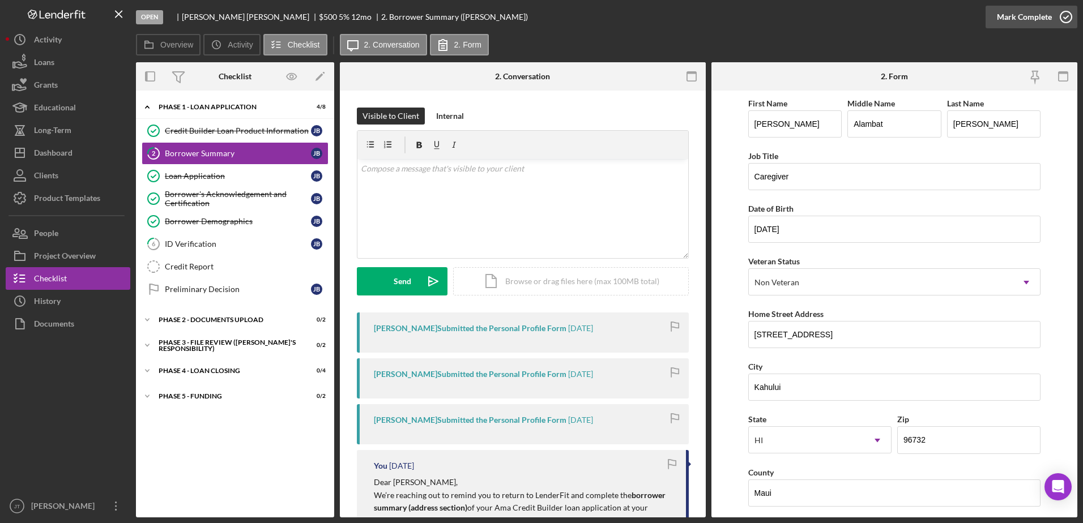
click at [720, 20] on icon "button" at bounding box center [1066, 17] width 28 height 28
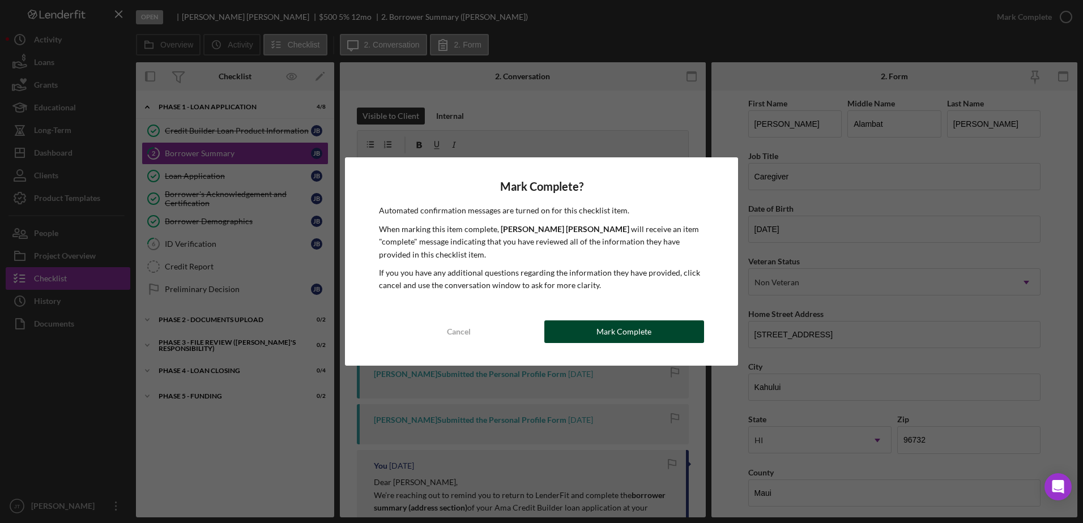
drag, startPoint x: 579, startPoint y: 334, endPoint x: 570, endPoint y: 325, distance: 13.2
click at [579, 333] on button "Mark Complete" at bounding box center [624, 332] width 160 height 23
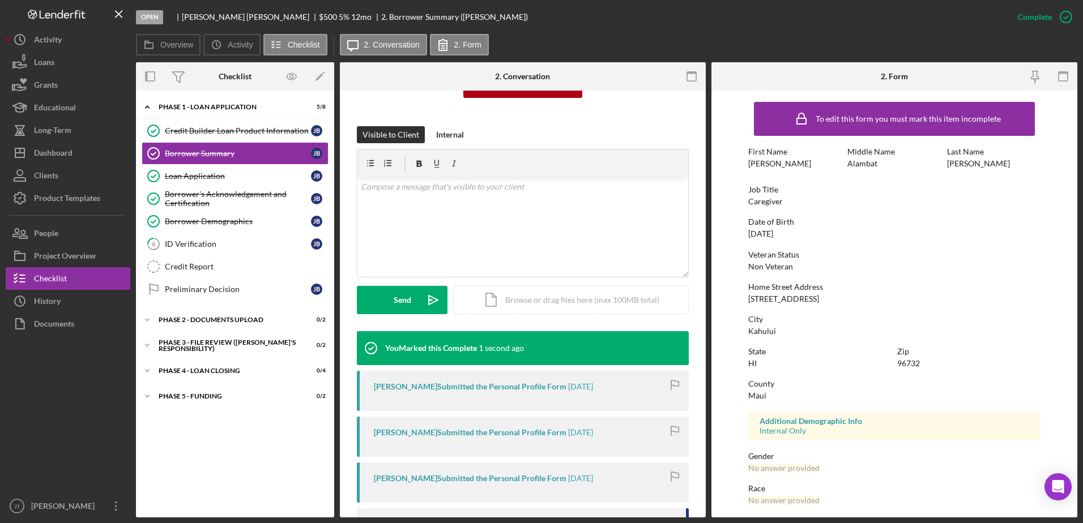
scroll to position [170, 0]
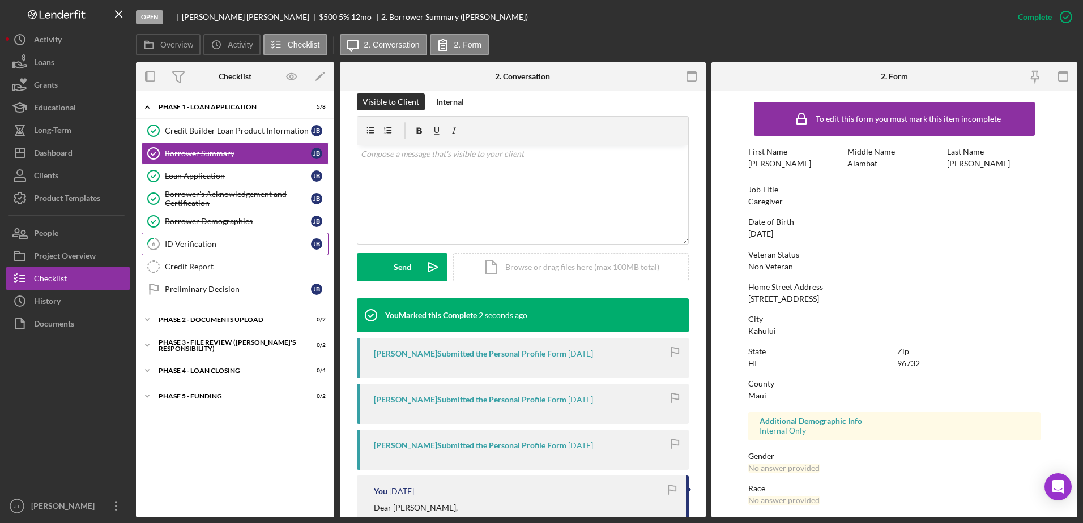
click at [227, 240] on div "ID Verification" at bounding box center [238, 244] width 146 height 9
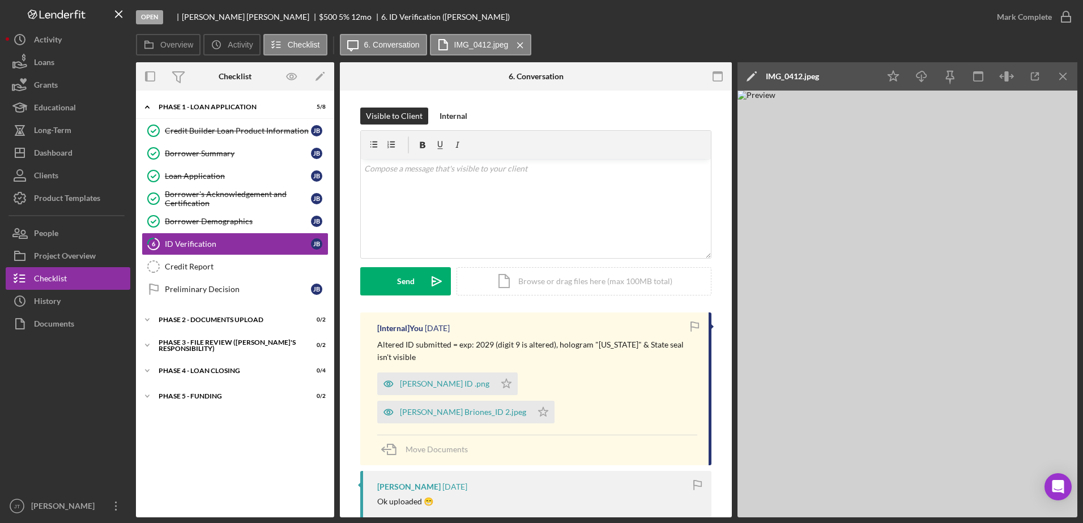
drag, startPoint x: 84, startPoint y: 228, endPoint x: 94, endPoint y: 215, distance: 16.7
click at [84, 228] on button "People" at bounding box center [68, 233] width 125 height 23
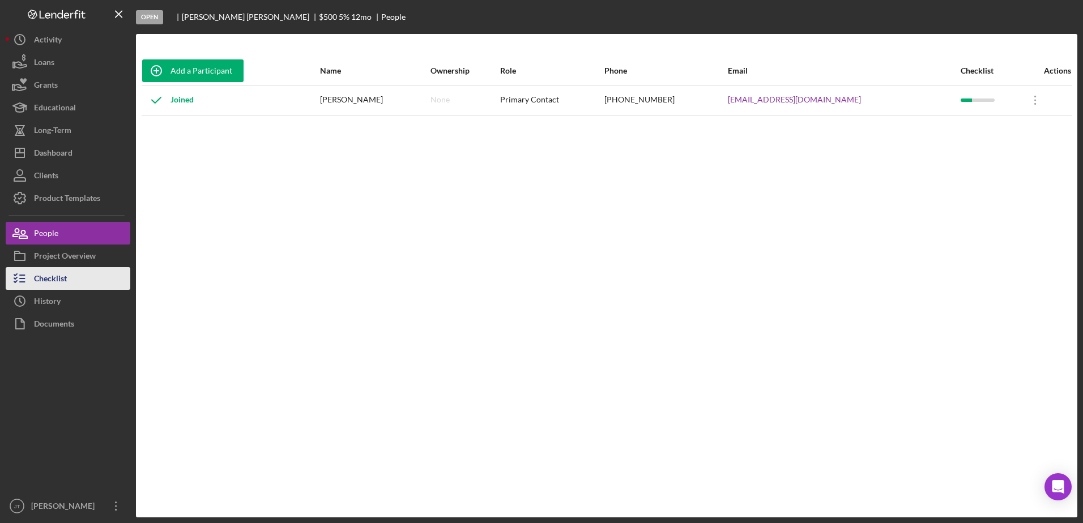
click at [79, 279] on button "Checklist" at bounding box center [68, 278] width 125 height 23
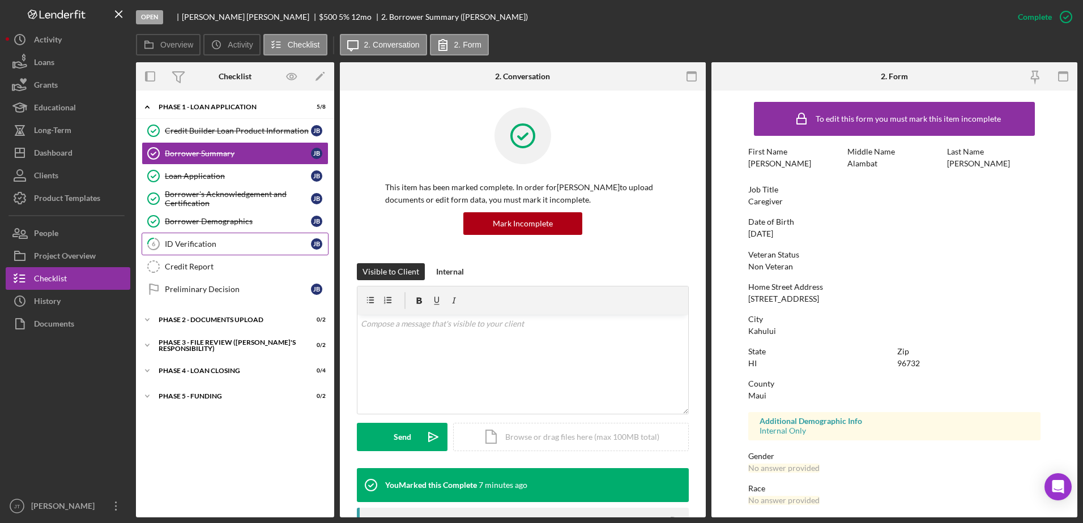
click at [239, 251] on link "6 ID Verification [PERSON_NAME]" at bounding box center [235, 244] width 187 height 23
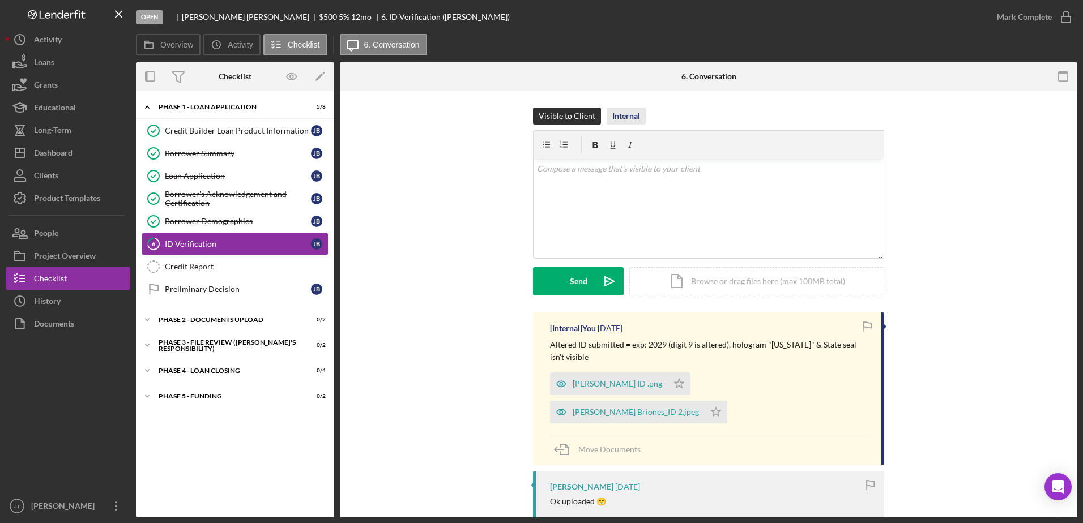
click at [627, 112] on div "Internal" at bounding box center [626, 116] width 28 height 17
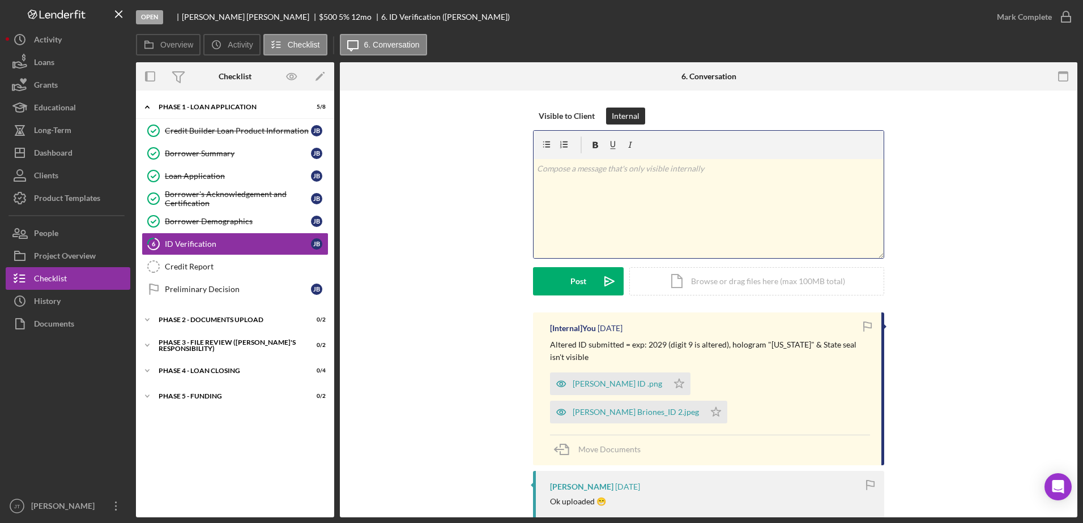
click at [660, 199] on div "v Color teal Color pink Remove color Add row above Add row below Add column bef…" at bounding box center [709, 208] width 350 height 99
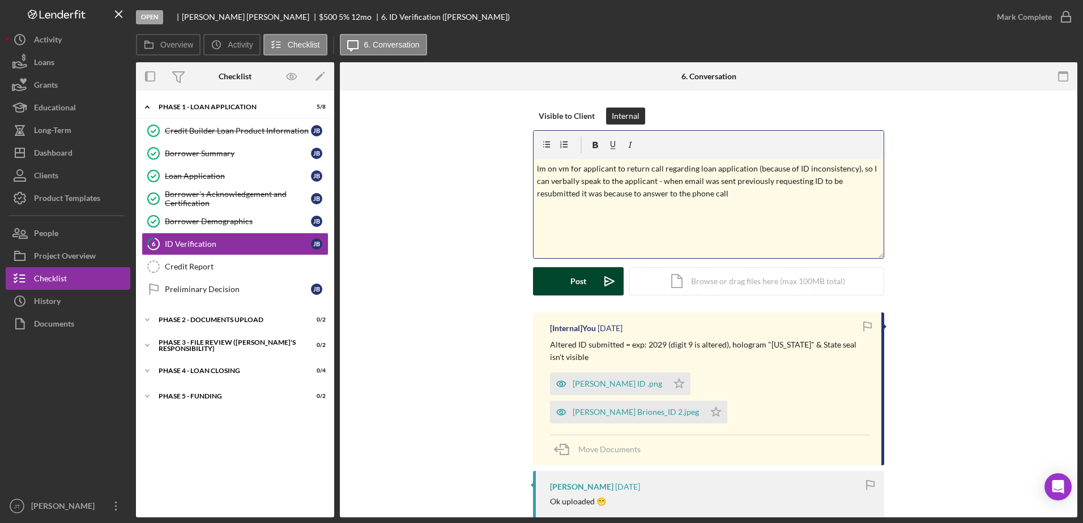
click at [559, 270] on button "Post Icon/icon-invite-send" at bounding box center [578, 281] width 91 height 28
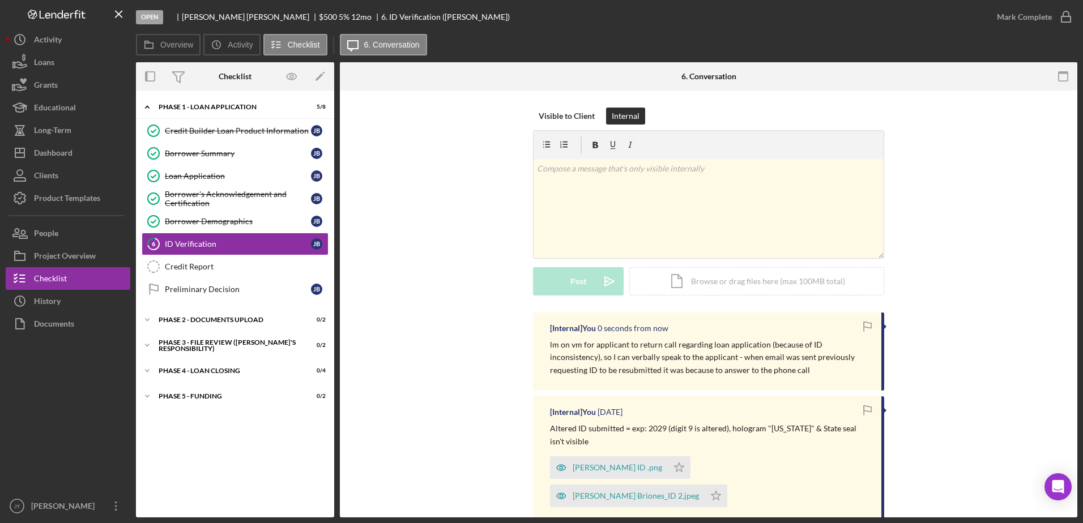
click at [450, 177] on div "Visible to Client Internal v Color teal Color pink Remove color Add row above A…" at bounding box center [709, 210] width 704 height 205
